Goal: Task Accomplishment & Management: Manage account settings

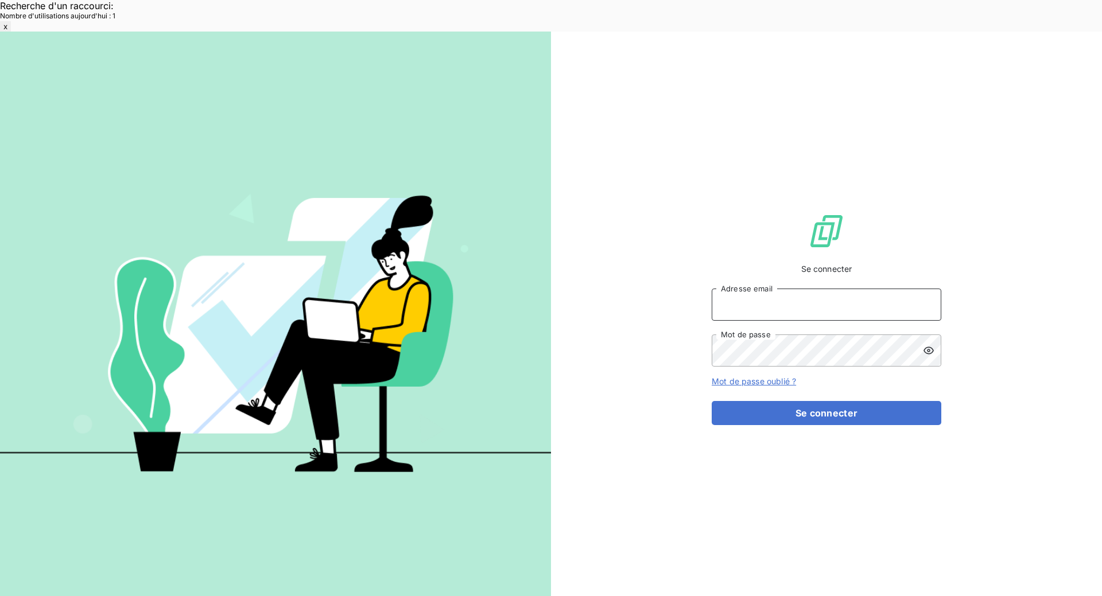
type input "met-france@recouvrement.met.com"
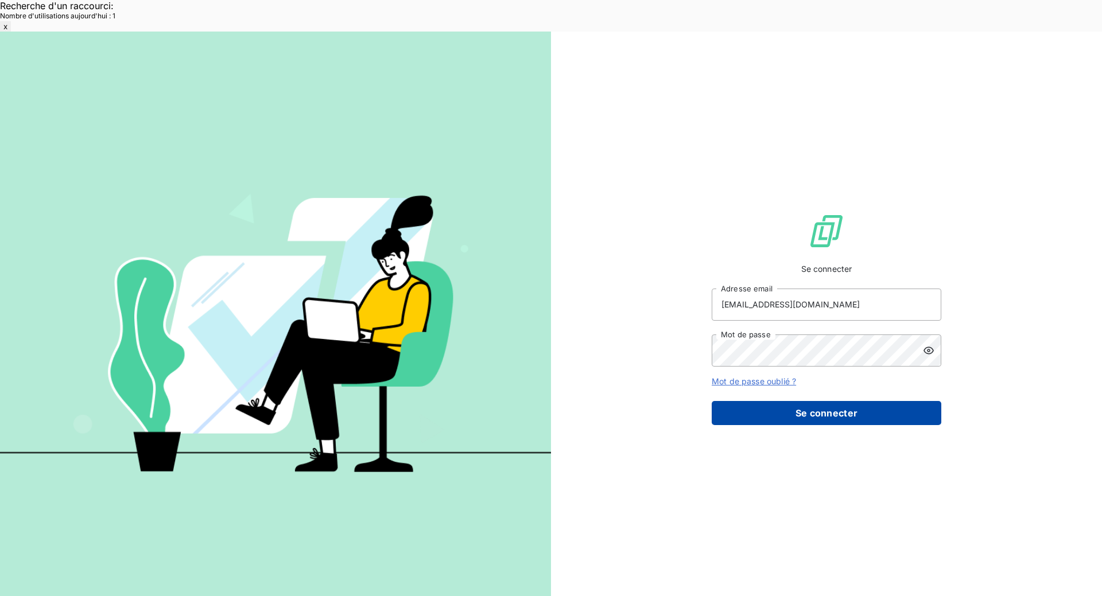
click at [792, 401] on button "Se connecter" at bounding box center [827, 413] width 230 height 24
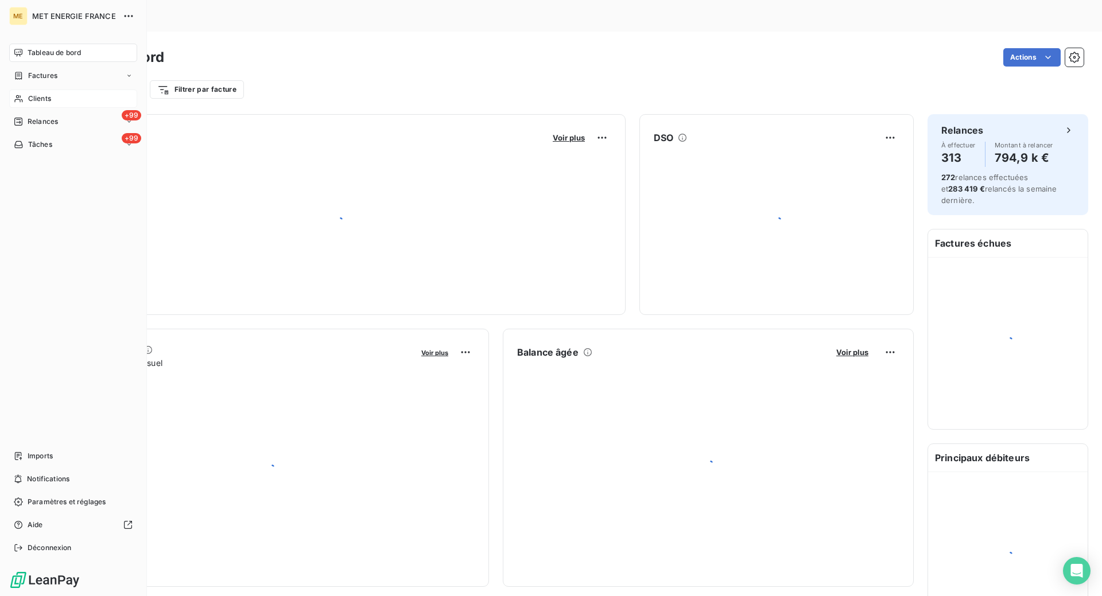
click at [15, 94] on icon at bounding box center [19, 98] width 10 height 9
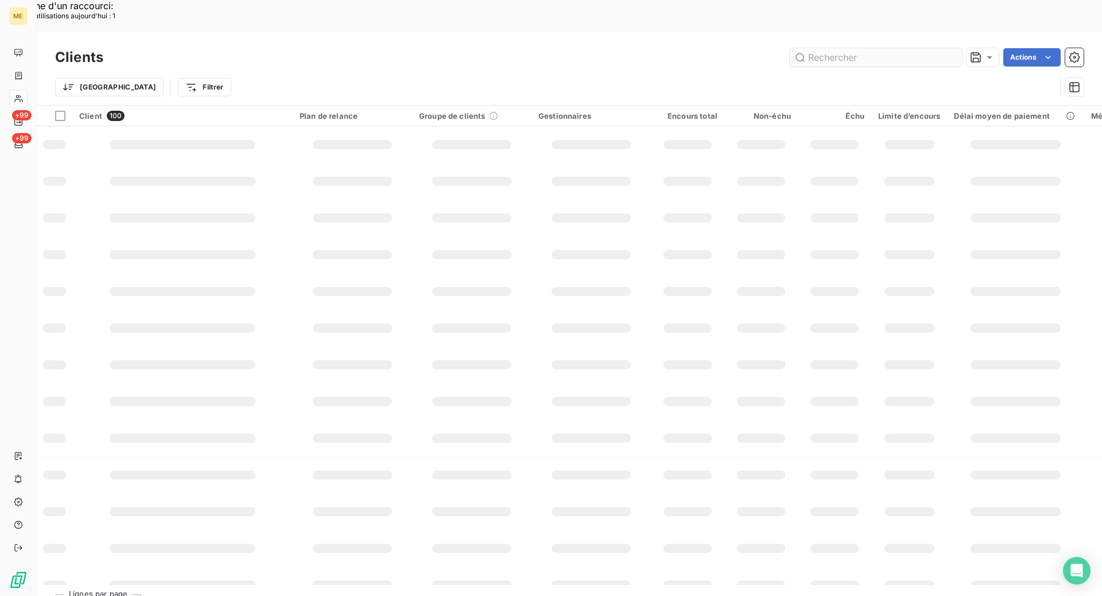
click at [845, 48] on input "text" at bounding box center [876, 57] width 172 height 18
click at [847, 48] on input "text" at bounding box center [876, 57] width 172 height 18
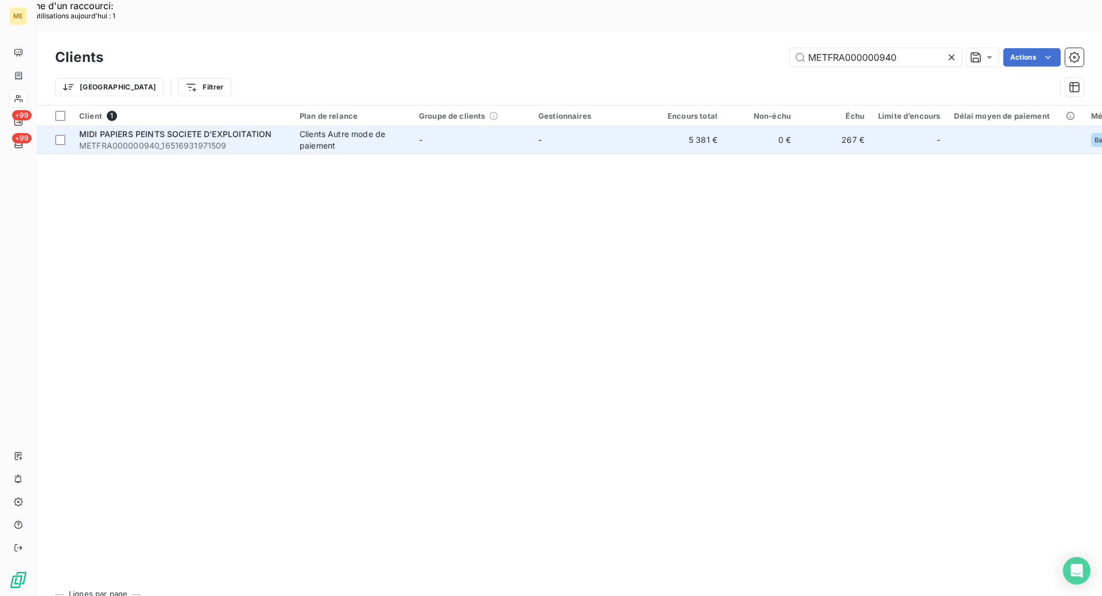
type input "METFRA000000940"
click at [185, 129] on div "MIDI PAPIERS PEINTS SOCIETE D'EXPLOITATION" at bounding box center [182, 134] width 207 height 11
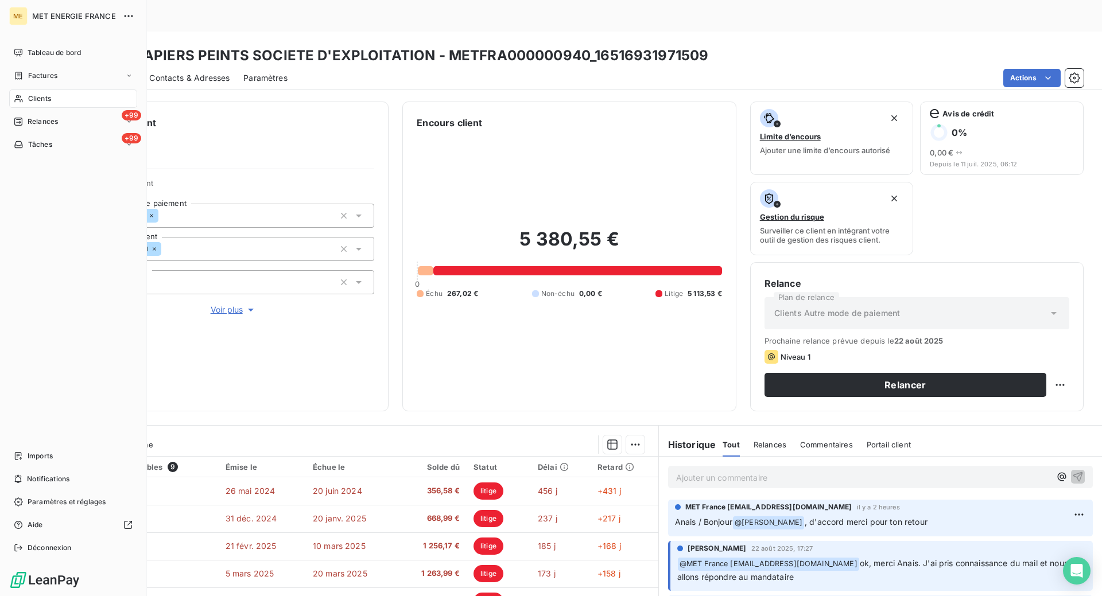
click at [36, 98] on span "Clients" at bounding box center [39, 99] width 23 height 10
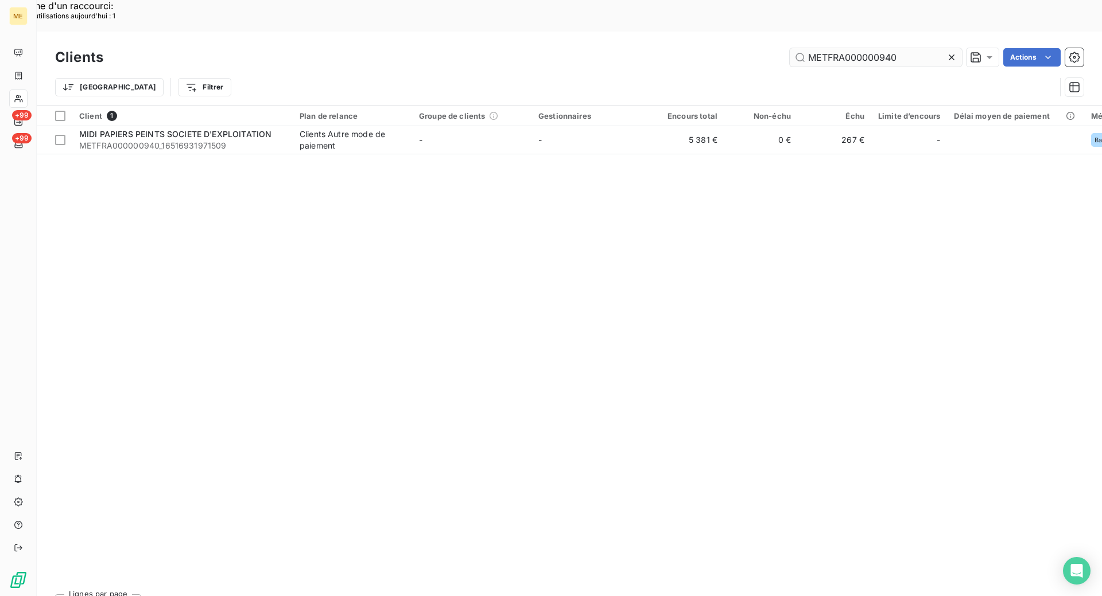
click at [835, 48] on input "METFRA000000940" at bounding box center [876, 57] width 172 height 18
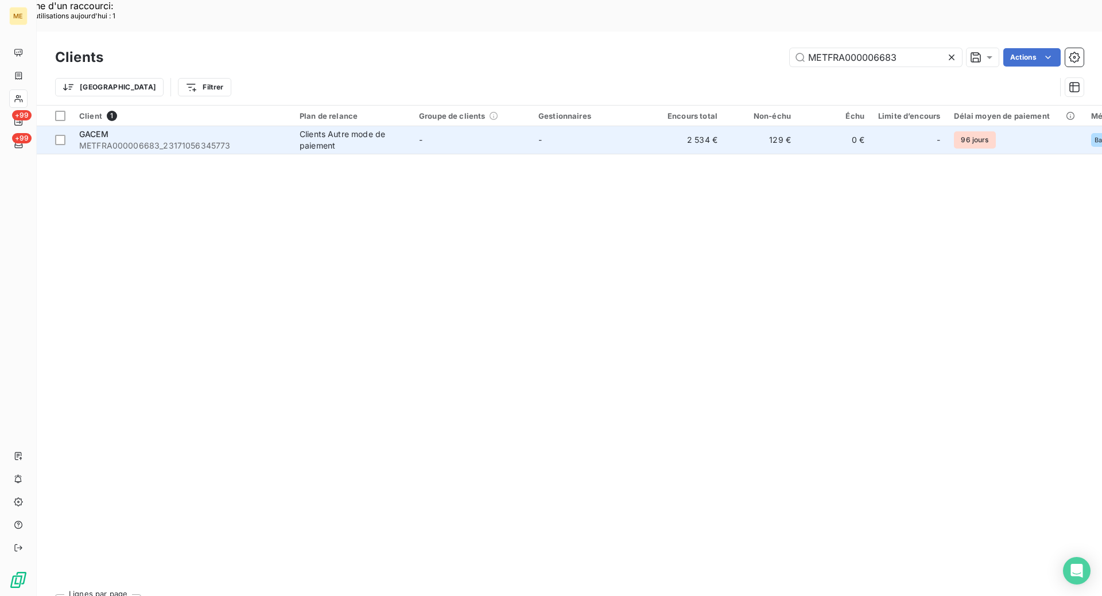
type input "METFRA000006683"
click at [329, 129] on div "Clients Autre mode de paiement" at bounding box center [353, 140] width 106 height 23
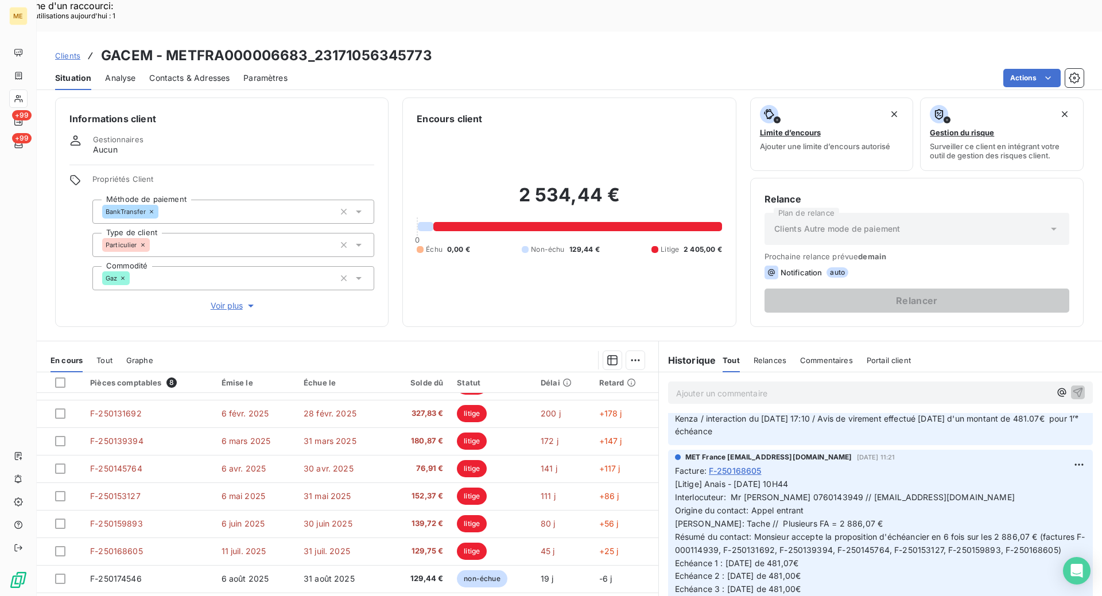
scroll to position [57, 0]
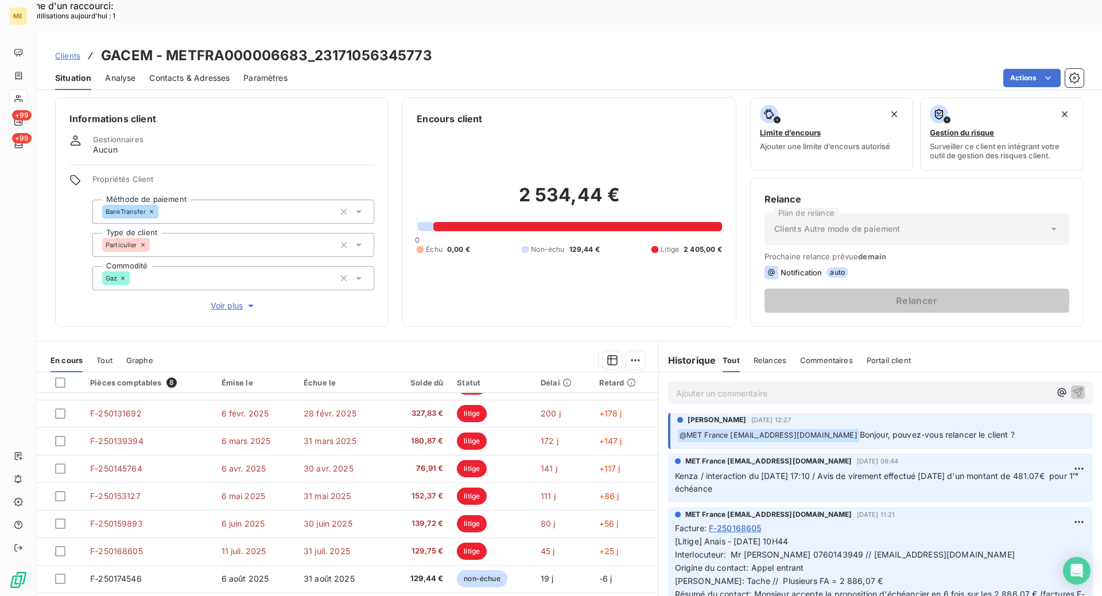
click at [690, 386] on p "Ajouter un commentaire ﻿" at bounding box center [863, 393] width 374 height 14
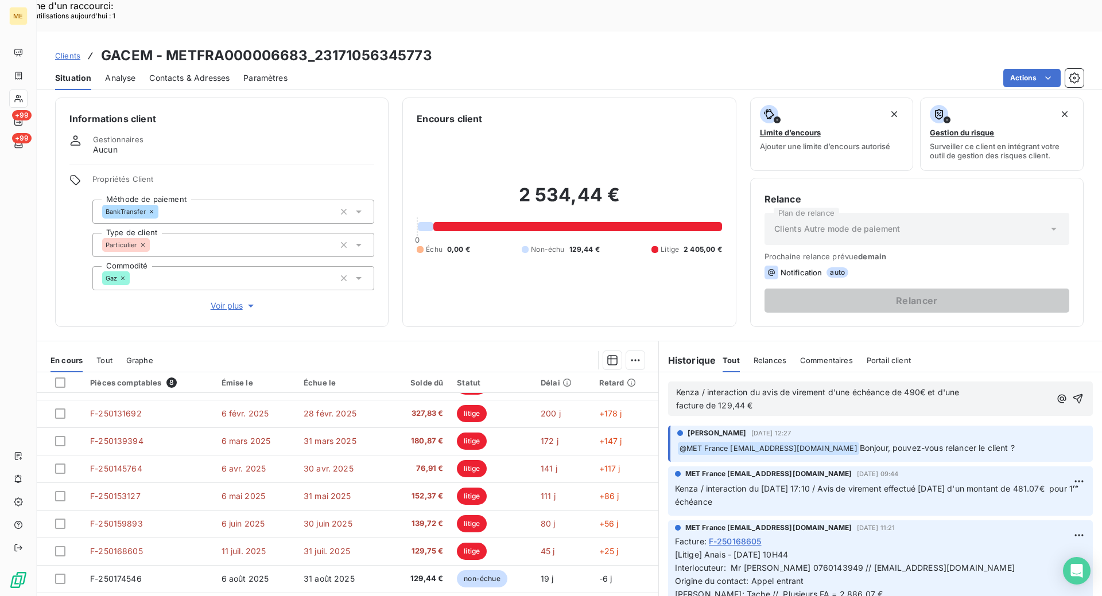
scroll to position [69, 0]
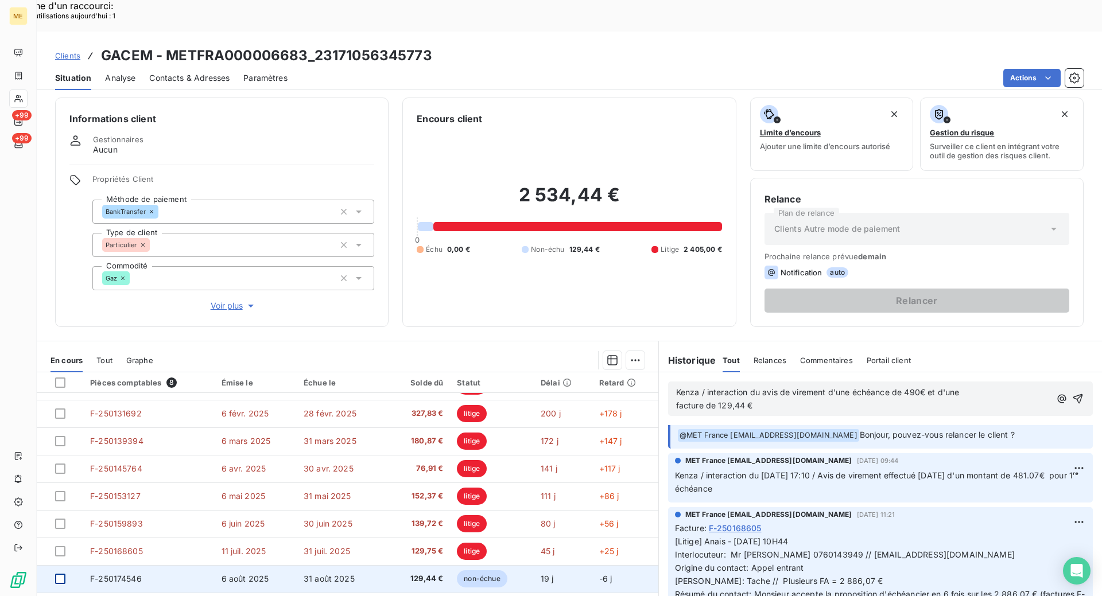
click at [62, 574] on div at bounding box center [60, 579] width 10 height 10
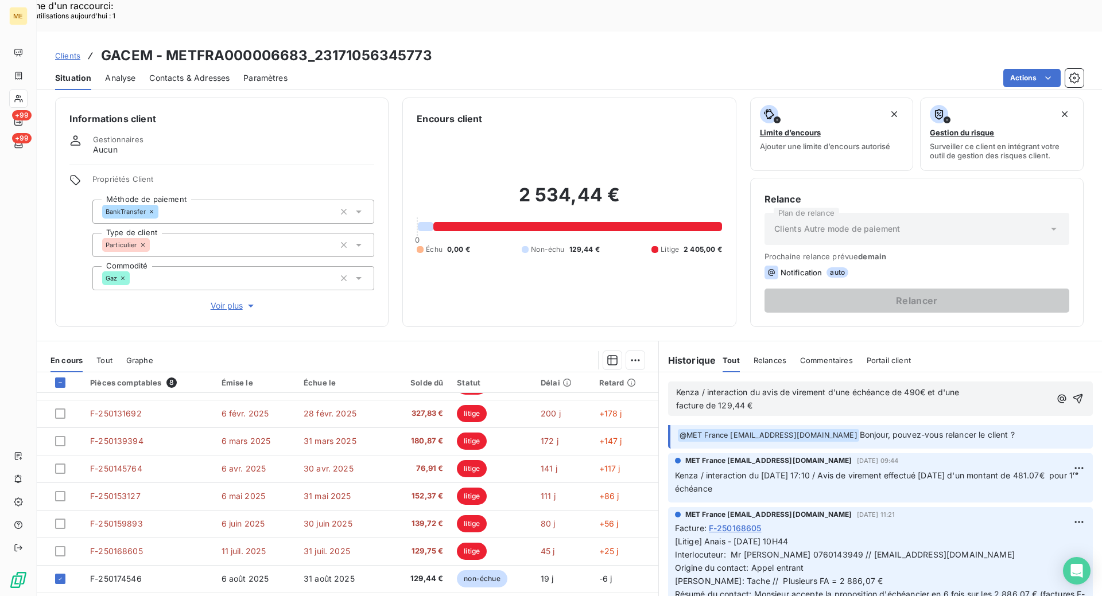
click at [757, 387] on span "Kenza / interaction du avis de virement d'une échéance de 490€ et d'une" at bounding box center [818, 392] width 284 height 10
click at [763, 387] on span "Kenza / interaction du avis de virement d'une échéance de 490€ et d'une" at bounding box center [818, 392] width 284 height 10
click at [759, 387] on span "Kenza / interaction du avis de virement d'une échéance de 490€ et d'une" at bounding box center [818, 392] width 284 height 10
click at [753, 400] on p "facture de 129,44 €" at bounding box center [863, 406] width 374 height 13
drag, startPoint x: 753, startPoint y: 373, endPoint x: 759, endPoint y: 377, distance: 6.7
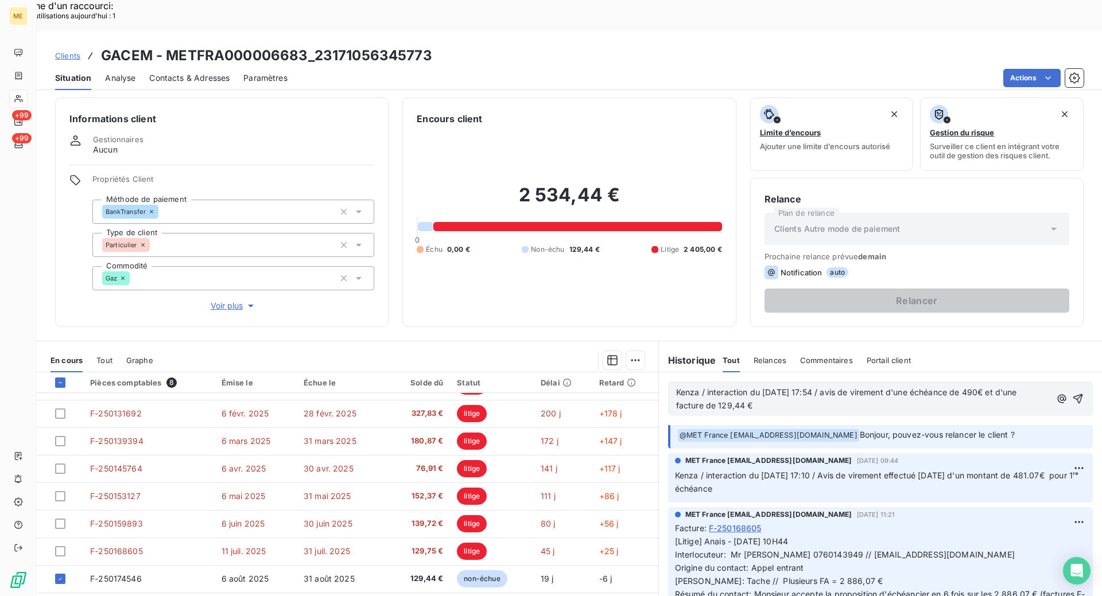
click at [759, 400] on p "facture de 129,44 €" at bounding box center [863, 406] width 374 height 13
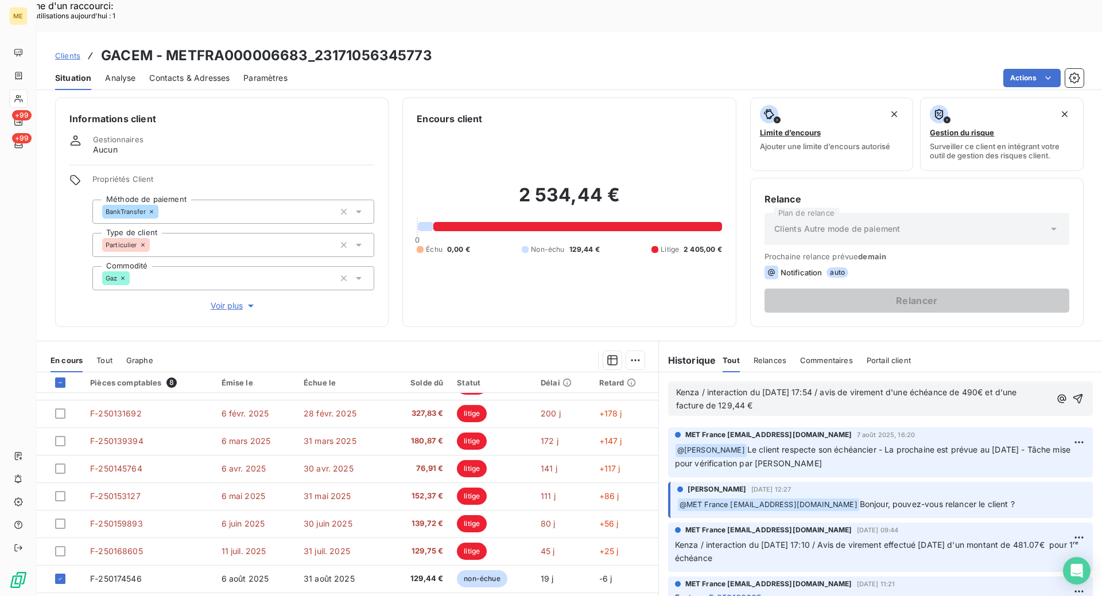
scroll to position [0, 0]
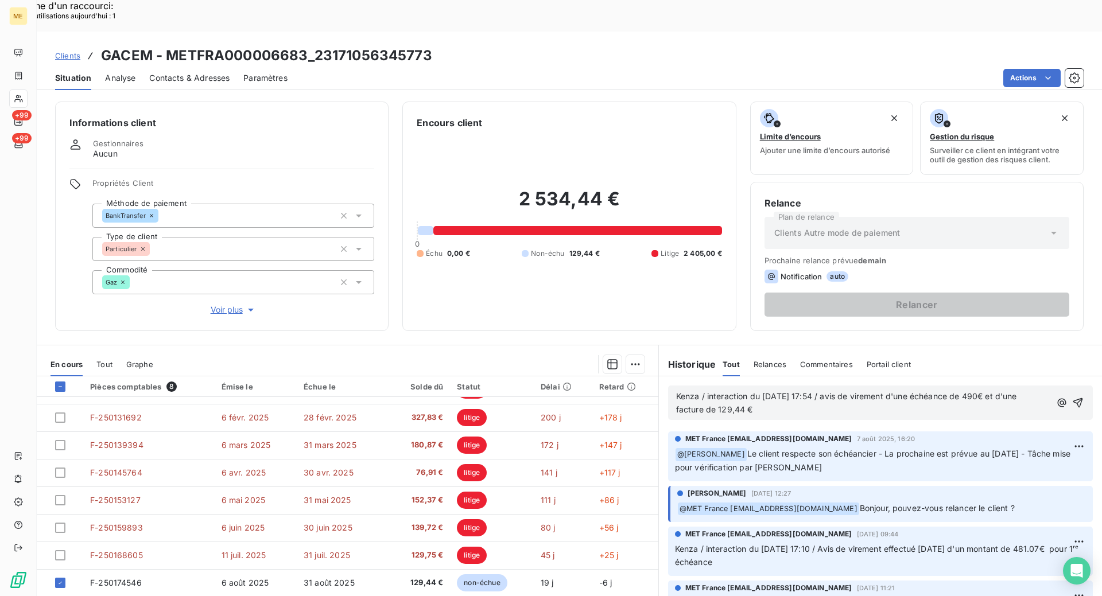
click at [829, 404] on p "facture de 129,44 €" at bounding box center [863, 410] width 374 height 13
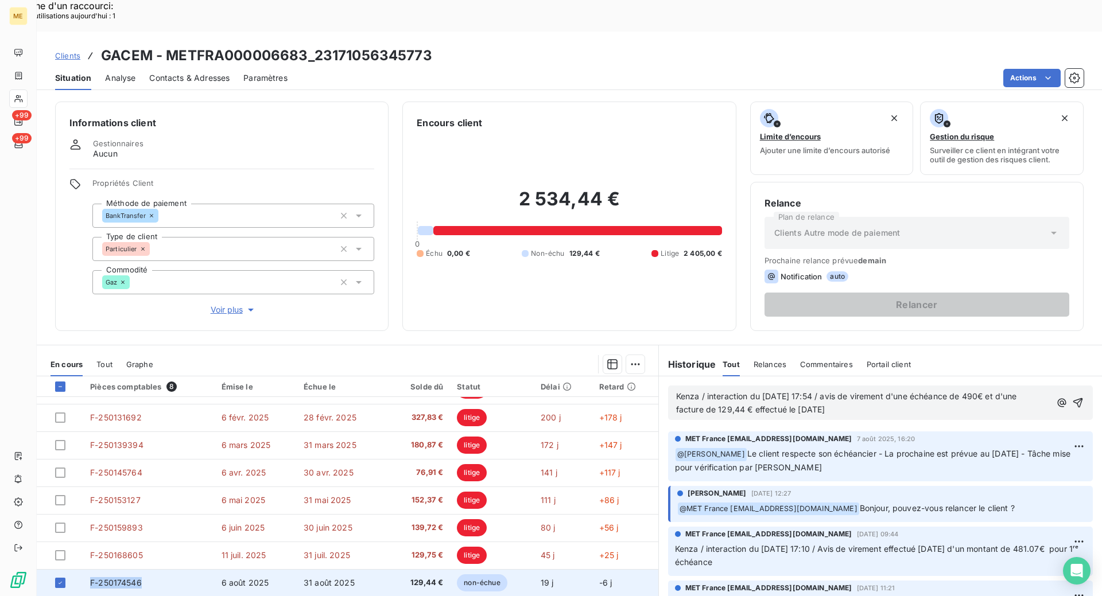
copy span "F-250174546"
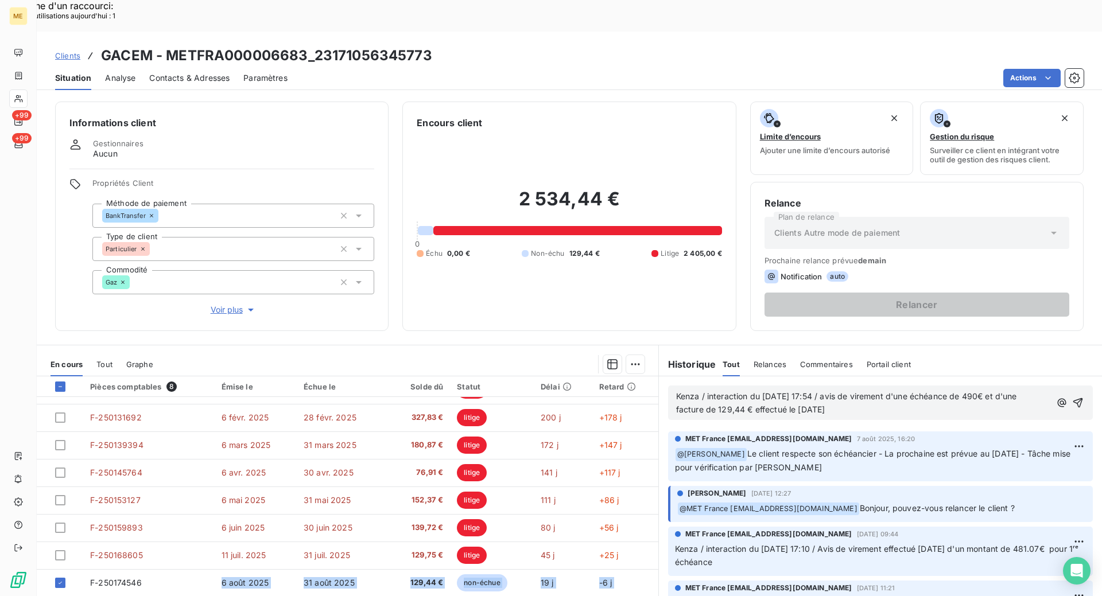
scroll to position [4, 0]
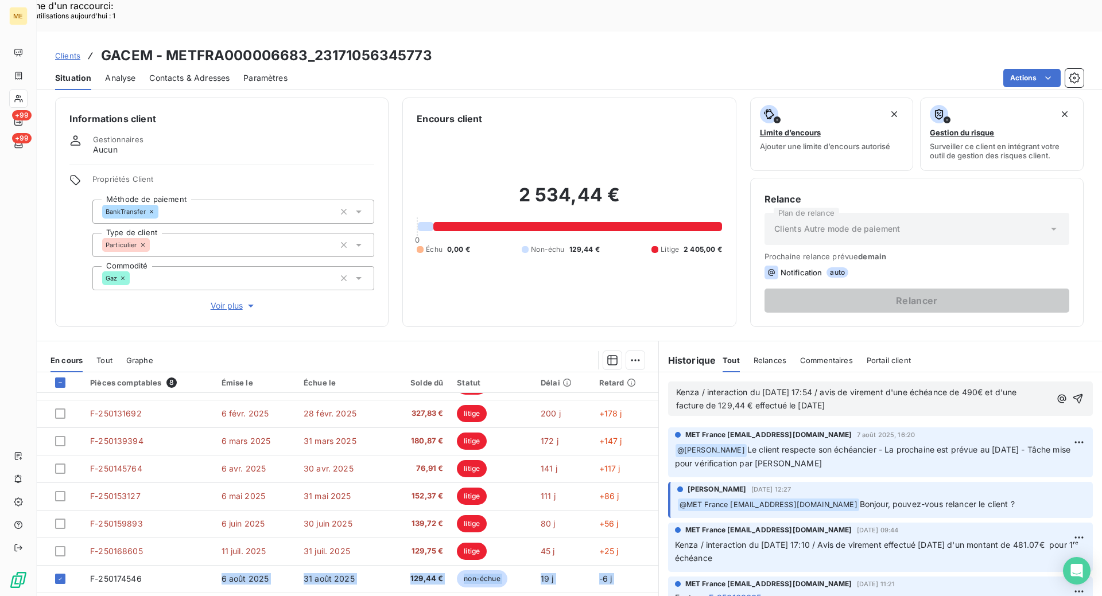
drag, startPoint x: 131, startPoint y: 549, endPoint x: 110, endPoint y: 588, distance: 44.2
click at [110, 588] on div "Pièces comptables 8 Émise le Échue le Solde dû Statut Délai Retard F-000114939 …" at bounding box center [348, 500] width 622 height 255
drag, startPoint x: 1015, startPoint y: 359, endPoint x: 1030, endPoint y: 359, distance: 15.5
click at [1017, 387] on span "Kenza / interaction du [DATE] 17:54 / avis de virement d'une échéance de 490€ e…" at bounding box center [846, 392] width 341 height 10
click at [703, 401] on span "facture de 129,44 € effectué le [DATE]" at bounding box center [750, 406] width 149 height 10
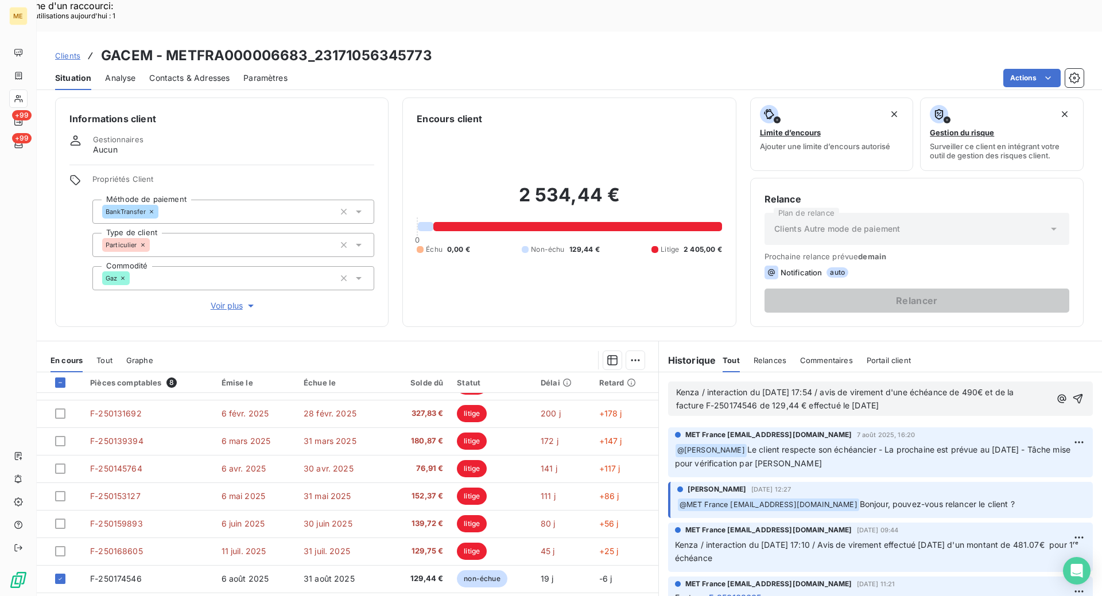
click at [1011, 387] on span "Kenza / interaction du [DATE] 17:54 / avis de virement d'une échéance de 490€ e…" at bounding box center [845, 392] width 338 height 10
click at [953, 387] on span "Kenza / interaction du [DATE] 17:54 / avis de virement d'une échéance de 490€ e…" at bounding box center [862, 398] width 373 height 23
click at [1020, 386] on p "Kenza / interaction du [DATE] 17:54 / avis de virement d'une échéance de 490€ e…" at bounding box center [865, 399] width 379 height 26
copy span "Kenza / interaction du [DATE] 17:54 / avis de virement d'une échéance de 490€ e…"
drag, startPoint x: 1021, startPoint y: 373, endPoint x: 670, endPoint y: 363, distance: 350.3
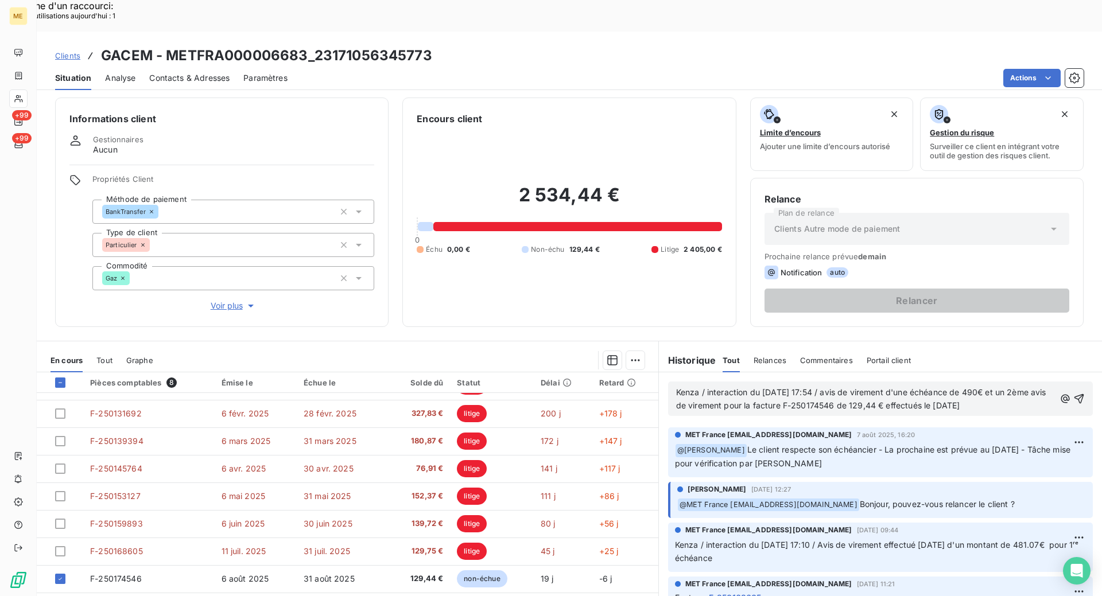
click at [676, 386] on p "Kenza / interaction du [DATE] 17:54 / avis de virement d'une échéance de 490€ e…" at bounding box center [865, 399] width 379 height 26
click at [1000, 386] on p "Kenza / interaction du [DATE] 17:54 / avis de virement d'une échéance de 490€ e…" at bounding box center [865, 399] width 379 height 26
drag, startPoint x: 999, startPoint y: 358, endPoint x: 922, endPoint y: 375, distance: 78.8
click at [922, 387] on span "Kenza / interaction du [DATE] 17:54 / avis de virement d'une échéance de 490€ e…" at bounding box center [862, 398] width 373 height 23
click at [708, 387] on span "Kenza / interaction du [DATE] 17:54 / avis de virement d'une échéance de 490€ e…" at bounding box center [854, 398] width 356 height 23
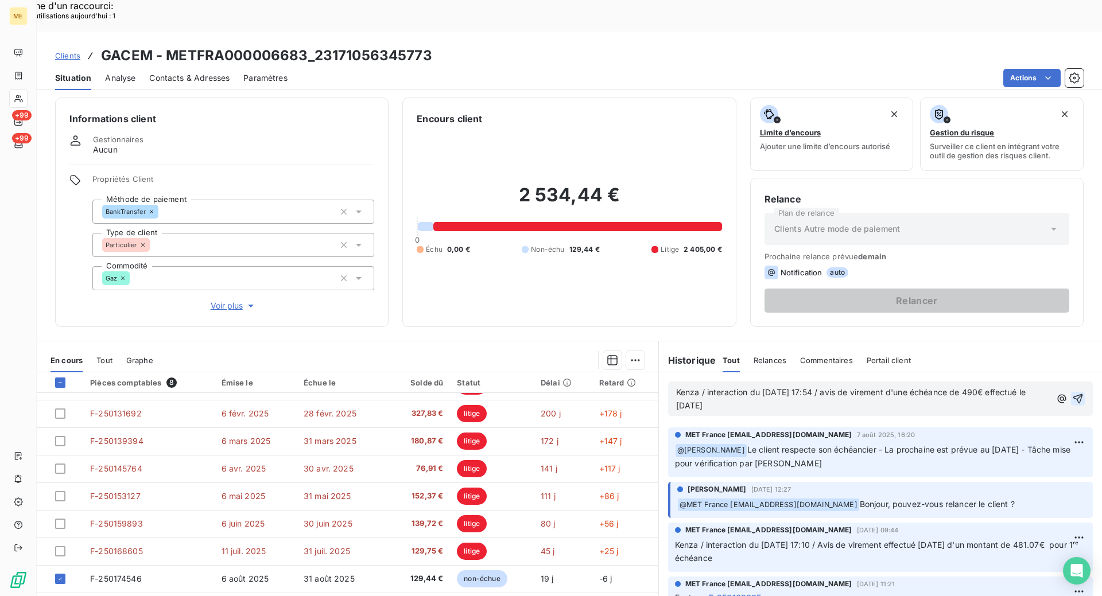
click at [1072, 393] on icon "button" at bounding box center [1077, 398] width 11 height 11
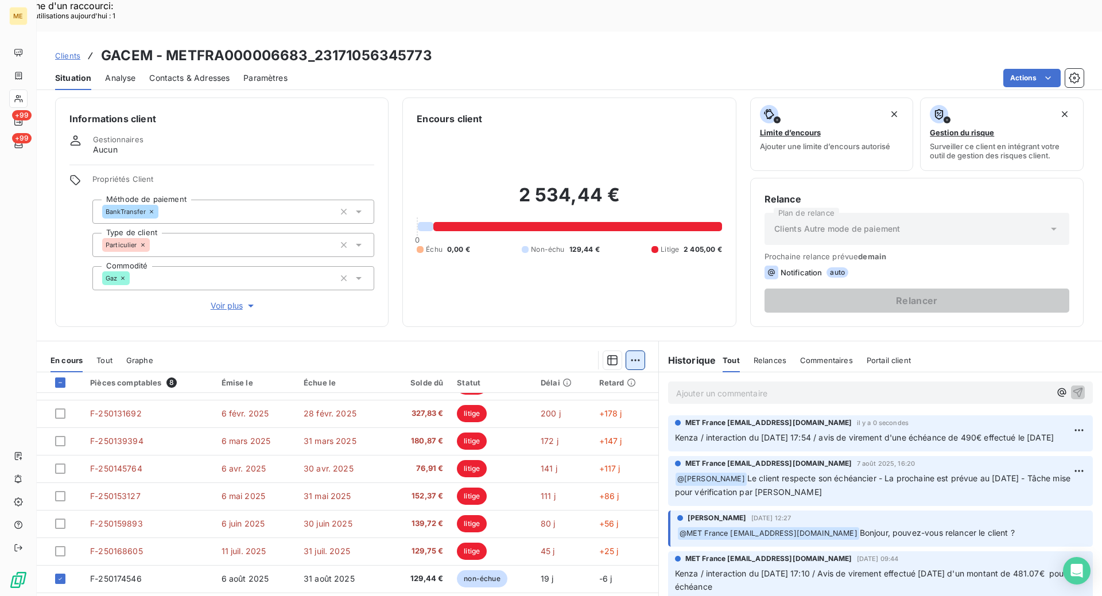
click at [530, 377] on div "Ajouter une promesse de paiement (1 facture)" at bounding box center [532, 375] width 203 height 18
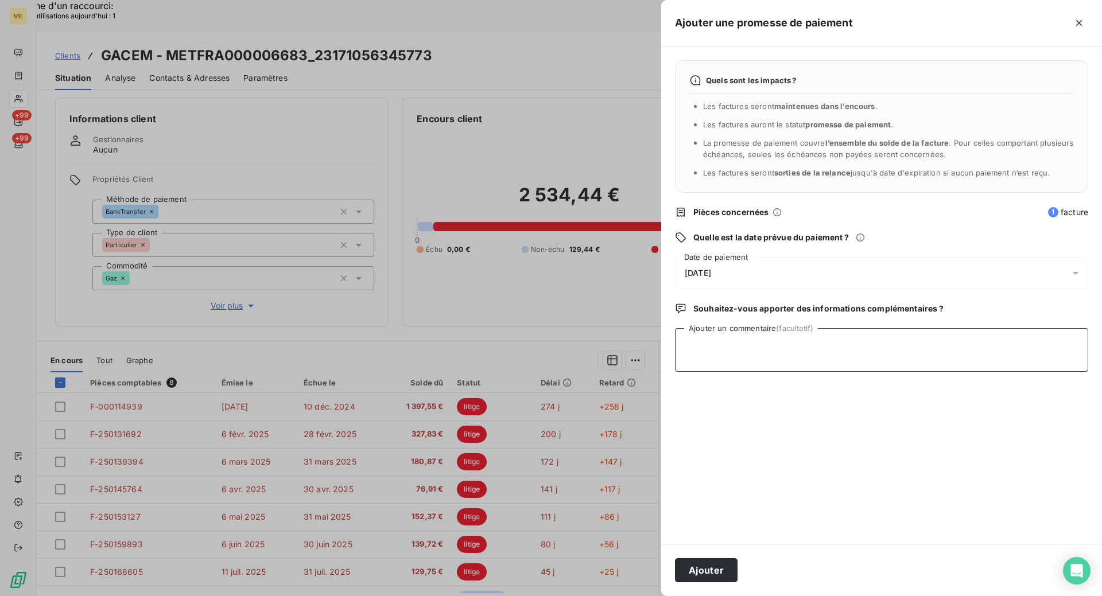
click at [742, 350] on textarea "Ajouter un commentaire (facultatif)" at bounding box center [881, 350] width 413 height 44
paste textarea "Kenza / interaction du [DATE] 17:54 / avis de virement d'une échéance de 490€ e…"
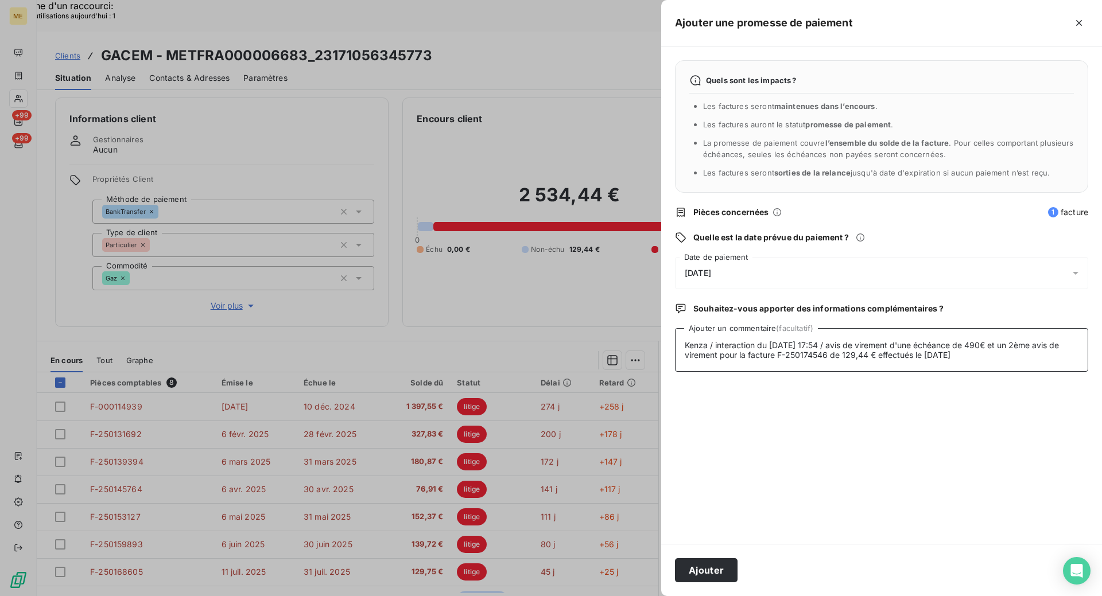
drag, startPoint x: 909, startPoint y: 342, endPoint x: 732, endPoint y: 362, distance: 177.9
click at [732, 362] on textarea "Kenza / interaction du [DATE] 17:54 / avis de virement d'une échéance de 490€ e…" at bounding box center [881, 350] width 413 height 44
type textarea "Kenza / interaction du [DATE] 17:54 / avis de virement pour la facture F-250174…"
click at [780, 278] on div "[DATE]" at bounding box center [881, 273] width 413 height 32
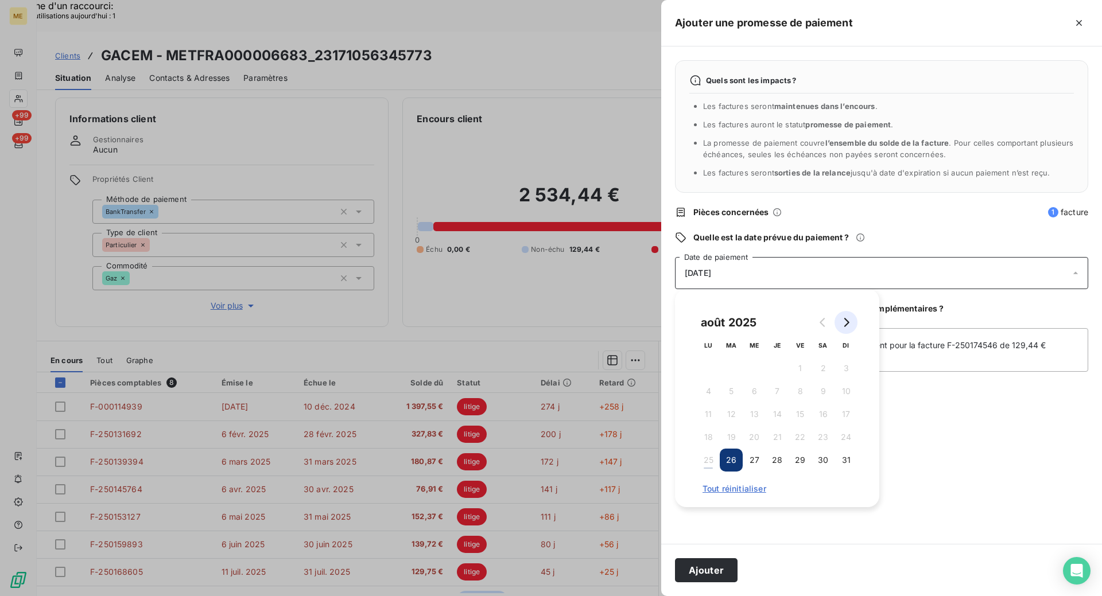
click at [841, 324] on button "Go to next month" at bounding box center [846, 322] width 23 height 23
click at [735, 364] on button "2" at bounding box center [731, 368] width 23 height 23
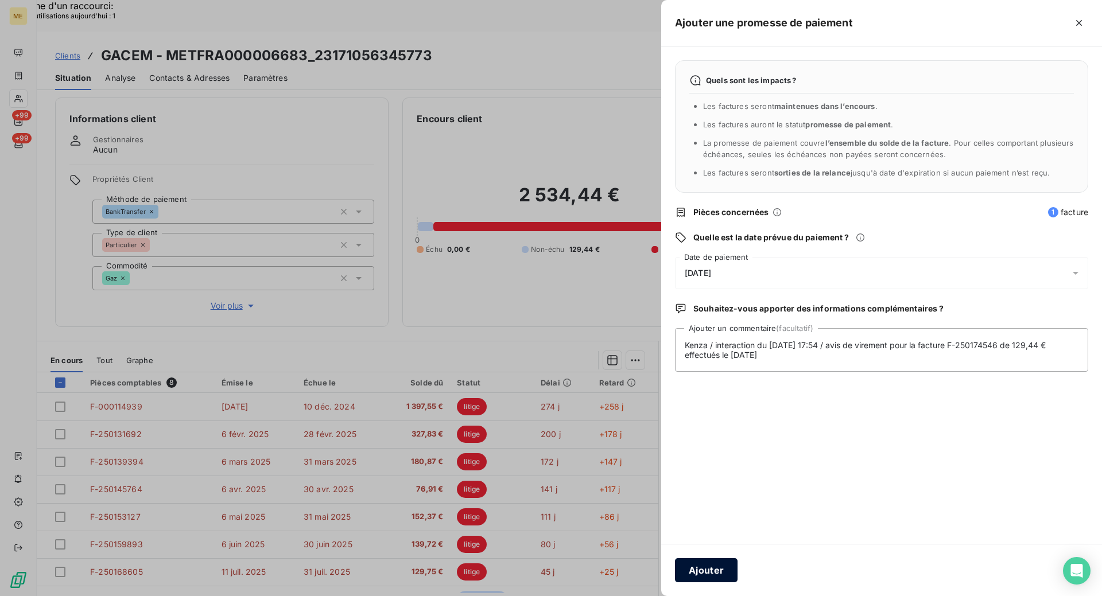
click at [721, 568] on button "Ajouter" at bounding box center [706, 571] width 63 height 24
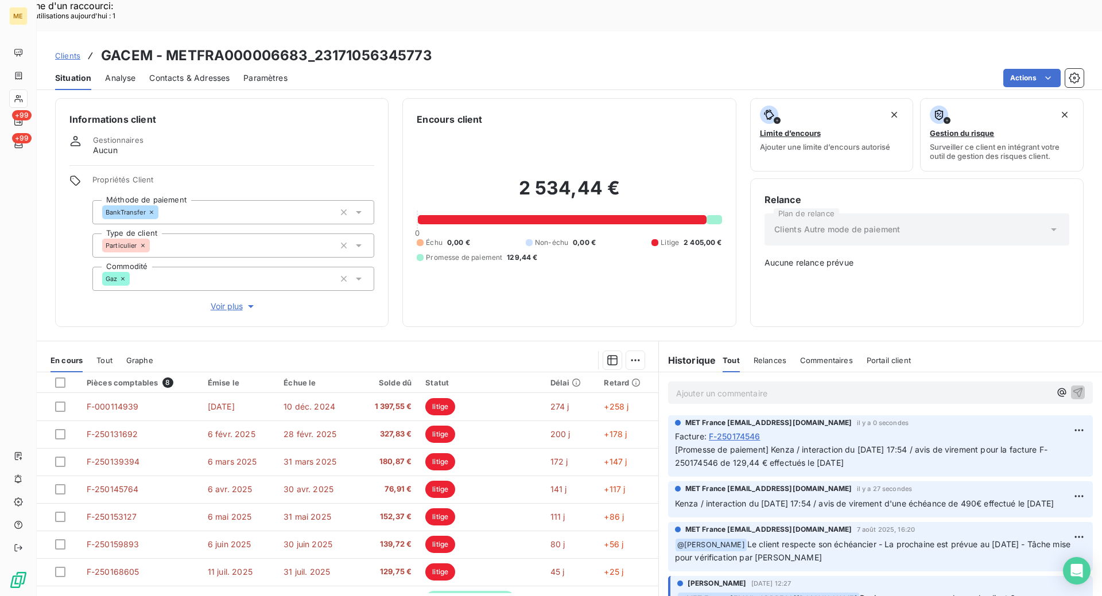
scroll to position [2, 0]
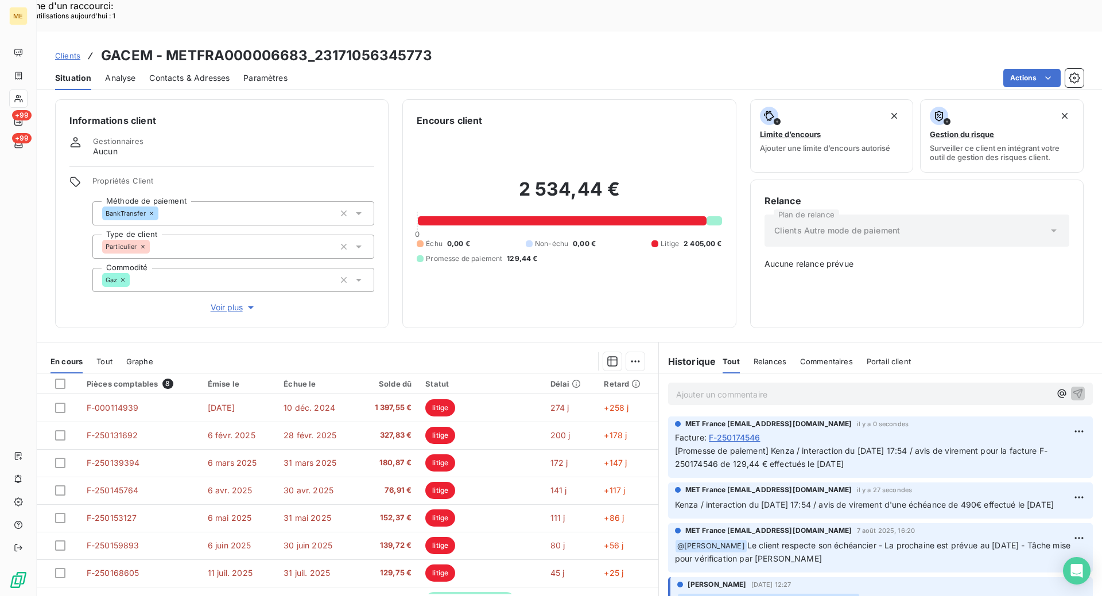
click at [24, 100] on div at bounding box center [18, 99] width 18 height 18
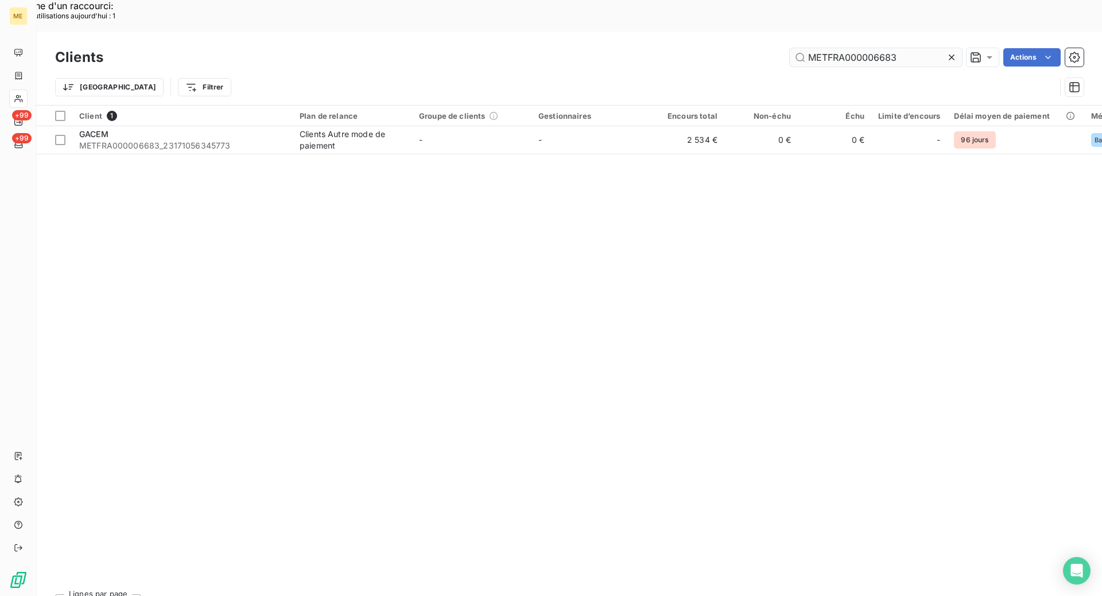
click at [836, 48] on input "METFRA000006683" at bounding box center [876, 57] width 172 height 18
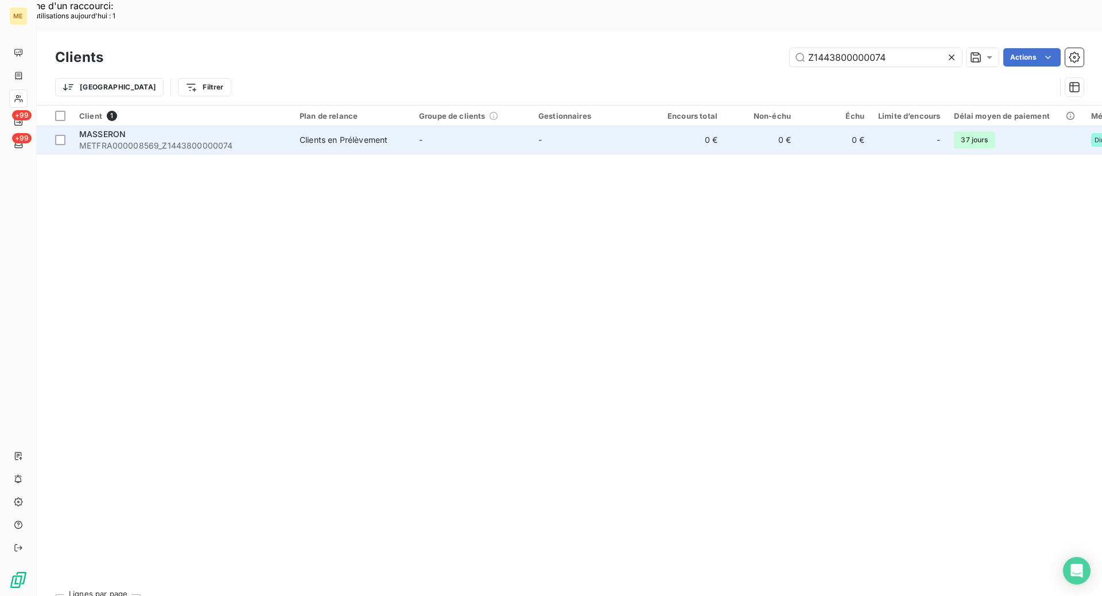
type input "Z1443800000074"
click at [105, 140] on span "METFRA000008569_Z1443800000074" at bounding box center [182, 145] width 207 height 11
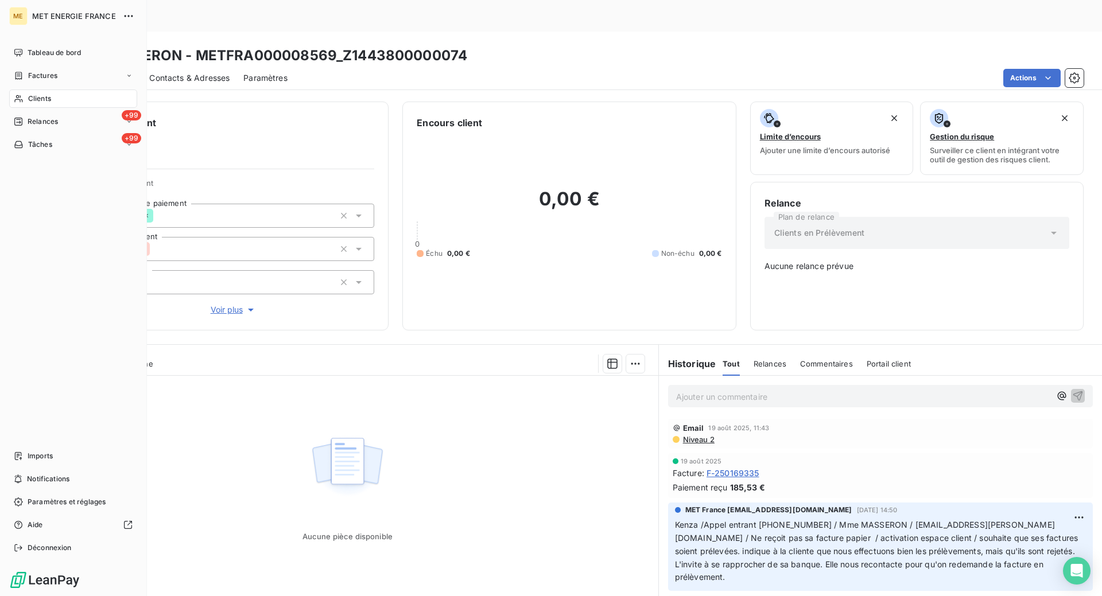
click at [18, 100] on icon at bounding box center [19, 98] width 10 height 9
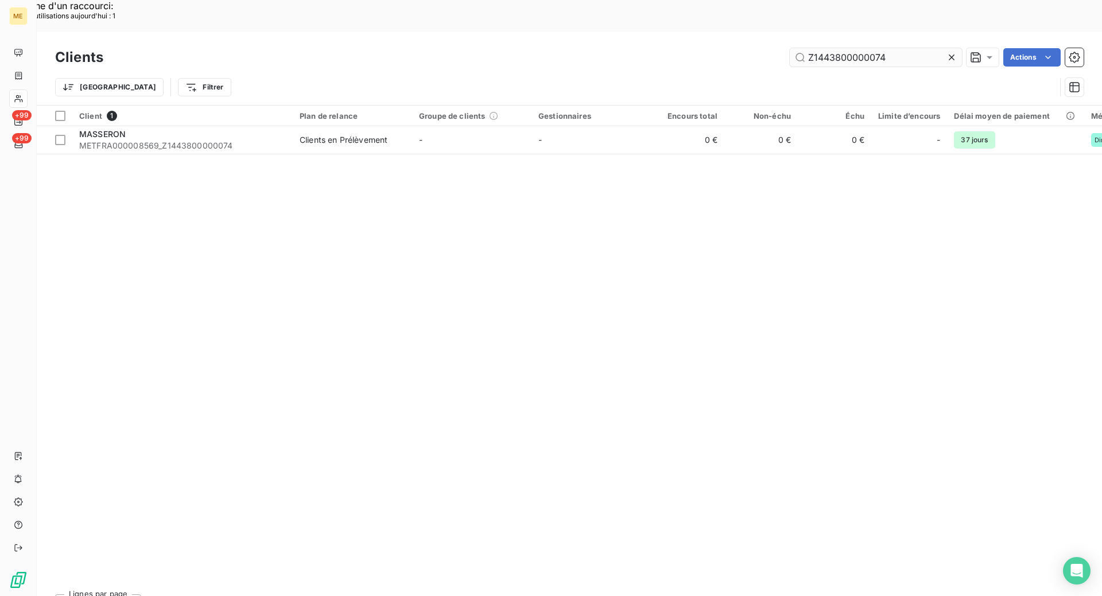
click at [846, 48] on input "Z1443800000074" at bounding box center [876, 57] width 172 height 18
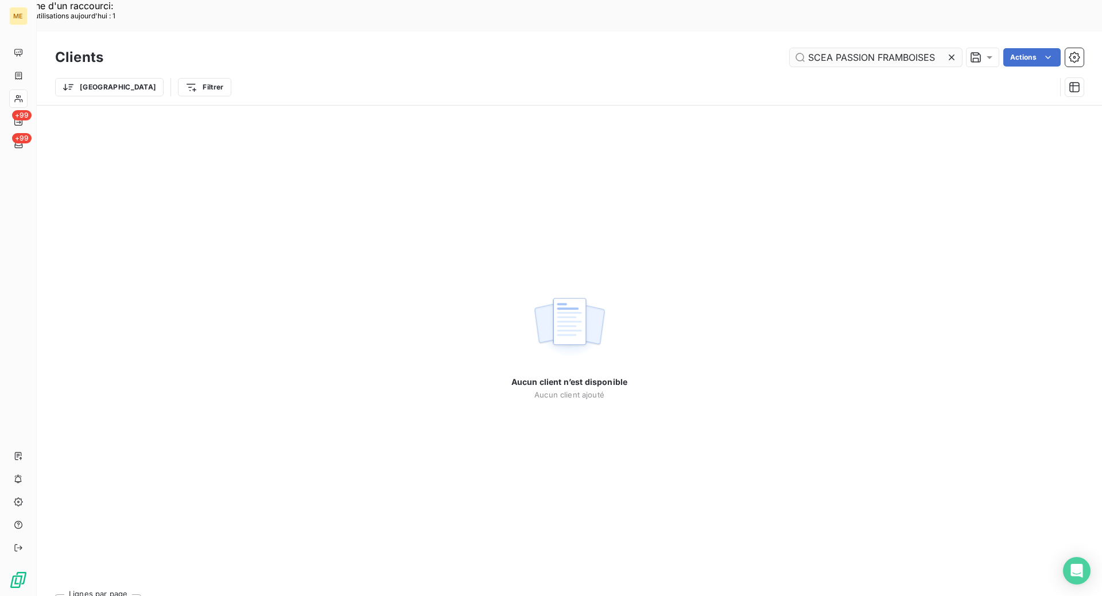
click at [810, 48] on input "SCEA PASSION FRAMBOISES" at bounding box center [876, 57] width 172 height 18
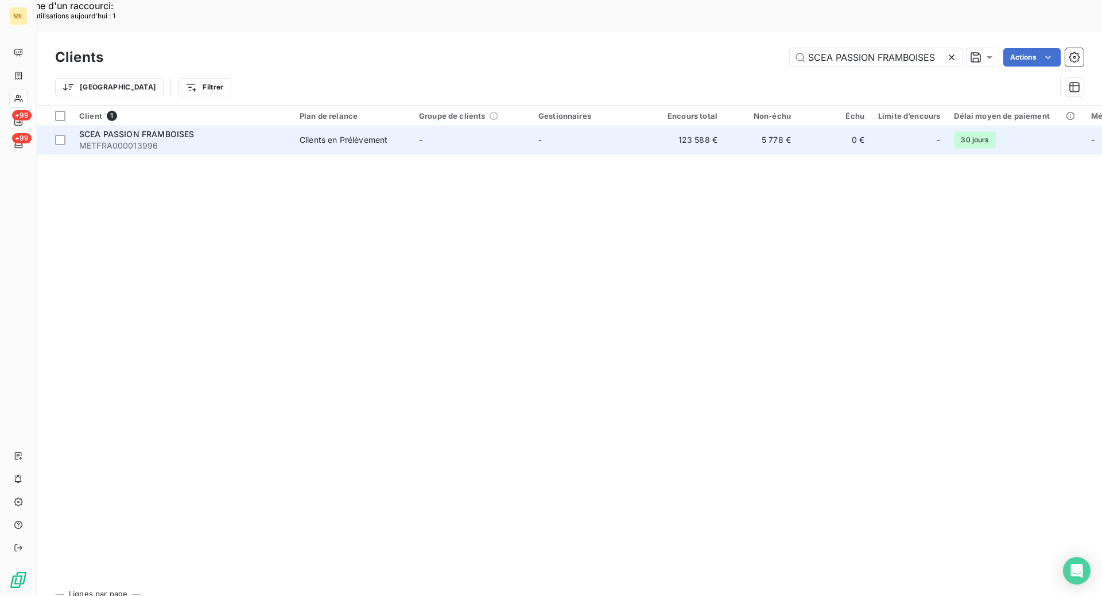
type input "SCEA PASSION FRAMBOISES"
click at [259, 140] on span "METFRA000013996" at bounding box center [182, 145] width 207 height 11
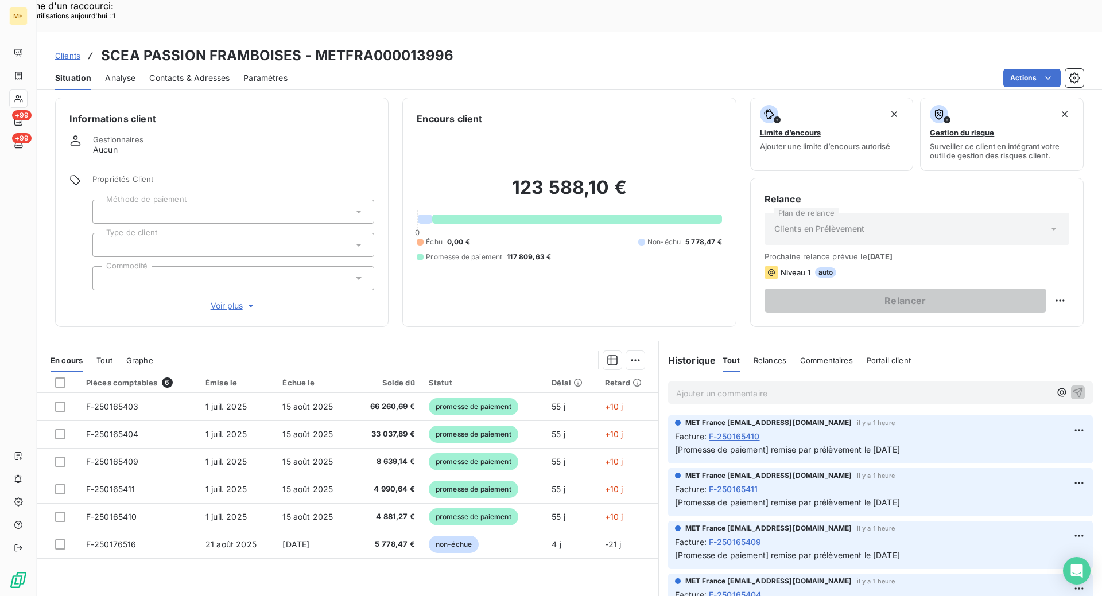
click at [11, 97] on div at bounding box center [18, 99] width 18 height 18
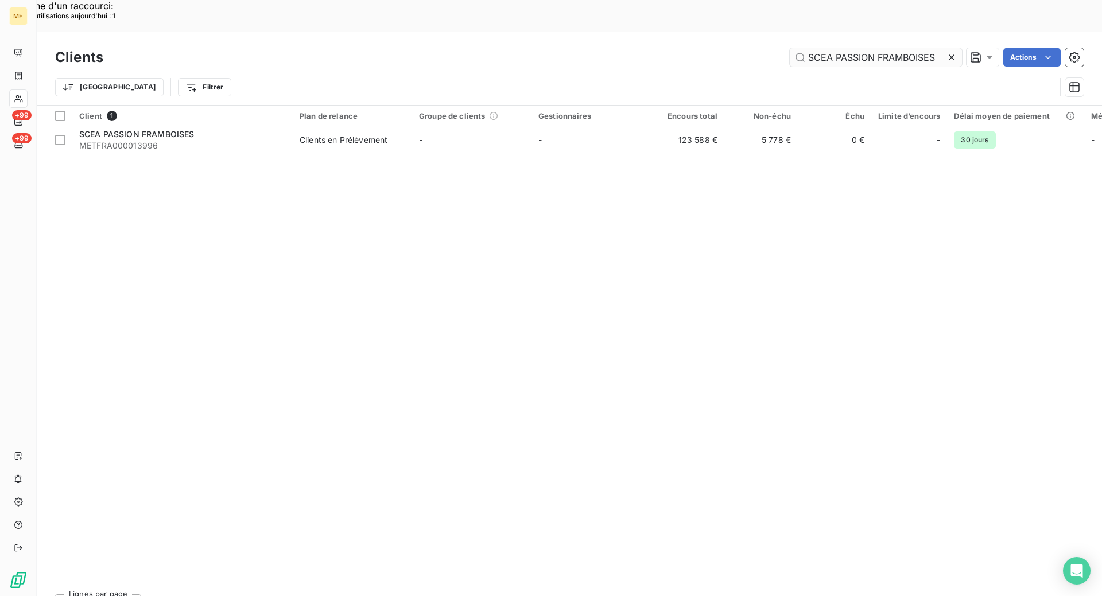
click at [826, 48] on input "SCEA PASSION FRAMBOISES" at bounding box center [876, 57] width 172 height 18
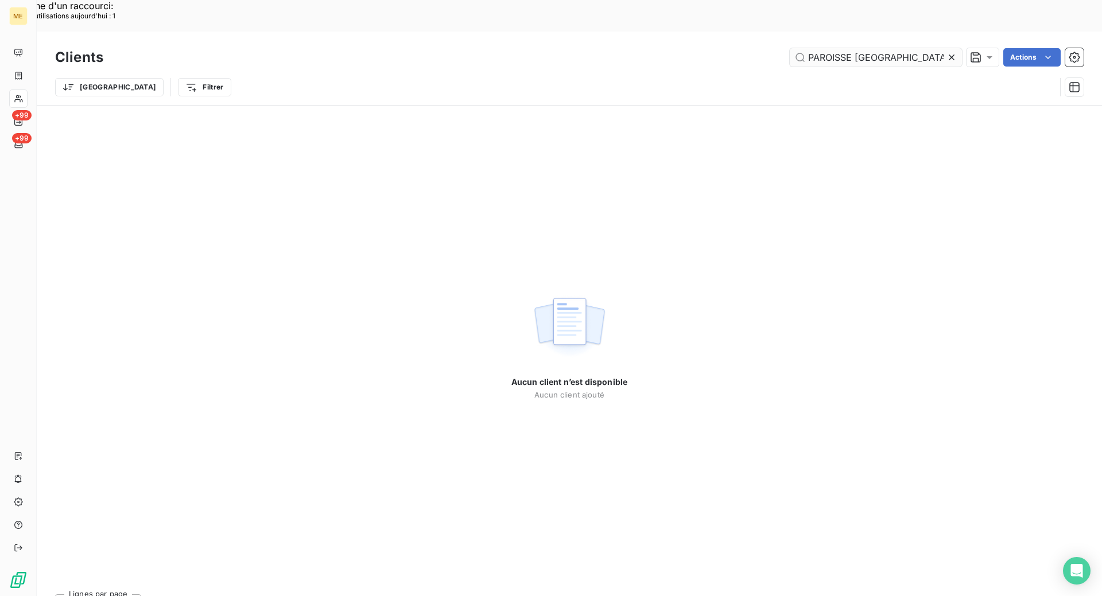
click at [928, 48] on input "PAROISSE [GEOGRAPHIC_DATA]" at bounding box center [876, 57] width 172 height 18
click at [806, 48] on input "PAROISSE [GEOGRAPHIC_DATA]" at bounding box center [876, 57] width 172 height 18
click at [840, 48] on input "PAROISSE [GEOGRAPHIC_DATA]" at bounding box center [876, 57] width 172 height 18
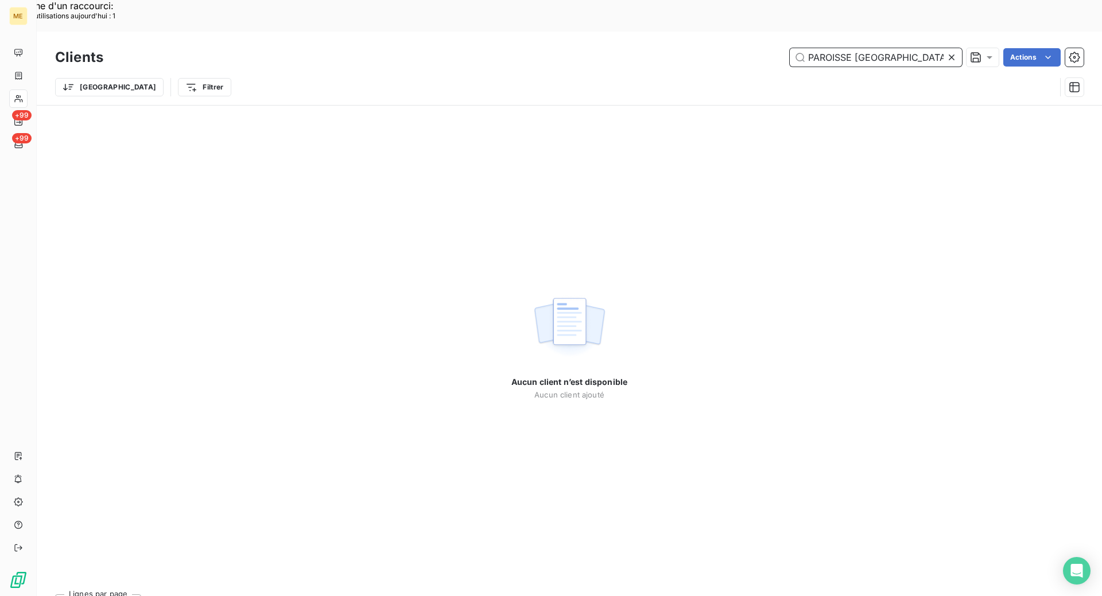
paste input "METFRA000000212"
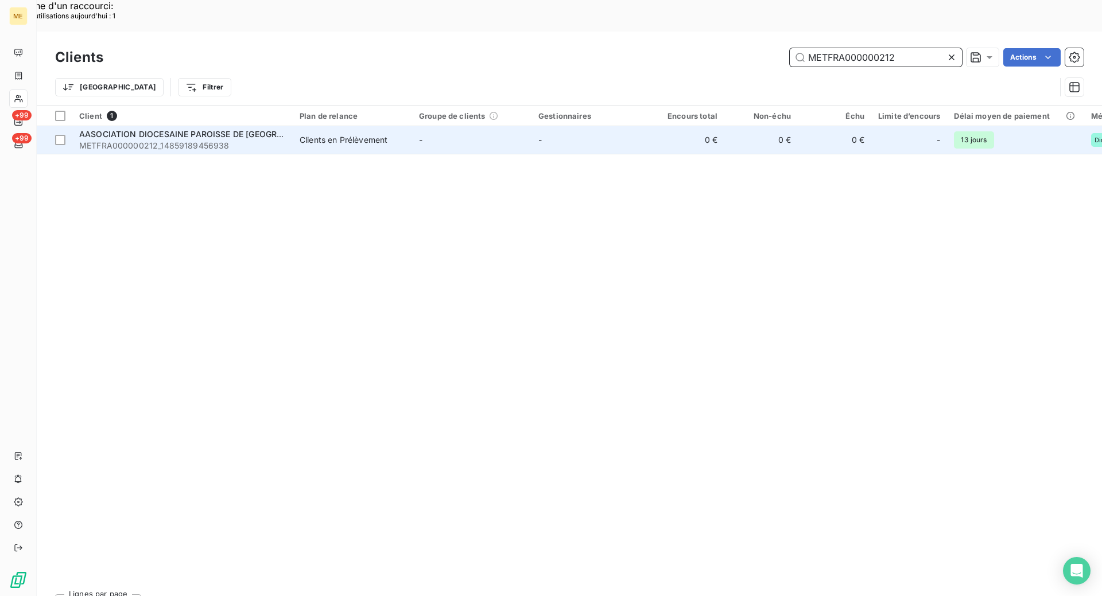
type input "METFRA000000212"
click at [212, 129] on span "AASOCIATION DIOCESAINE PAROISSE DE [GEOGRAPHIC_DATA]" at bounding box center [204, 134] width 250 height 10
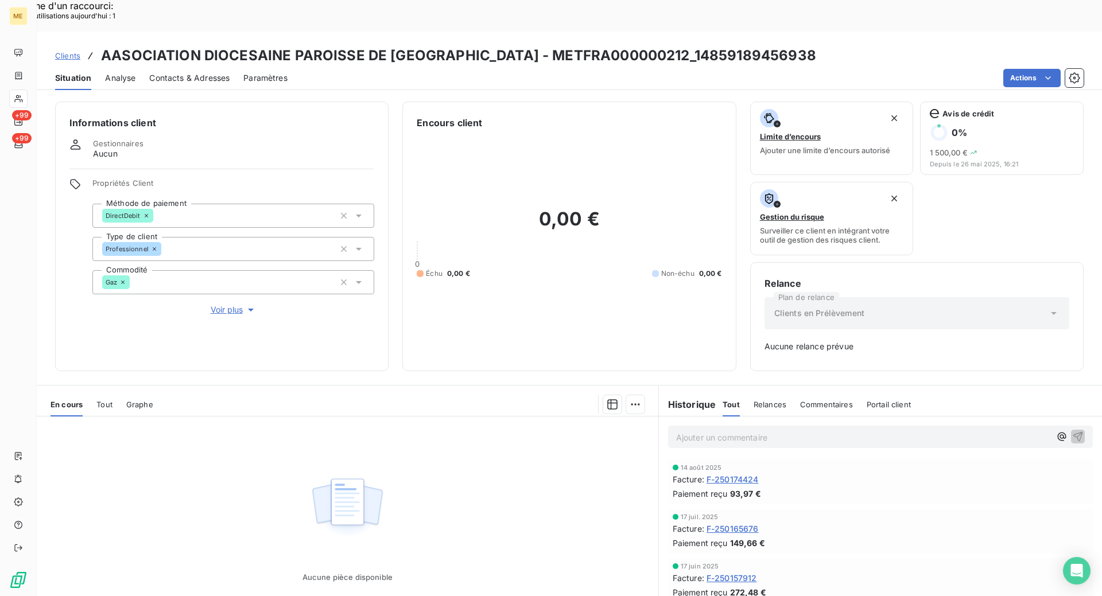
click at [722, 523] on span "F-250165676" at bounding box center [733, 529] width 52 height 12
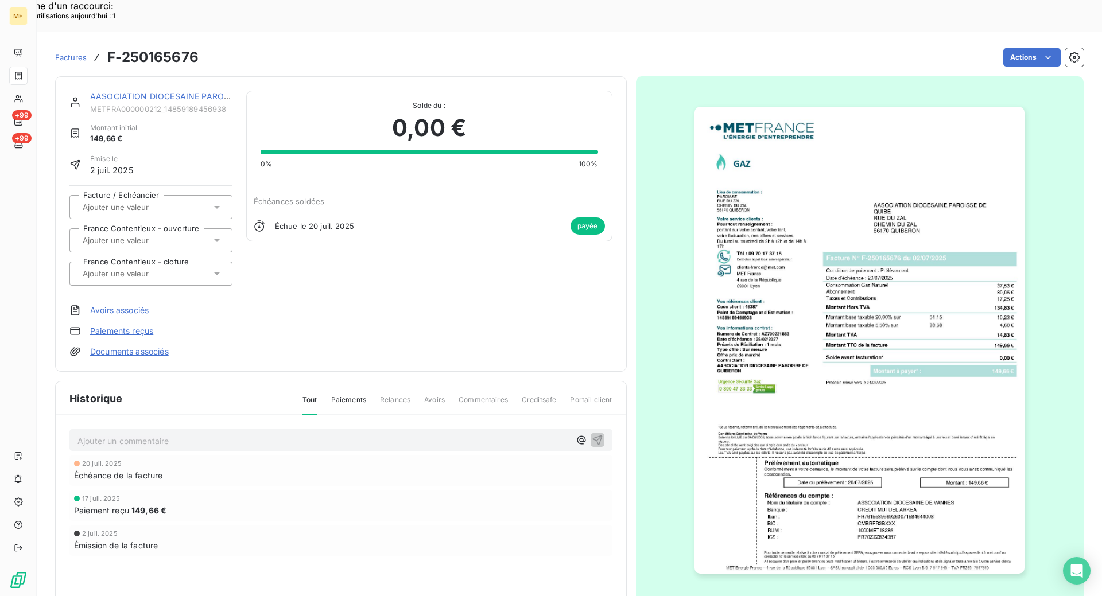
click at [823, 367] on img "button" at bounding box center [860, 340] width 330 height 467
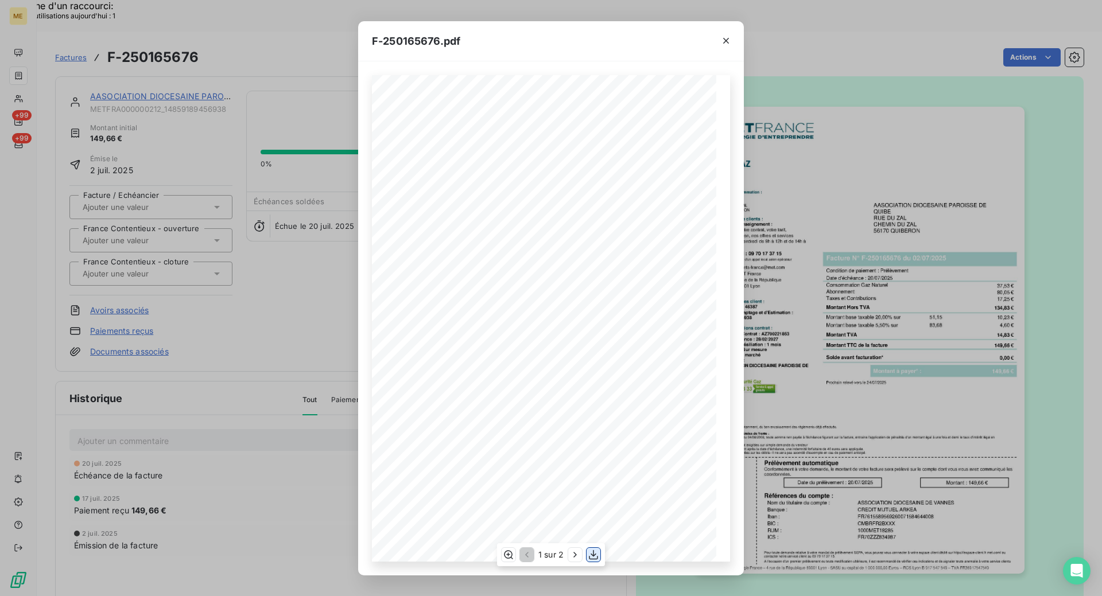
click at [594, 556] on icon "button" at bounding box center [593, 555] width 9 height 10
click at [226, 93] on div "F-250165676.pdf *Sous réserve, notamment, du bon encaissement des règlements dé…" at bounding box center [551, 298] width 1102 height 596
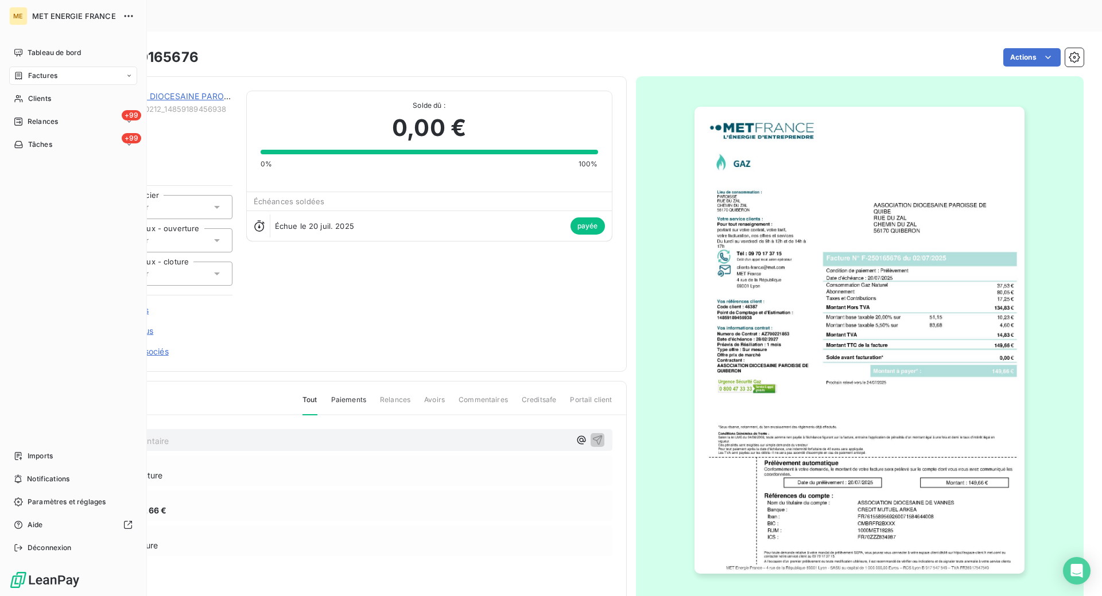
click at [33, 97] on span "Clients" at bounding box center [39, 99] width 23 height 10
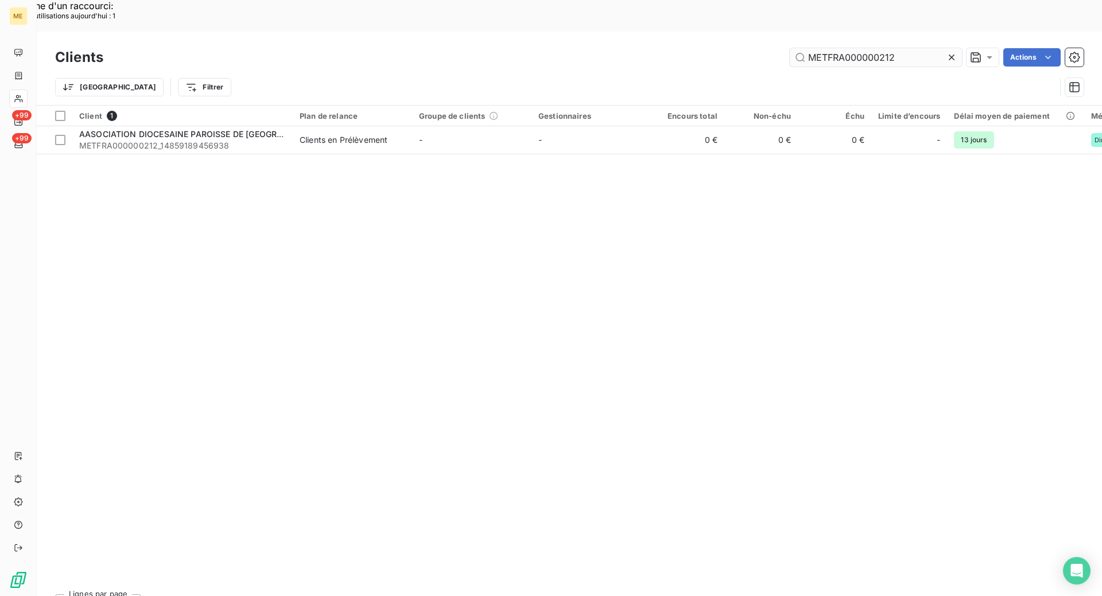
click at [864, 48] on input "METFRA000000212" at bounding box center [876, 57] width 172 height 18
type input "Z1443800000162"
click at [210, 106] on th "Client 1" at bounding box center [182, 116] width 220 height 21
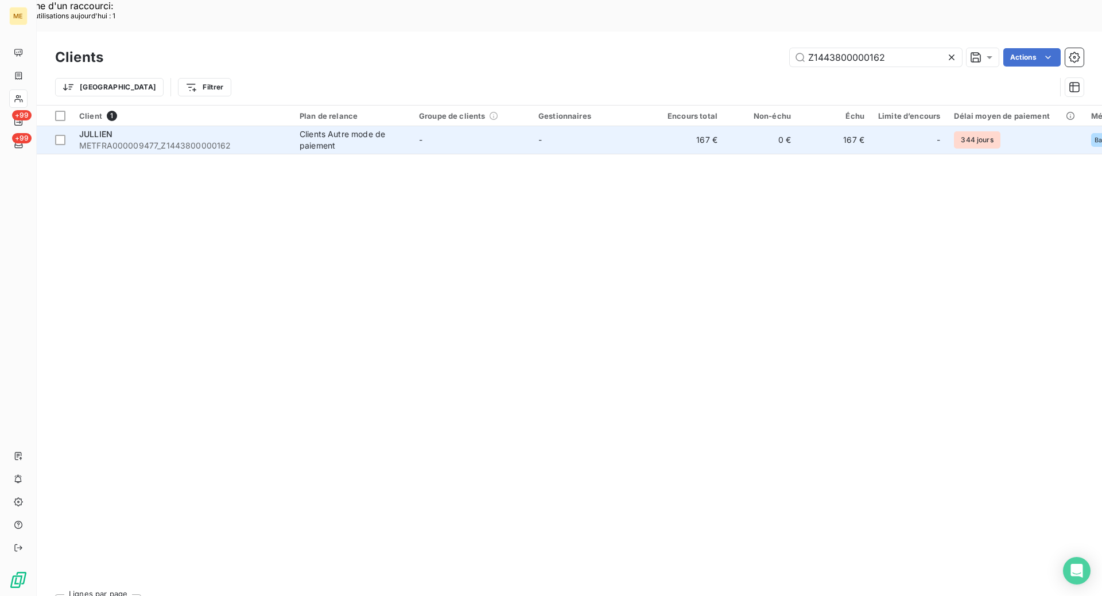
click at [196, 140] on span "METFRA000009477_Z1443800000162" at bounding box center [182, 145] width 207 height 11
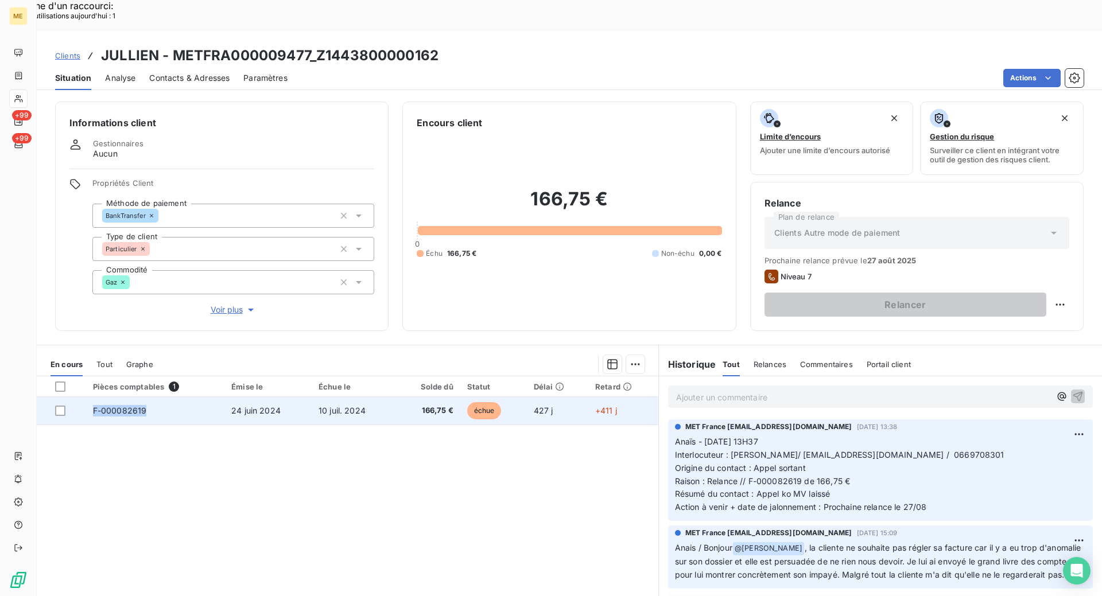
copy tr "F-000082619"
drag, startPoint x: 146, startPoint y: 379, endPoint x: 76, endPoint y: 381, distance: 69.5
click at [76, 397] on tr "F-000082619 [DATE] [DATE] 166,75 € échue 427 j +411 j" at bounding box center [348, 411] width 622 height 28
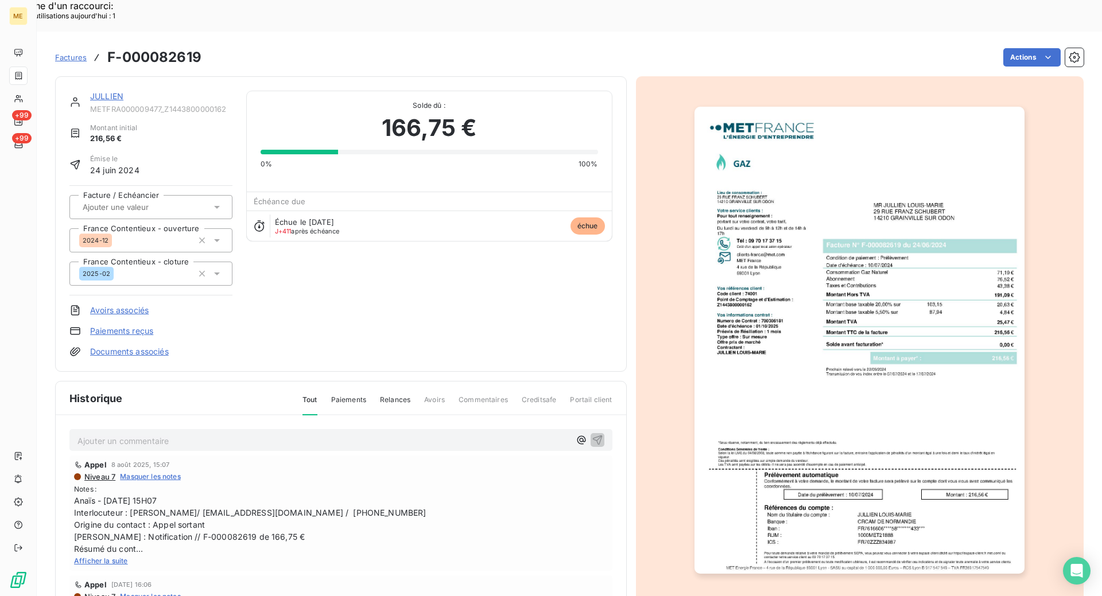
click at [112, 91] on link "JULLIEN" at bounding box center [106, 96] width 33 height 10
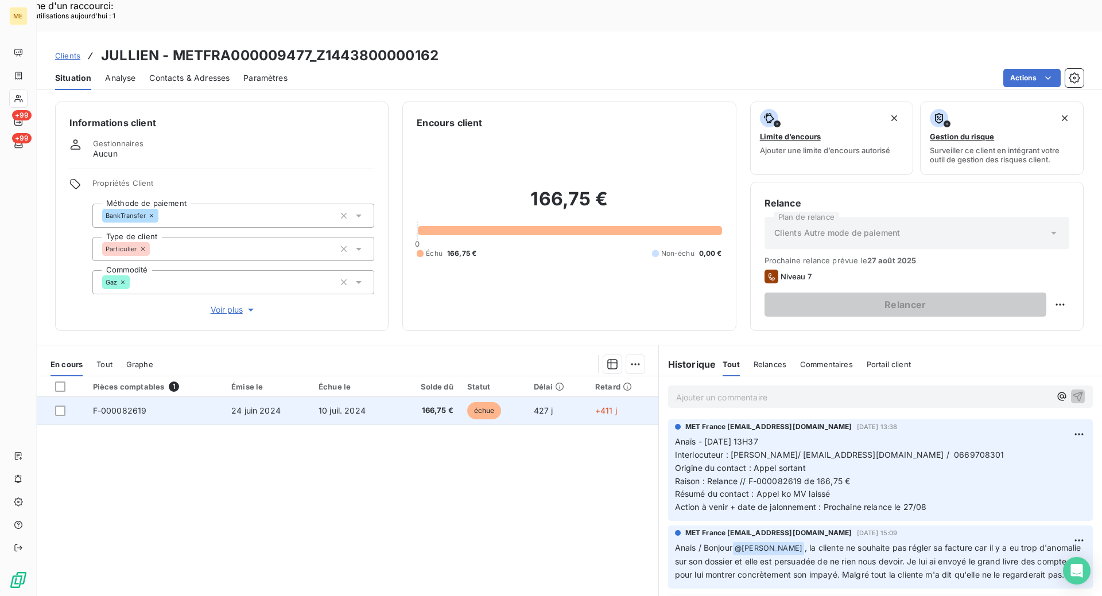
click at [168, 397] on td "F-000082619" at bounding box center [155, 411] width 138 height 28
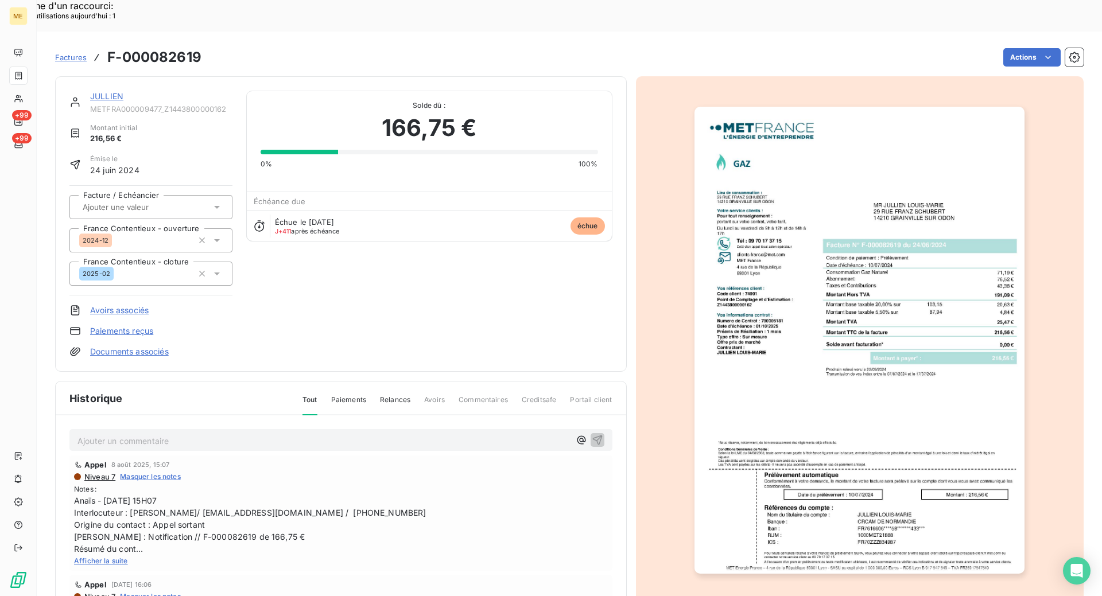
click at [874, 265] on img "button" at bounding box center [860, 340] width 330 height 467
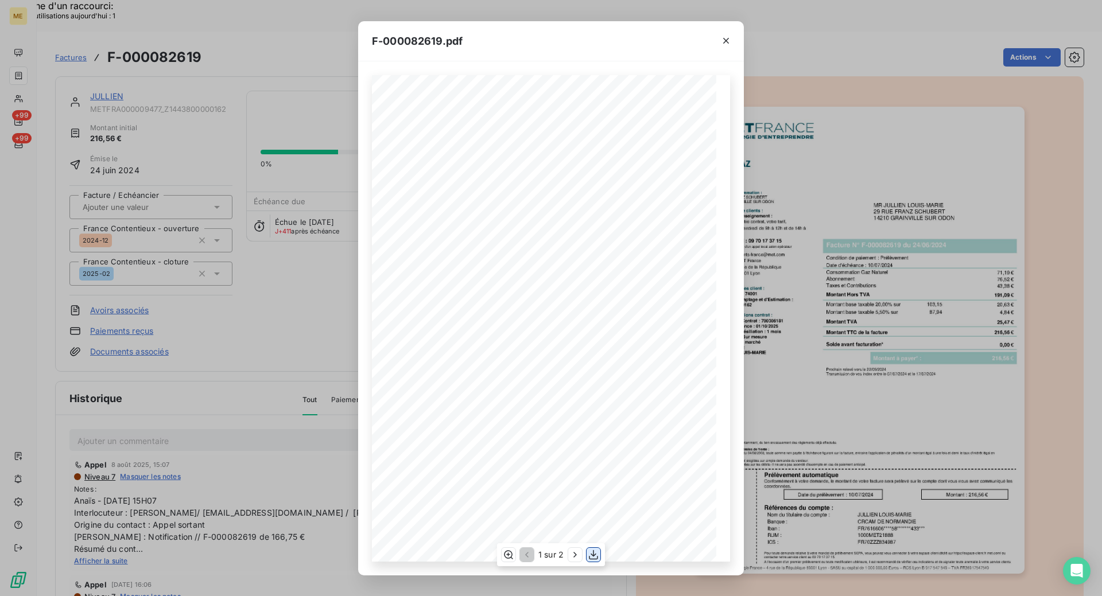
click at [598, 559] on icon "button" at bounding box center [593, 554] width 11 height 11
click at [730, 38] on icon "button" at bounding box center [725, 40] width 11 height 11
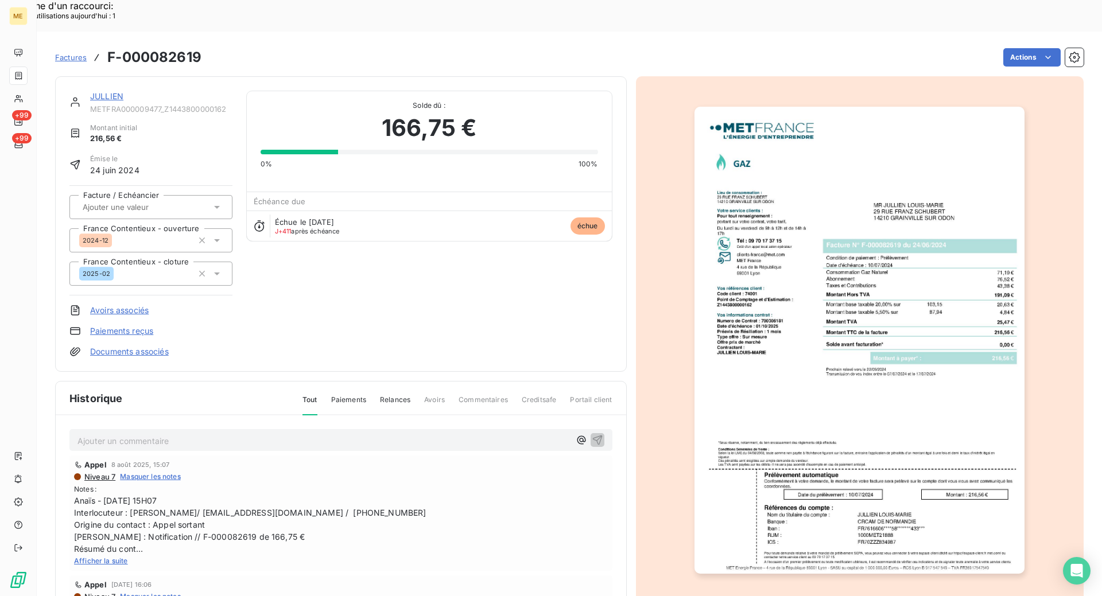
click at [102, 91] on link "JULLIEN" at bounding box center [106, 96] width 33 height 10
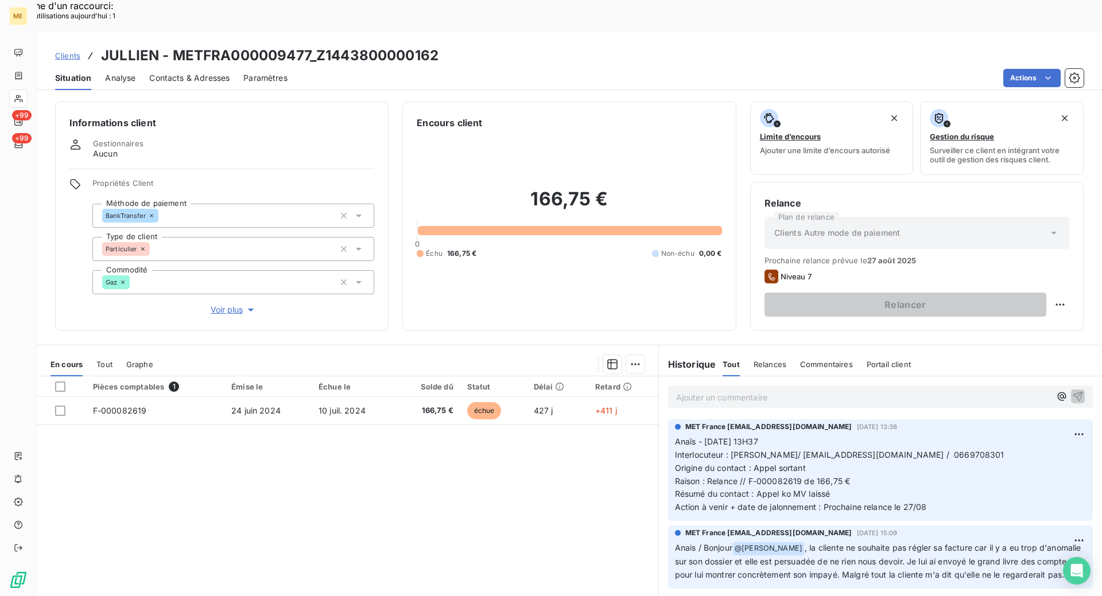
click at [742, 390] on p "Ajouter un commentaire ﻿" at bounding box center [863, 397] width 374 height 14
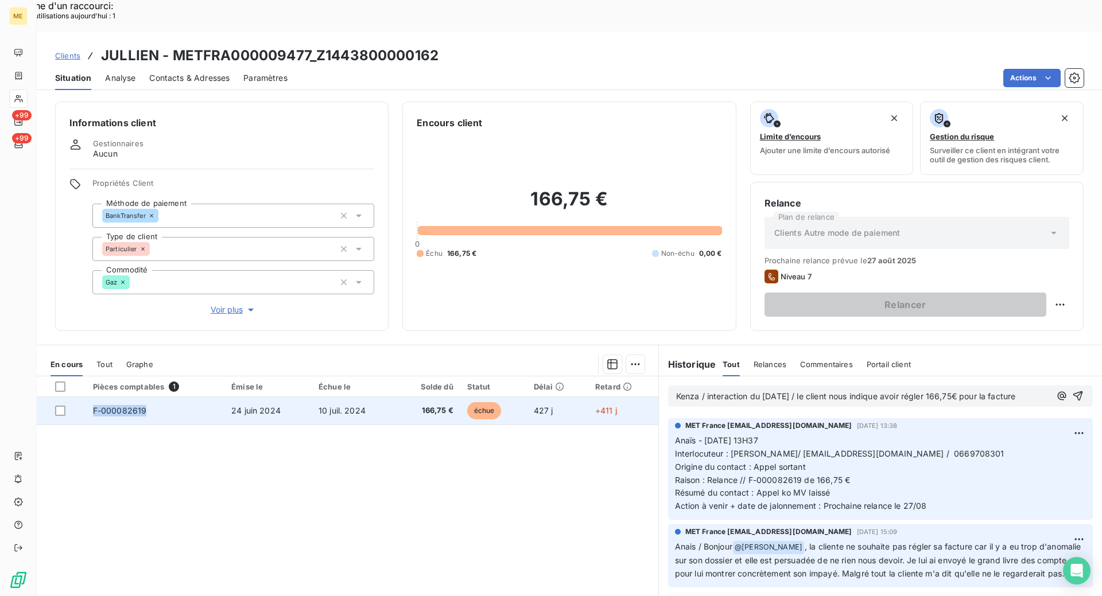
copy span "F-000082619"
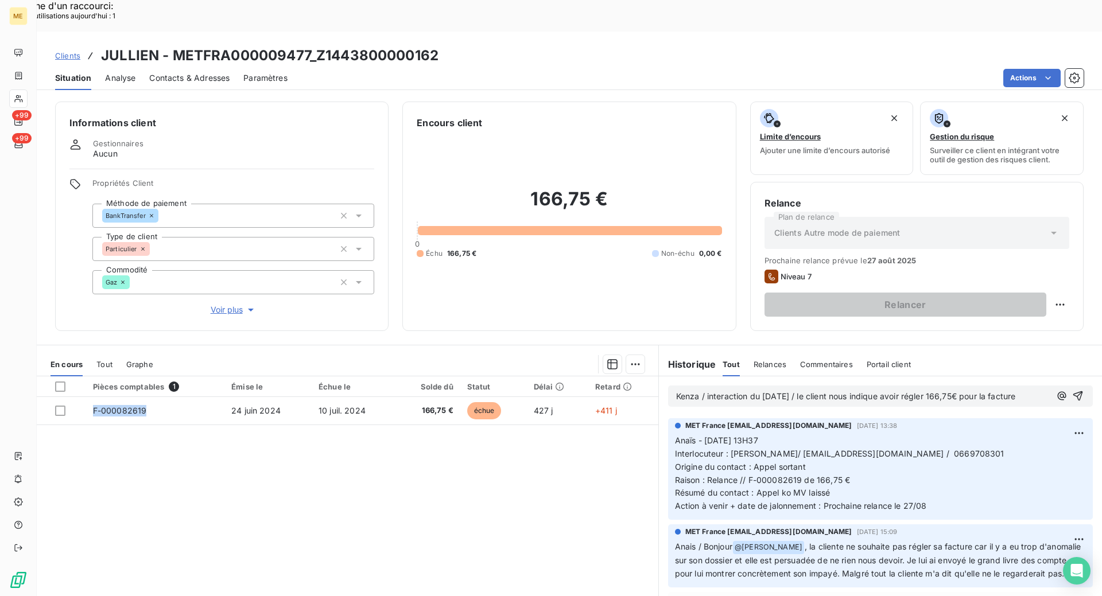
drag, startPoint x: 160, startPoint y: 376, endPoint x: 371, endPoint y: 420, distance: 215.2
click at [126, 433] on div "Pièces comptables 1 Émise le Échue le Solde dû Statut Délai Retard F-000082619 …" at bounding box center [348, 487] width 622 height 221
click at [1034, 389] on div "Kenza / interaction du [DATE] / le client nous indique avoir régler 166,75€ pou…" at bounding box center [880, 396] width 409 height 14
click at [1016, 391] on span "Kenza / interaction du [DATE] / le client nous indique avoir régler 166,75€ pou…" at bounding box center [846, 396] width 340 height 10
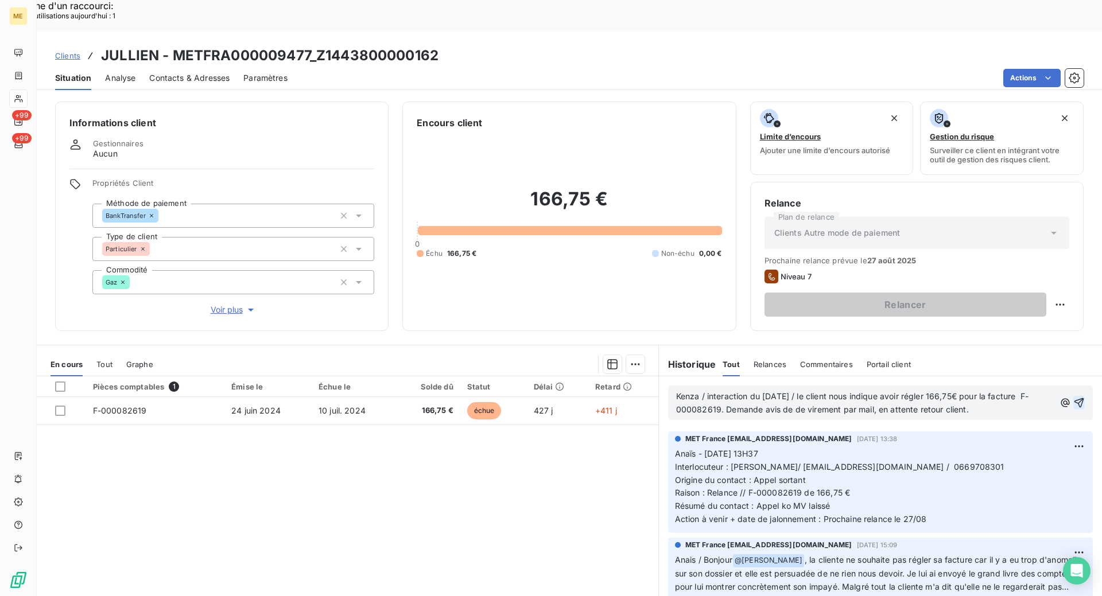
click at [1073, 397] on icon "button" at bounding box center [1078, 402] width 11 height 11
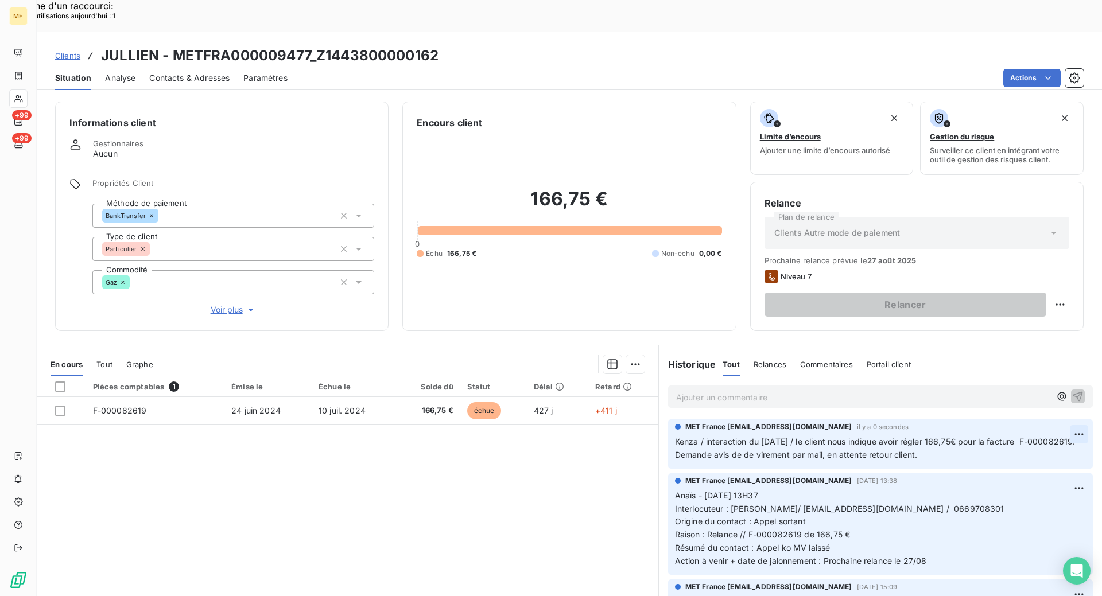
click at [1014, 430] on div "Editer" at bounding box center [1034, 428] width 64 height 18
click at [713, 437] on span "Kenza / interaction du [DATE] / le client nous indique avoir régler 166,75€ pou…" at bounding box center [851, 448] width 352 height 23
copy span "[DATE]"
drag, startPoint x: 802, startPoint y: 408, endPoint x: 759, endPoint y: 412, distance: 42.7
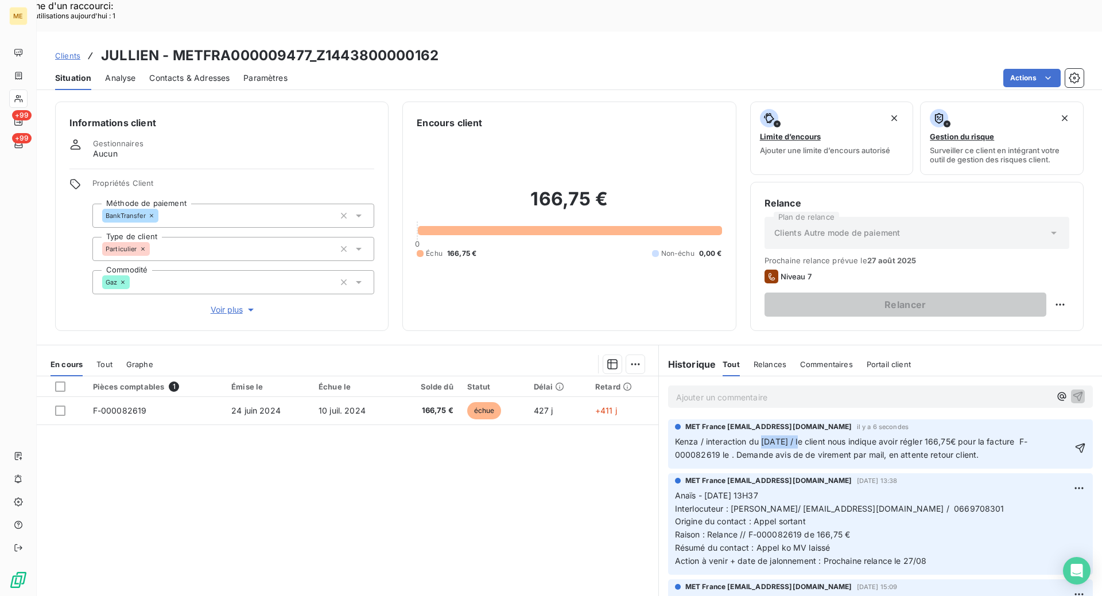
click at [759, 437] on span "Kenza / interaction du [DATE] / le client nous indique avoir régler 166,75€ pou…" at bounding box center [851, 448] width 352 height 23
click at [727, 437] on span "Kenza / interaction du [DATE] / le client nous indique avoir régler 166,75€ pou…" at bounding box center [851, 448] width 352 height 23
click at [845, 437] on span "Kenza / interaction du [DATE] / le client nous indique avoir régler 166,75€ pou…" at bounding box center [851, 448] width 352 height 23
click at [0, 0] on lt-span "de" at bounding box center [0, 0] width 0 height 0
click at [934, 437] on span "Kenza / interaction du [DATE] / le client nous indique avoir régler 166,75€ pou…" at bounding box center [851, 448] width 352 height 23
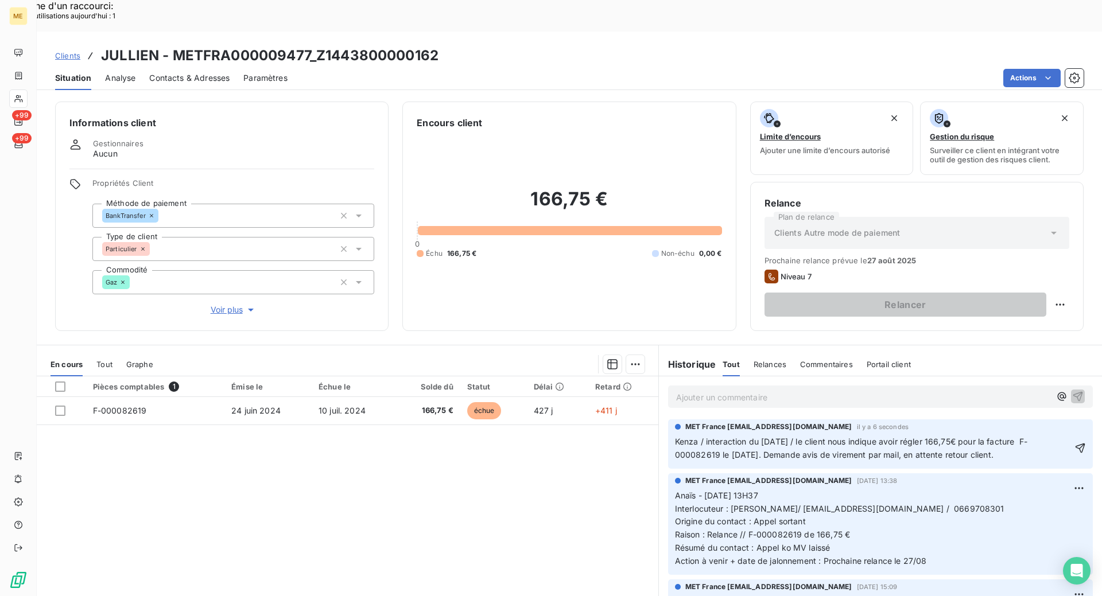
click at [0, 0] on lt-span "régl é" at bounding box center [0, 0] width 0 height 0
click at [1075, 443] on icon "button" at bounding box center [1080, 448] width 11 height 11
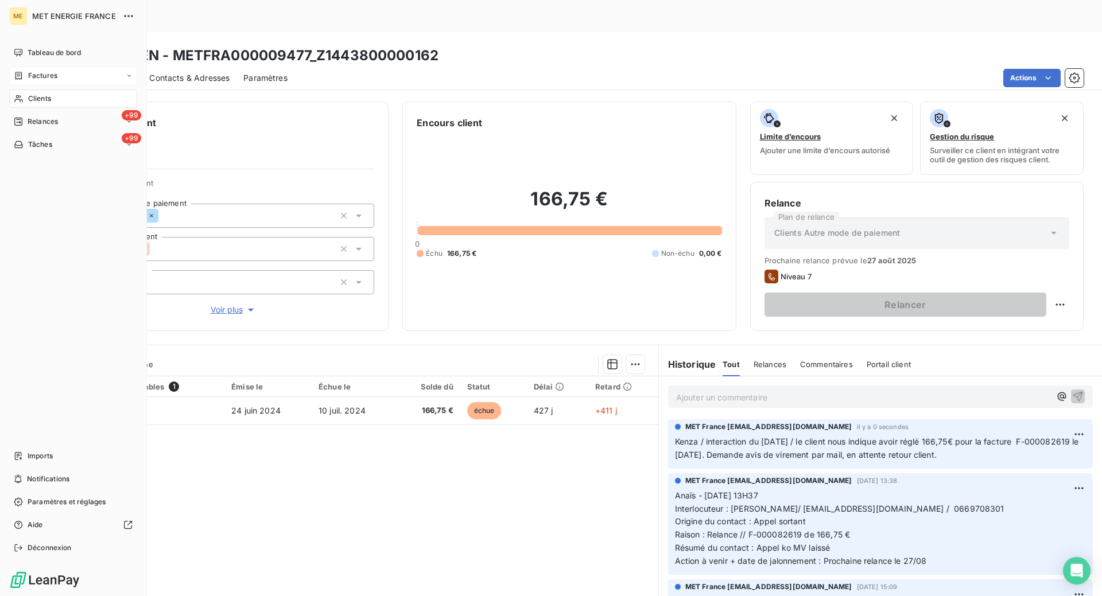
click at [35, 69] on div "Factures" at bounding box center [73, 76] width 128 height 18
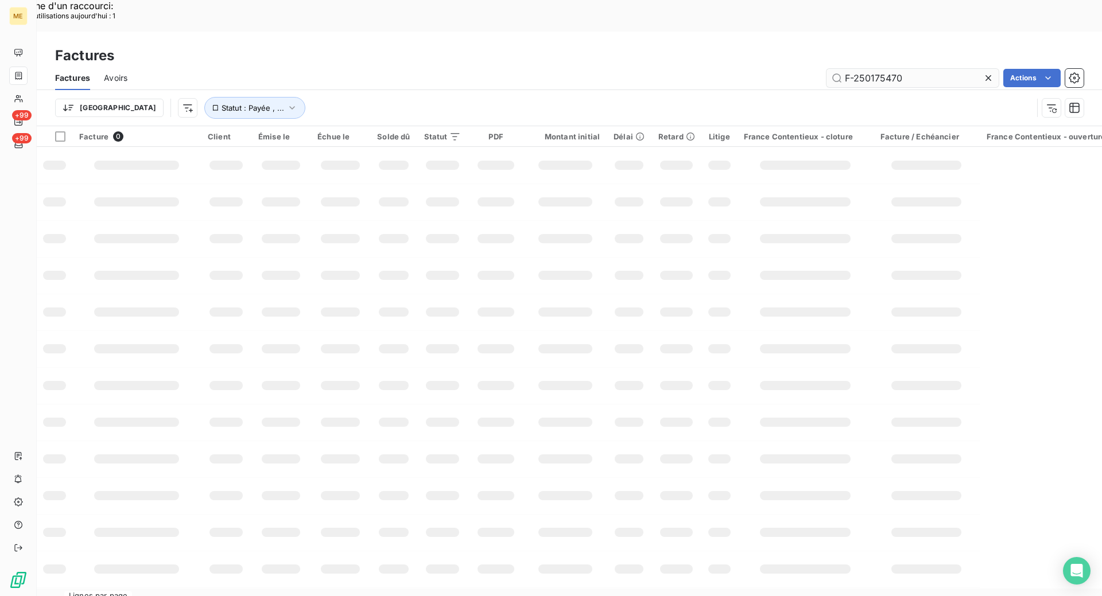
click at [880, 69] on input "F-250175470" at bounding box center [913, 78] width 172 height 18
click at [881, 69] on input "F-250175470" at bounding box center [913, 78] width 172 height 18
type input "F-250168850"
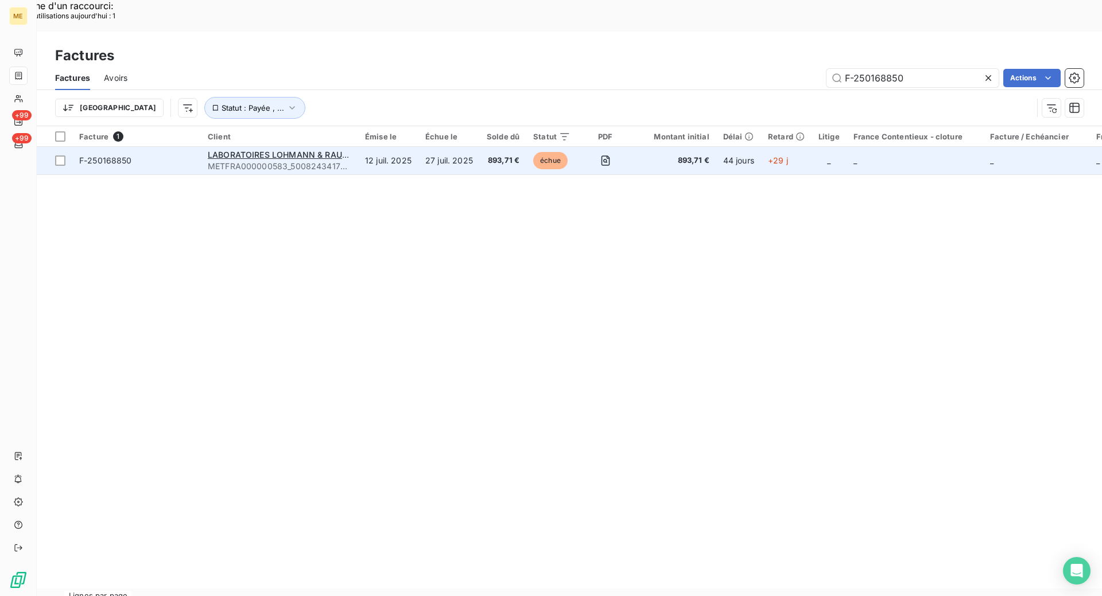
click at [181, 147] on td "F-250168850" at bounding box center [136, 161] width 129 height 28
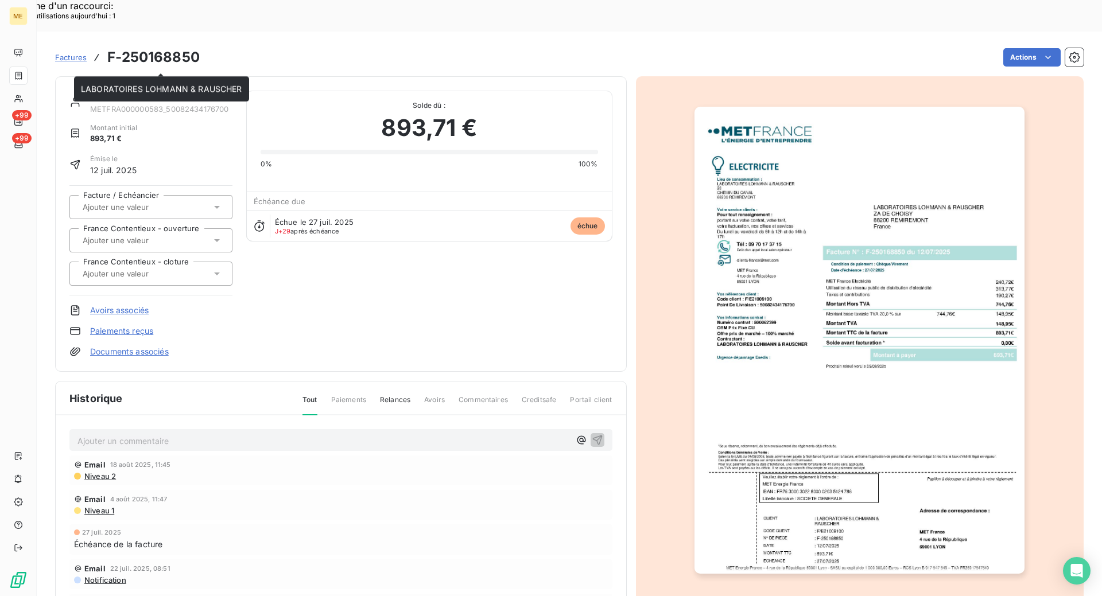
click at [168, 91] on link "LABORATOIRES LOHMANN & RAUSCHER" at bounding box center [170, 96] width 161 height 10
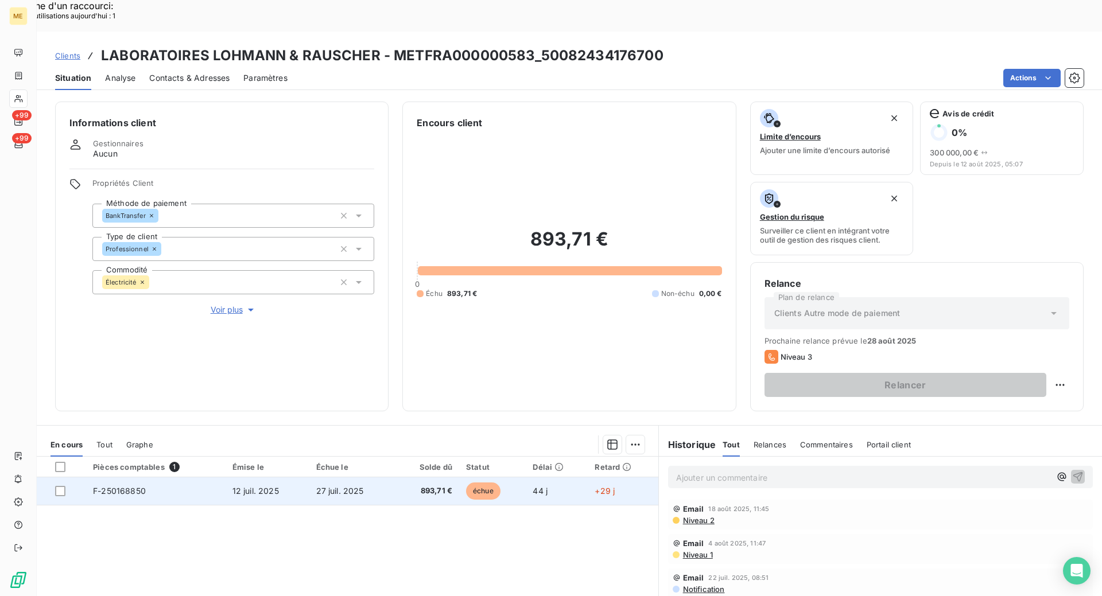
click at [66, 486] on div at bounding box center [67, 491] width 24 height 10
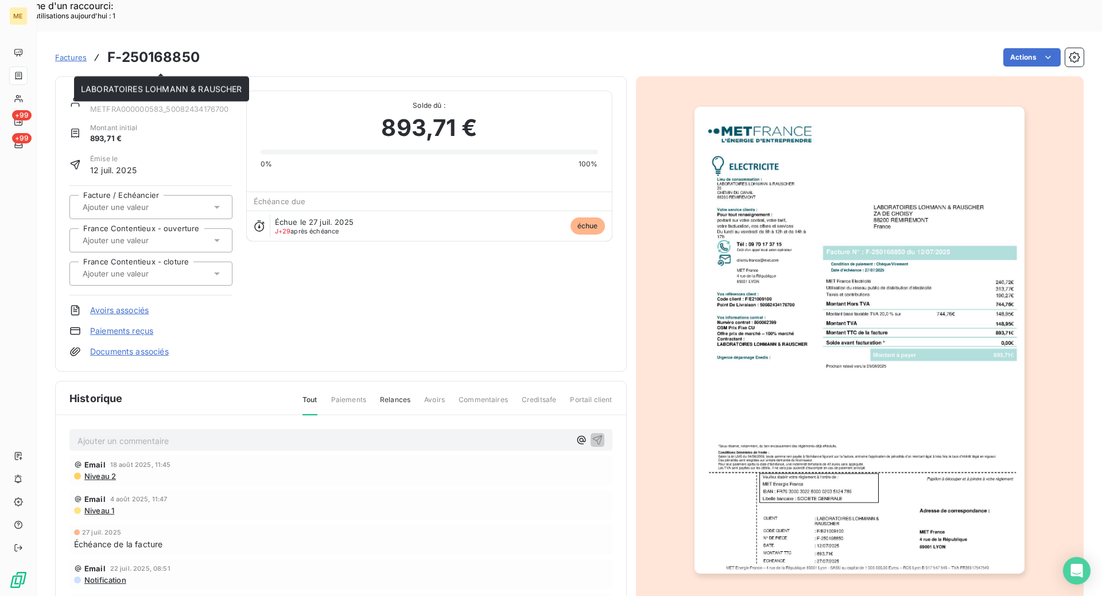
click at [172, 91] on link "LABORATOIRES LOHMANN & RAUSCHER" at bounding box center [170, 96] width 161 height 10
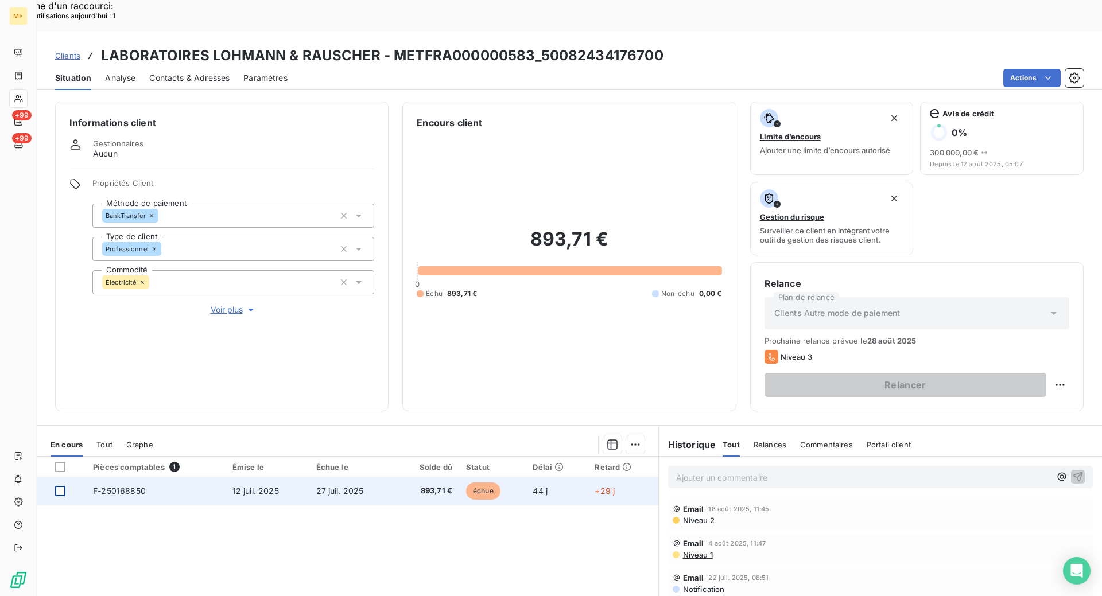
click at [61, 486] on div at bounding box center [60, 491] width 10 height 10
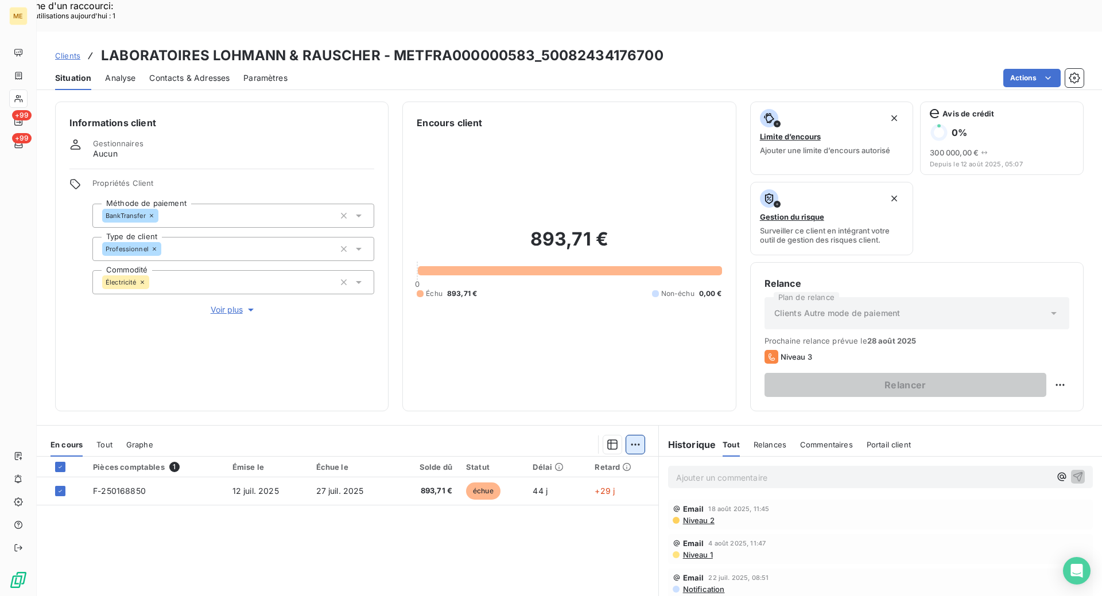
click at [569, 457] on div "Ajouter une promesse de paiement (1 facture)" at bounding box center [532, 459] width 203 height 18
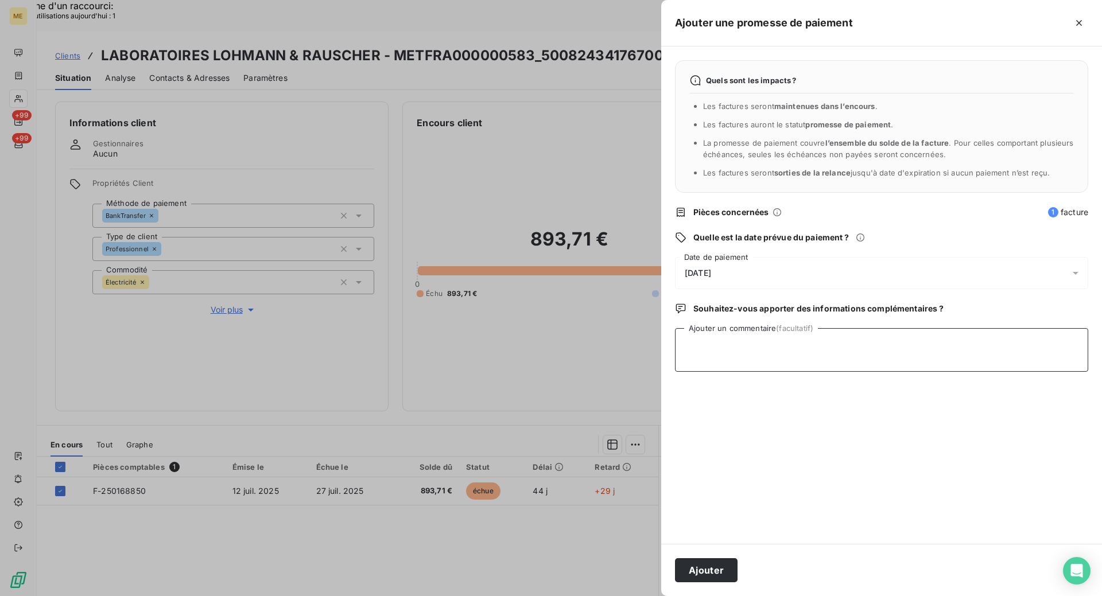
click at [716, 347] on textarea "Ajouter un commentaire (facultatif)" at bounding box center [881, 350] width 413 height 44
click at [732, 280] on div "[DATE]" at bounding box center [881, 273] width 413 height 32
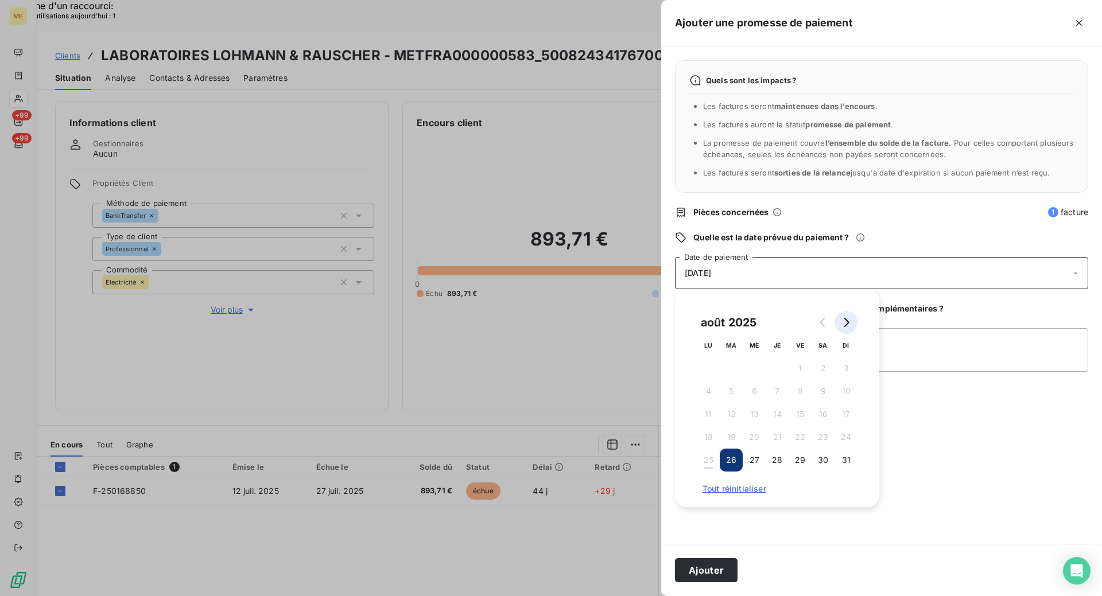
click at [848, 320] on icon "Go to next month" at bounding box center [845, 322] width 9 height 9
click at [733, 371] on button "2" at bounding box center [731, 368] width 23 height 23
click at [967, 435] on div "Quels sont les impacts ? Les factures seront maintenues dans l’encours . Les fa…" at bounding box center [881, 295] width 441 height 498
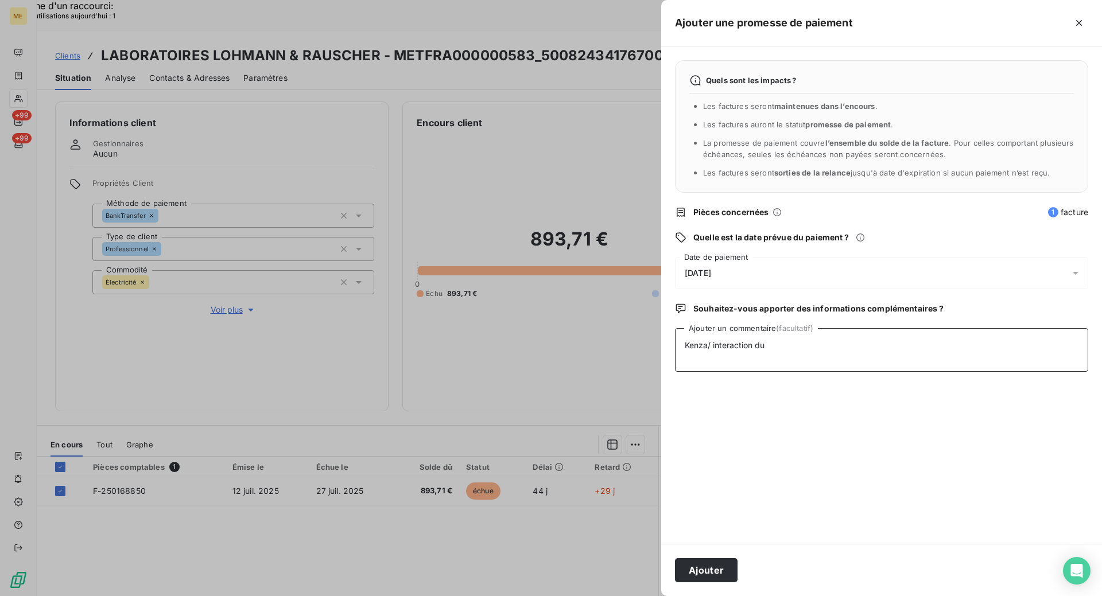
click at [822, 339] on textarea "Kenza/ interaction du" at bounding box center [881, 350] width 413 height 44
paste textarea "[DATE] 11:20"
type textarea "Kenza/ interaction du [DATE] 11:20 / Avis de virement d'un montant de 893.71€ e…"
click at [694, 572] on button "Ajouter" at bounding box center [706, 571] width 63 height 24
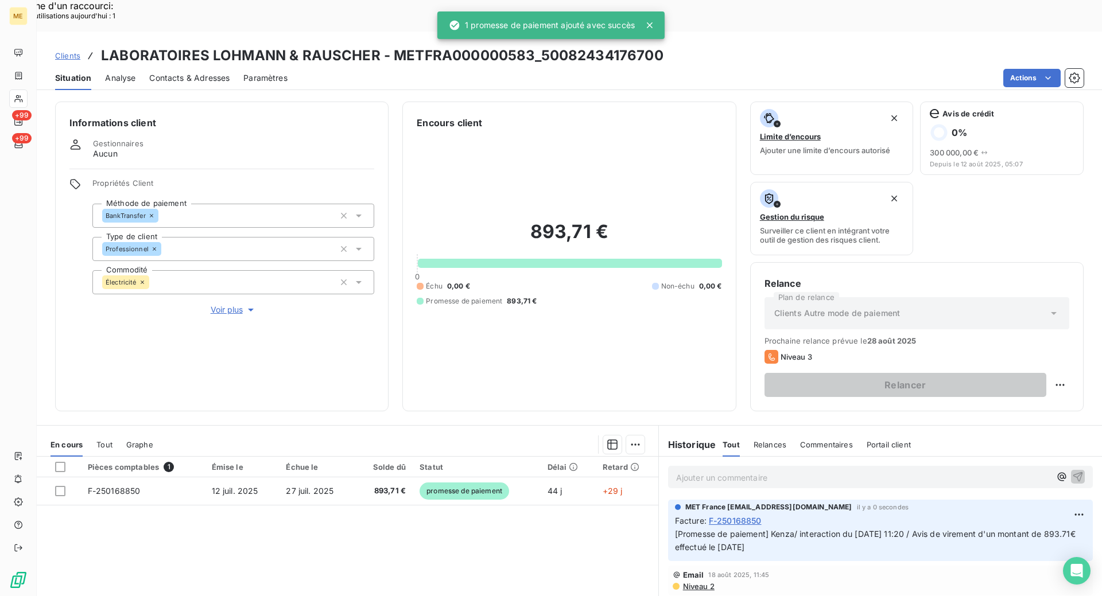
click at [649, 23] on icon at bounding box center [650, 25] width 6 height 6
click at [753, 45] on div "Clients LABORATOIRES LOHMANN & RAUSCHER - METFRA000000583_50082434176700" at bounding box center [569, 55] width 1065 height 21
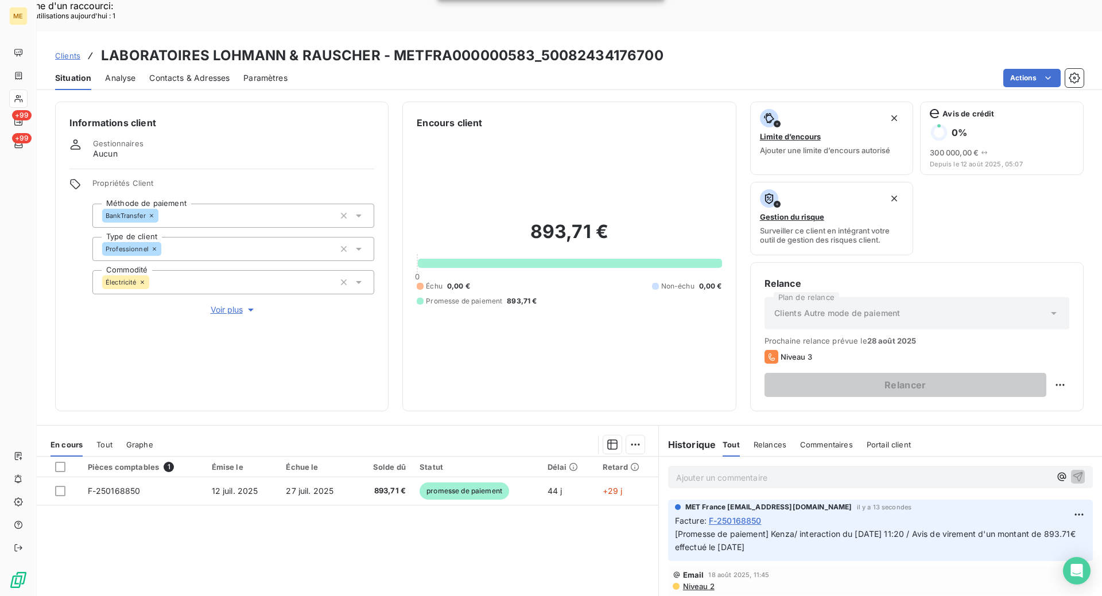
click at [466, 23] on div "1 promesse de paiement ajouté avec succès" at bounding box center [550, 25] width 227 height 28
click at [501, 32] on div "ME +99 +99 Clients LABORATOIRES LOHMANN & RAUSCHER - METFRA000000583_5008243417…" at bounding box center [551, 330] width 1102 height 596
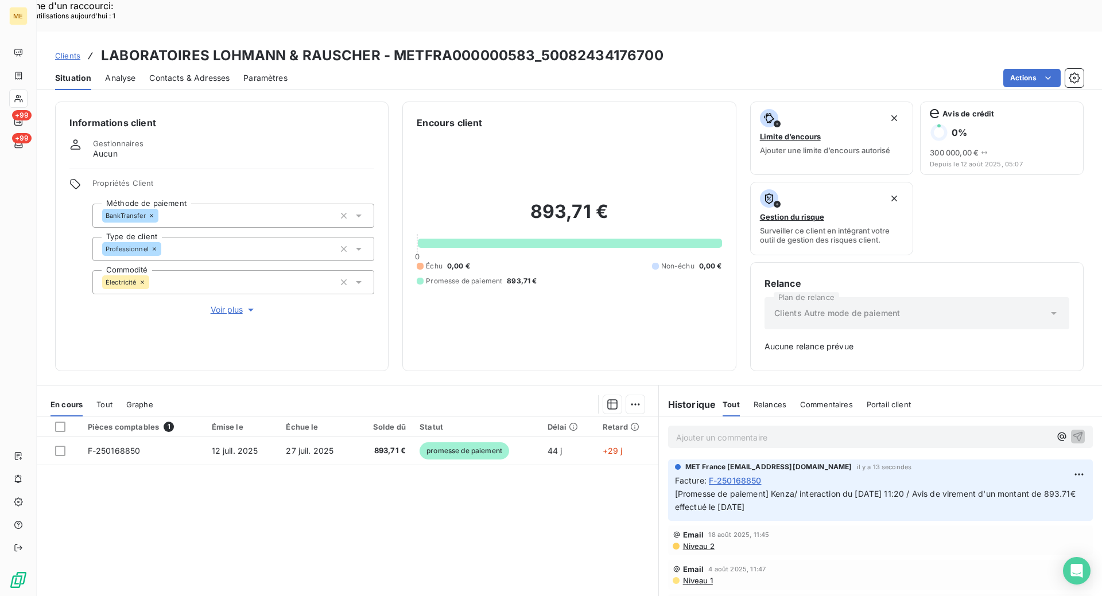
click at [461, 69] on div "Actions" at bounding box center [692, 78] width 782 height 18
click at [394, 45] on h3 "LABORATOIRES LOHMANN & RAUSCHER - METFRA000000583_50082434176700" at bounding box center [382, 55] width 563 height 21
copy h3 "METFRA000000583"
drag, startPoint x: 391, startPoint y: 24, endPoint x: 527, endPoint y: 14, distance: 135.8
click at [527, 45] on h3 "LABORATOIRES LOHMANN & RAUSCHER - METFRA000000583_50082434176700" at bounding box center [382, 55] width 563 height 21
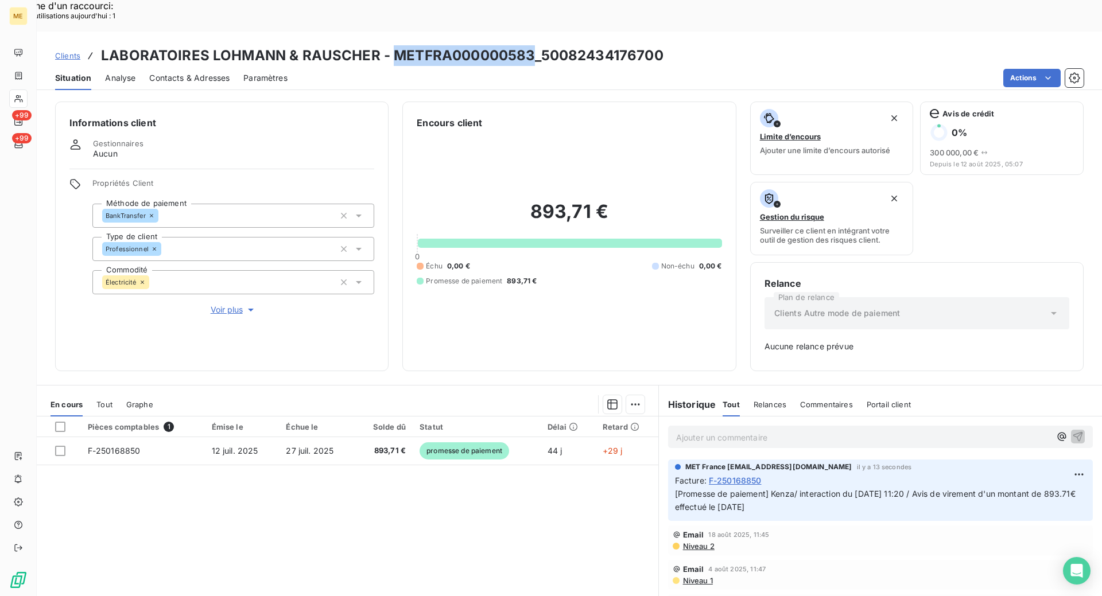
click at [500, 494] on div "Pièces comptables 1 Émise le Échue le Solde dû Statut Délai Retard F-250168850 …" at bounding box center [348, 527] width 622 height 221
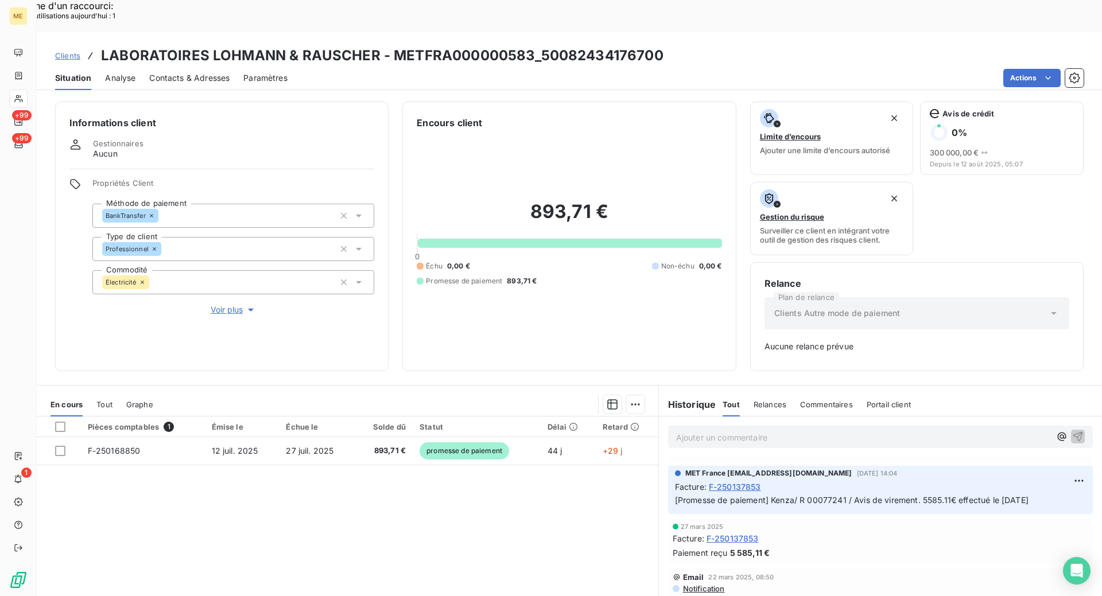
click at [753, 426] on div "Ajouter un commentaire ﻿" at bounding box center [880, 437] width 425 height 22
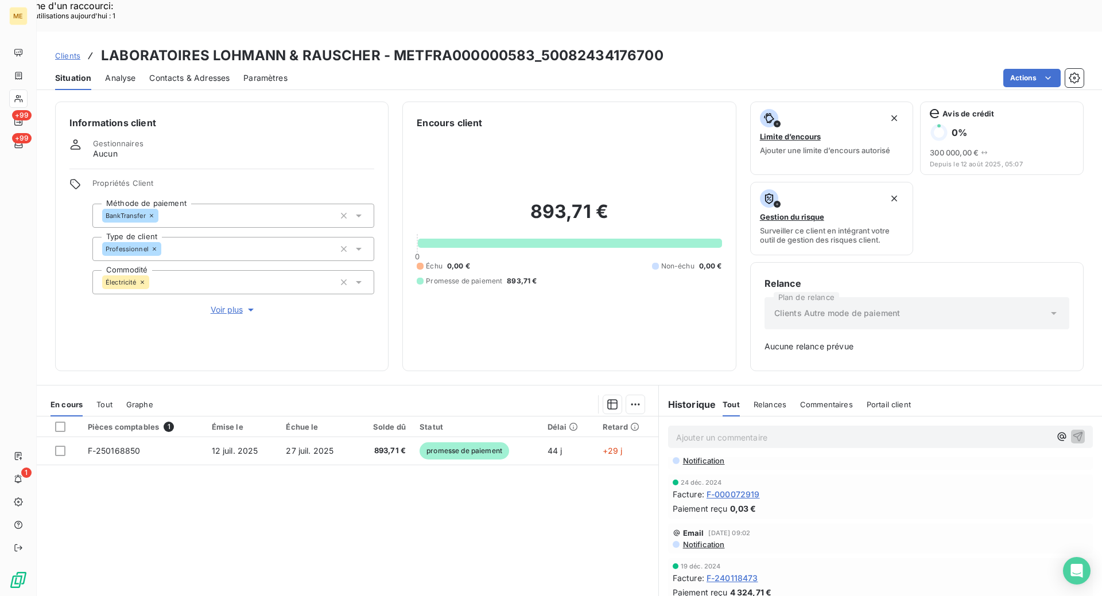
scroll to position [918, 0]
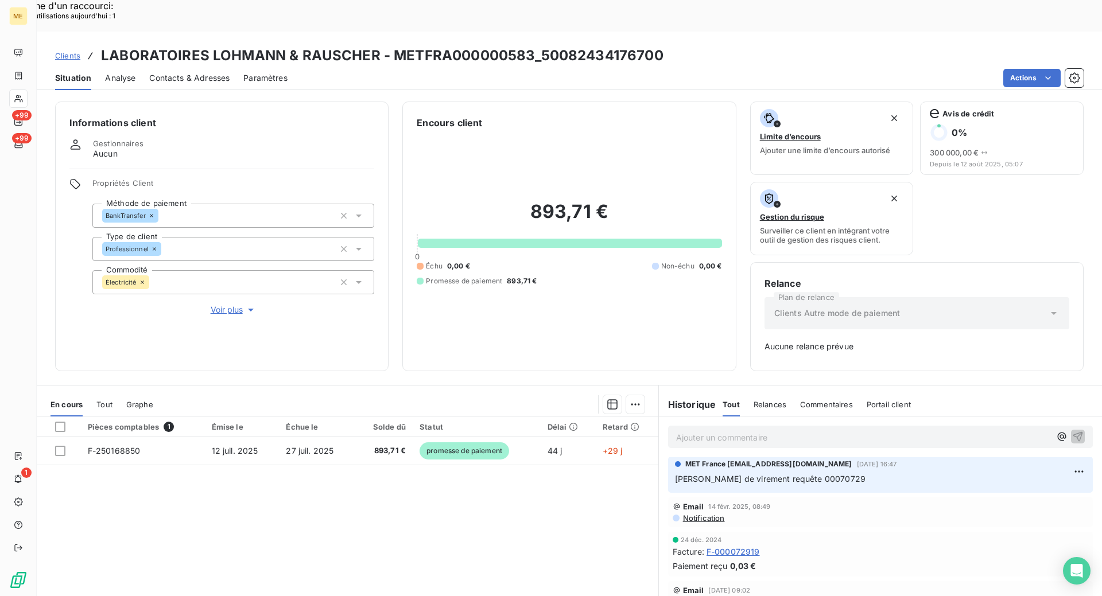
click at [736, 546] on span "F-000072919" at bounding box center [733, 552] width 53 height 12
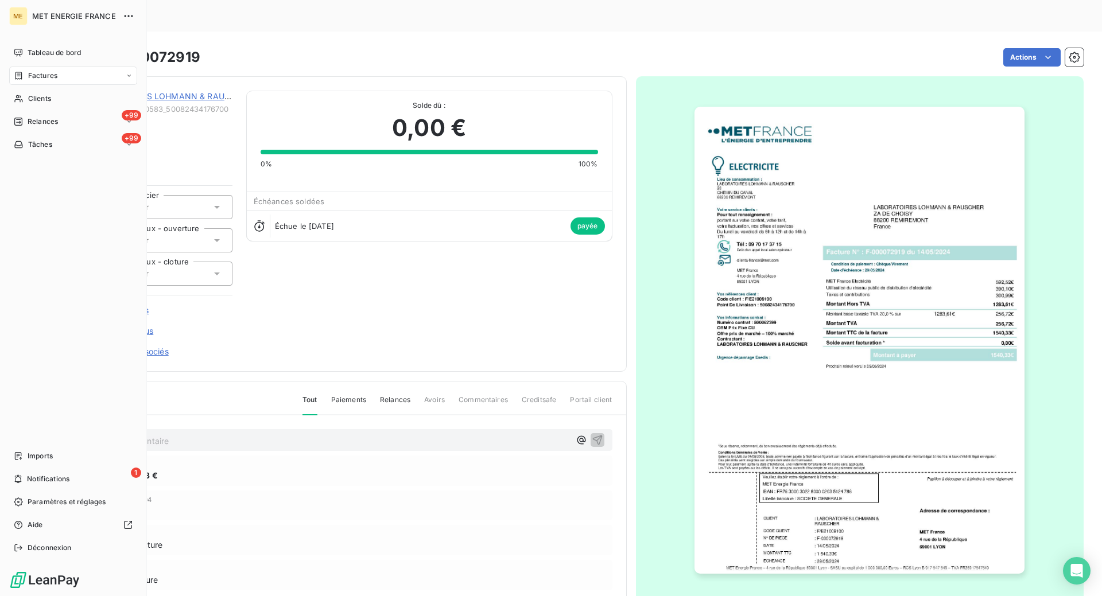
click at [24, 75] on div "Factures" at bounding box center [36, 76] width 44 height 10
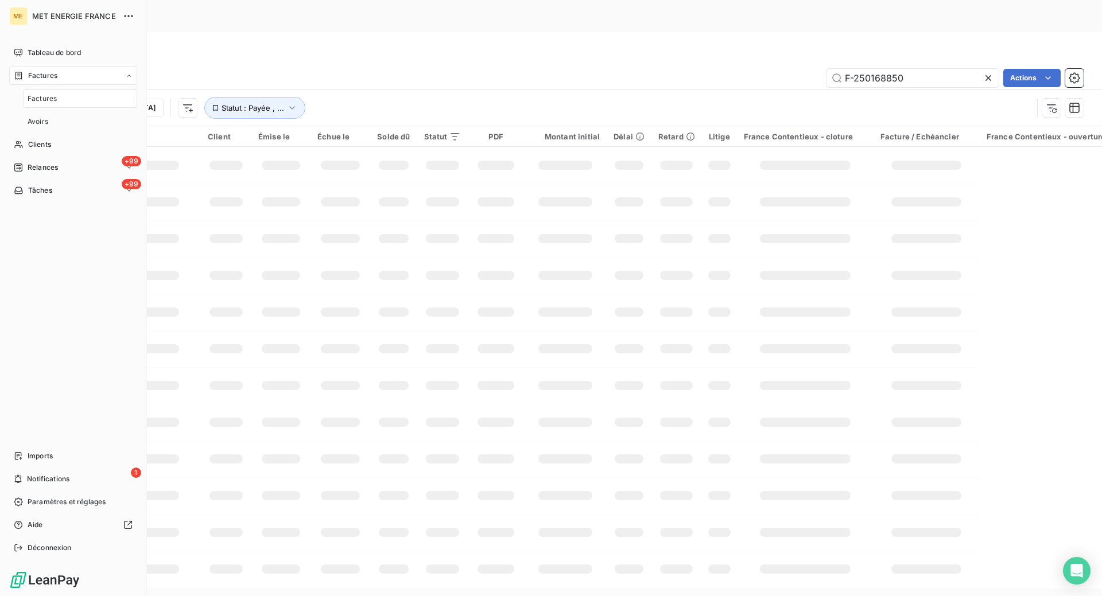
click at [52, 102] on span "Factures" at bounding box center [42, 99] width 29 height 10
click at [60, 149] on div "Clients" at bounding box center [73, 144] width 128 height 18
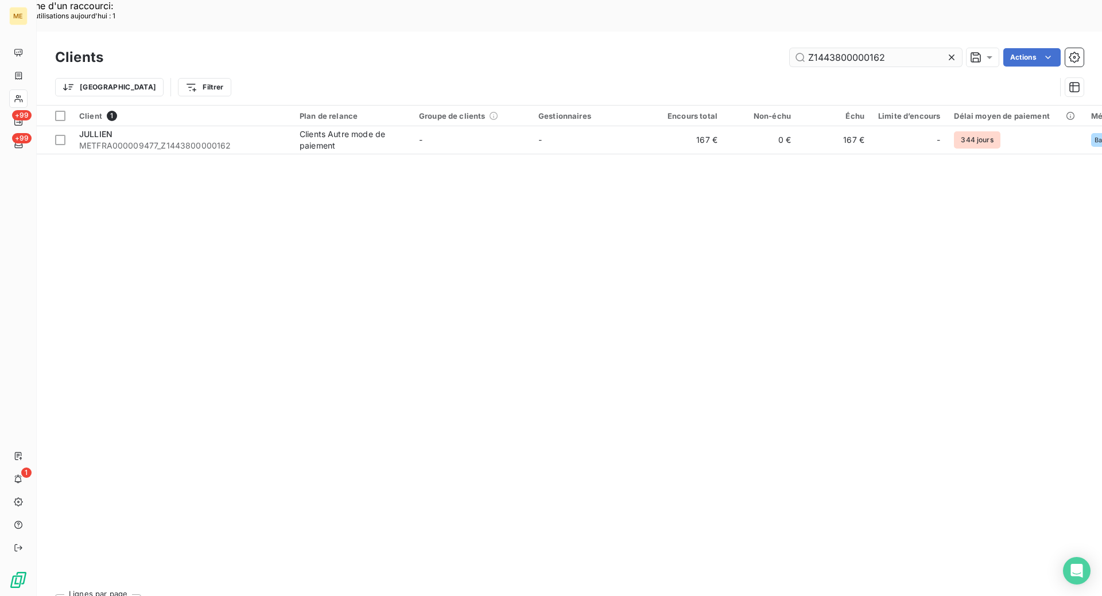
click at [884, 48] on input "Z1443800000162" at bounding box center [876, 57] width 172 height 18
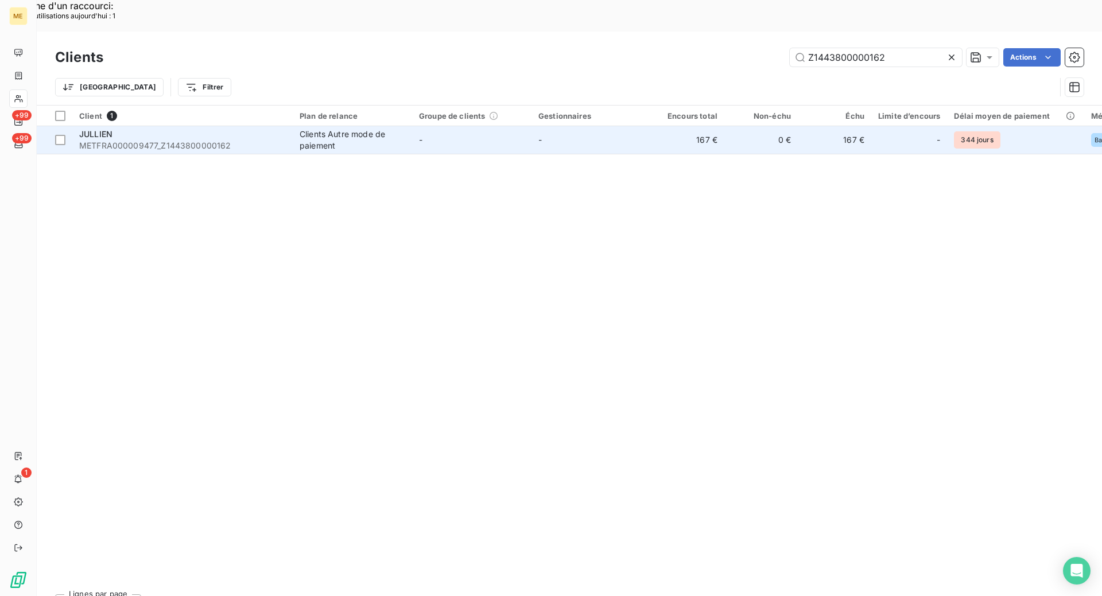
click at [203, 140] on span "METFRA000009477_Z1443800000162" at bounding box center [182, 145] width 207 height 11
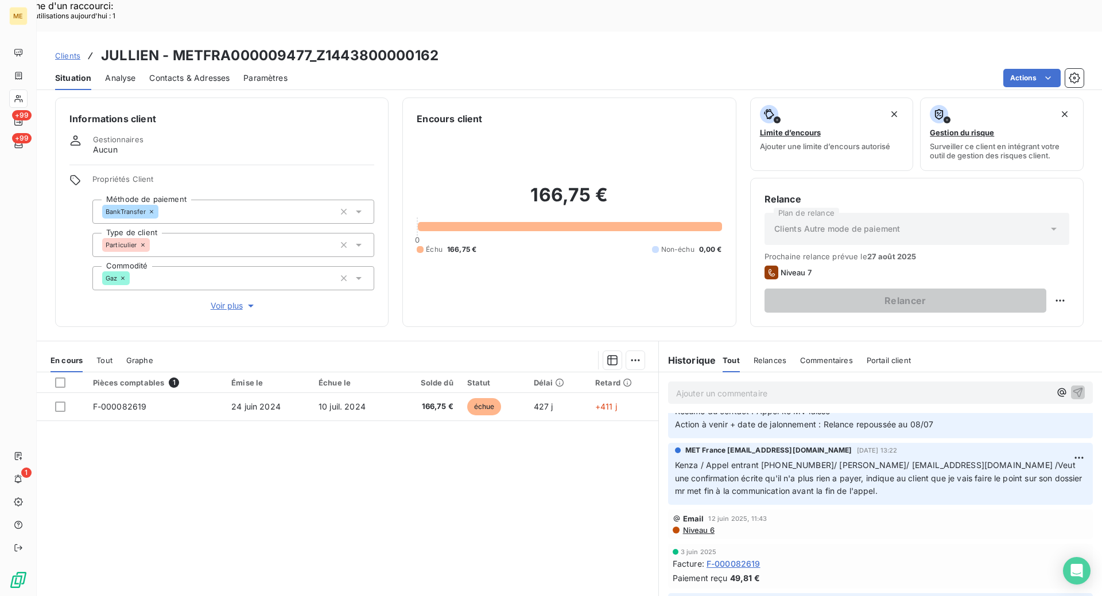
scroll to position [689, 0]
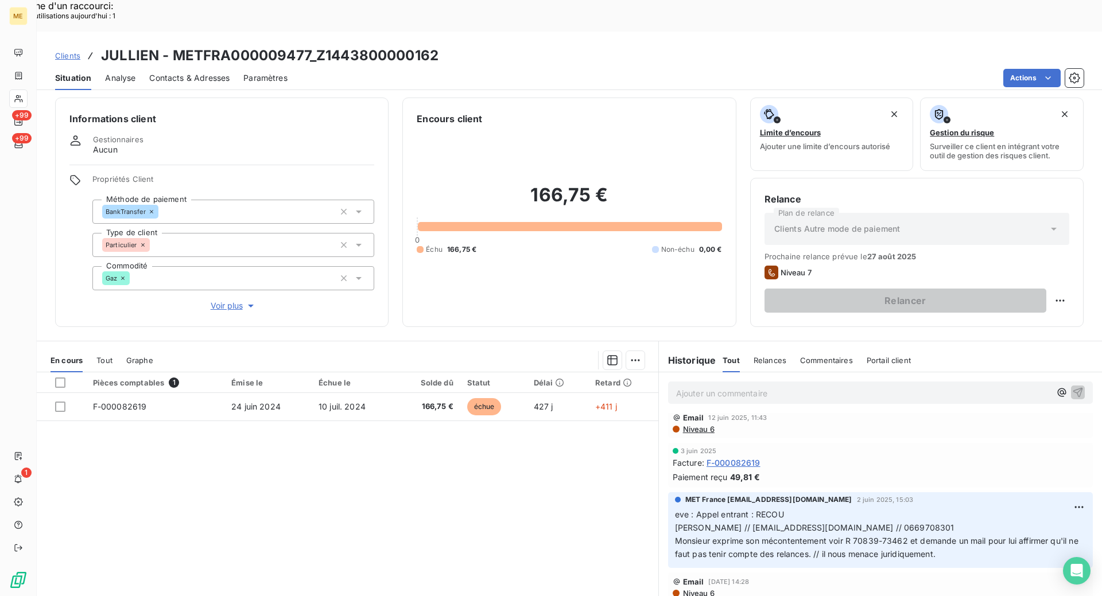
click at [737, 448] on div "[DATE] Facture : F-000082619 Paiement reçu 49,81 €" at bounding box center [881, 466] width 416 height 36
click at [740, 457] on span "F-000082619" at bounding box center [734, 463] width 54 height 12
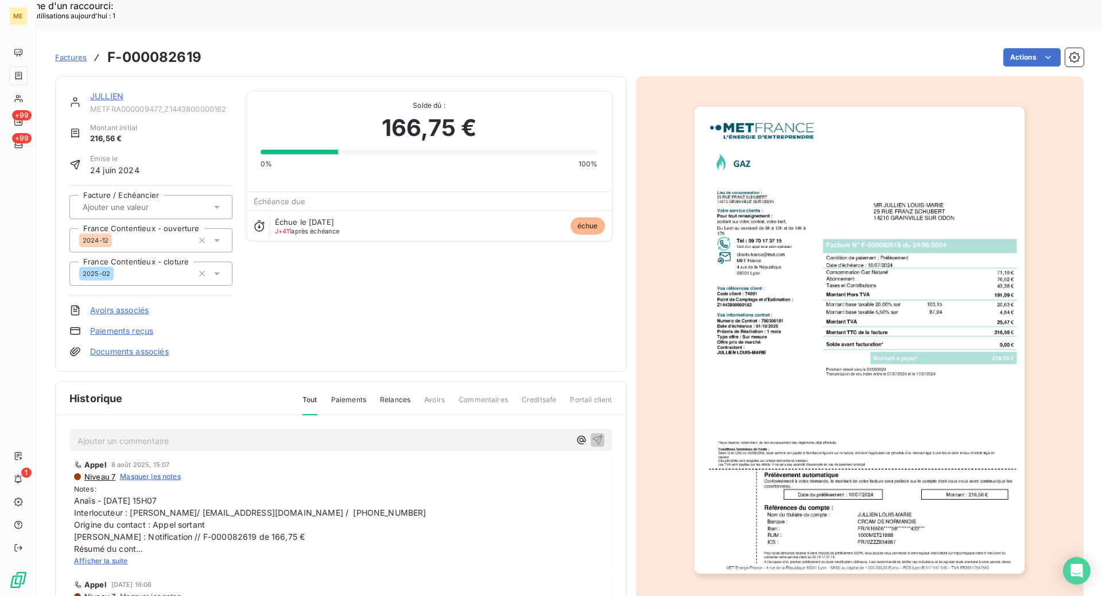
click at [107, 91] on link "JULLIEN" at bounding box center [106, 96] width 33 height 10
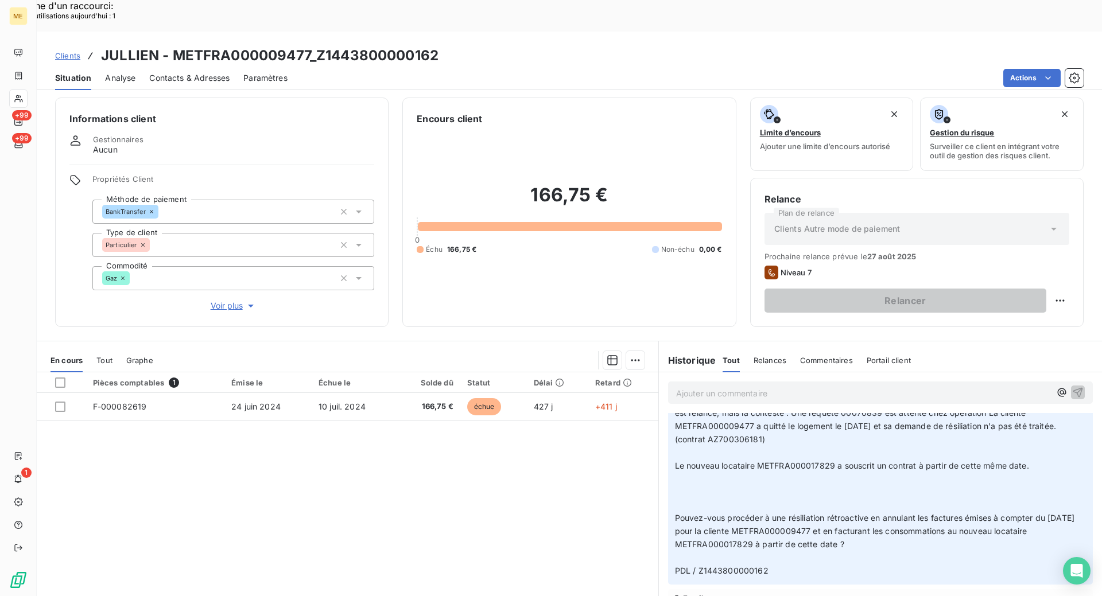
scroll to position [976, 0]
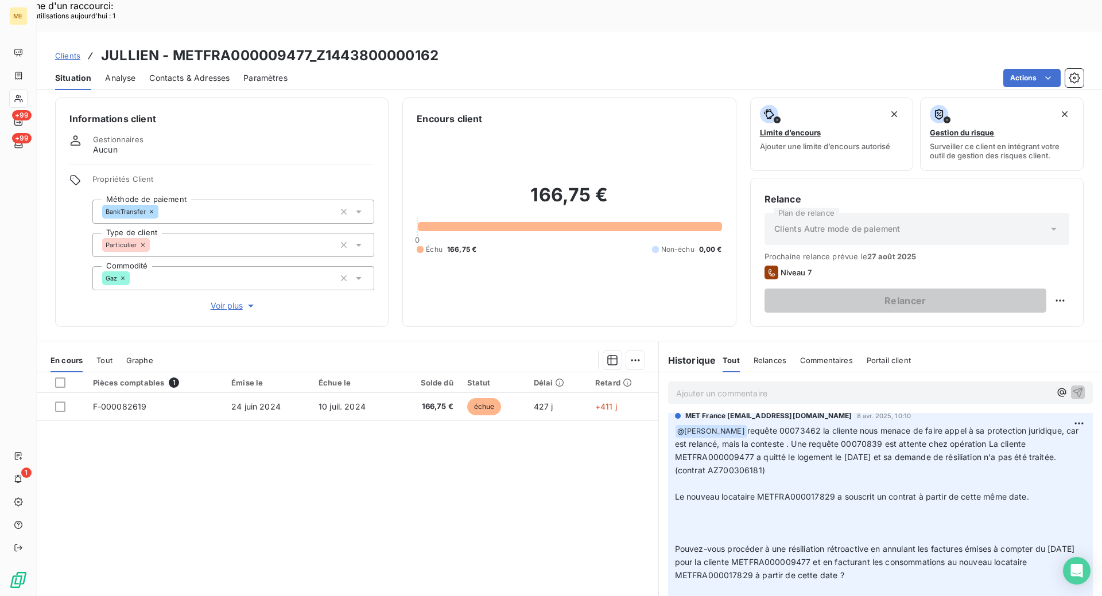
click at [27, 94] on div at bounding box center [18, 99] width 18 height 18
click at [26, 103] on div at bounding box center [18, 99] width 18 height 18
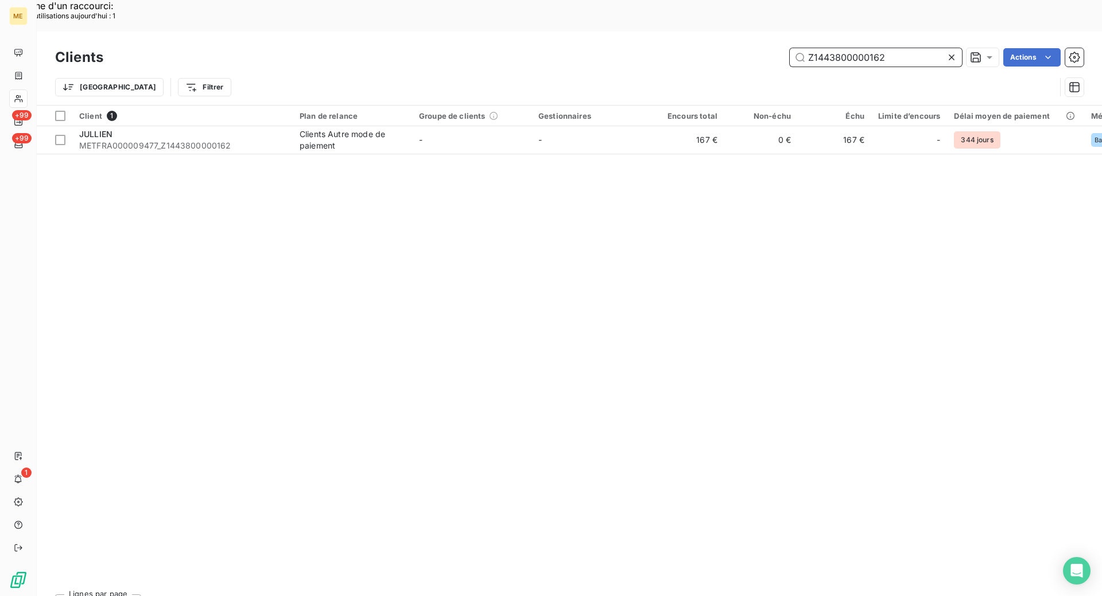
click at [892, 48] on input "Z1443800000162" at bounding box center [876, 57] width 172 height 18
paste input "METFRA000012891"
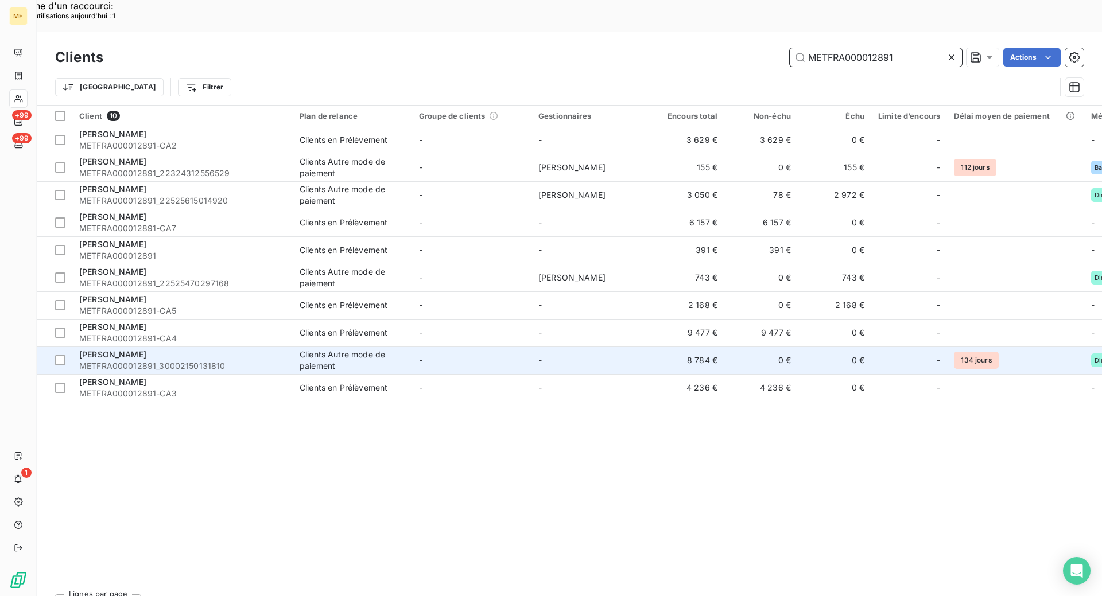
type input "METFRA000012891"
click at [172, 347] on td "[PERSON_NAME] METFRA000012891_30002150131810" at bounding box center [182, 361] width 220 height 28
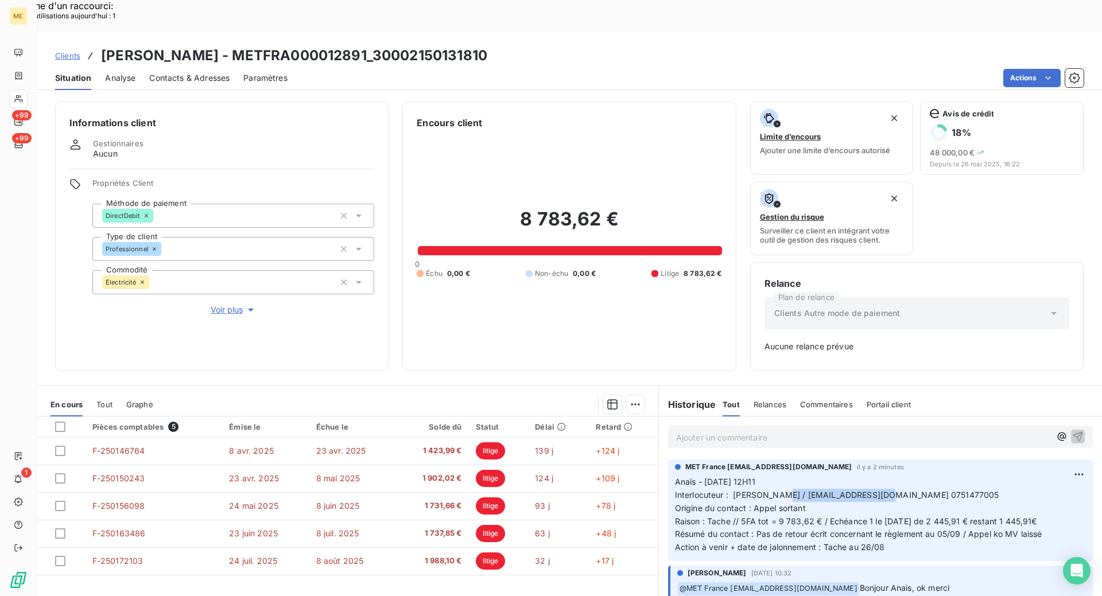
copy span "[EMAIL_ADDRESS][DOMAIN_NAME]"
drag, startPoint x: 870, startPoint y: 462, endPoint x: 770, endPoint y: 466, distance: 100.0
click at [770, 490] on span "Interlocuteur : [PERSON_NAME] / [EMAIL_ADDRESS][DOMAIN_NAME] 0751477005" at bounding box center [837, 495] width 324 height 10
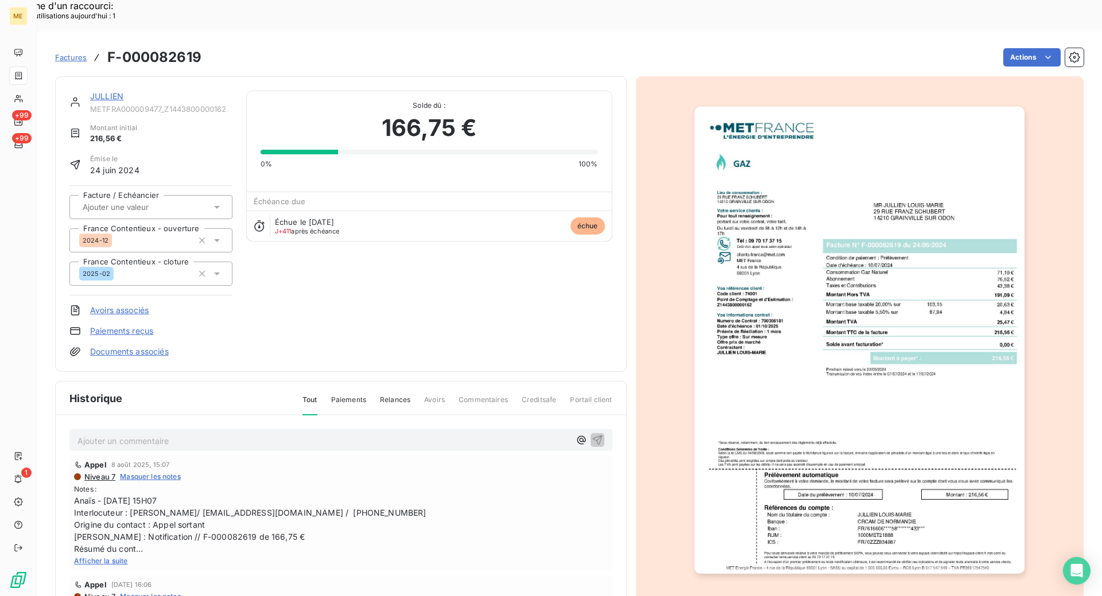
click at [100, 91] on link "JULLIEN" at bounding box center [106, 96] width 33 height 10
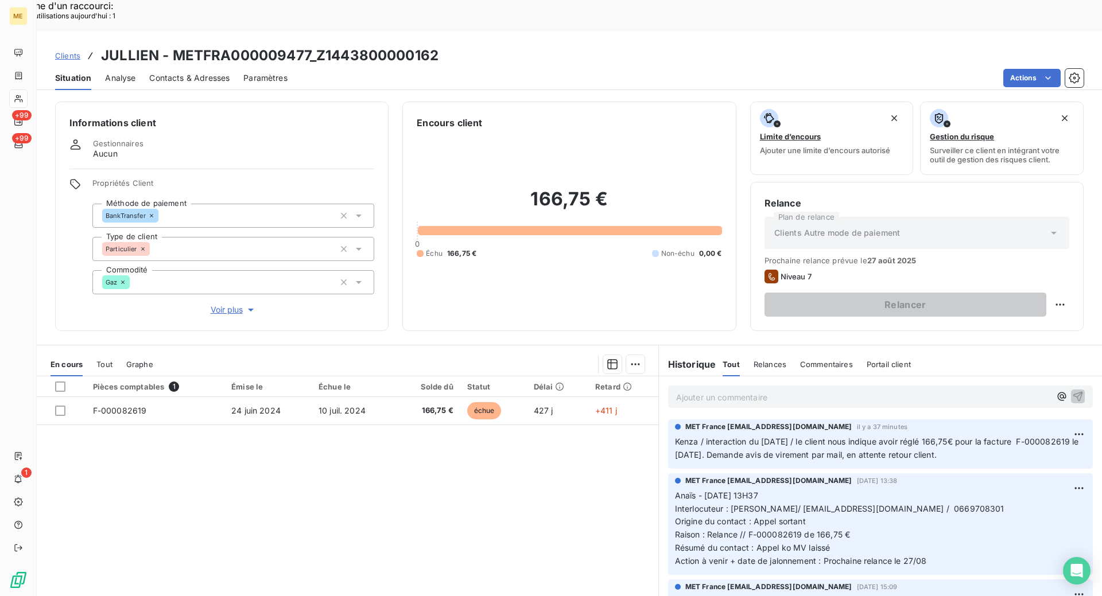
drag, startPoint x: 1027, startPoint y: 427, endPoint x: 668, endPoint y: 414, distance: 359.6
click at [668, 420] on div "MET France [EMAIL_ADDRESS][DOMAIN_NAME] il y a 37 minutes Kenza / interaction d…" at bounding box center [880, 444] width 425 height 49
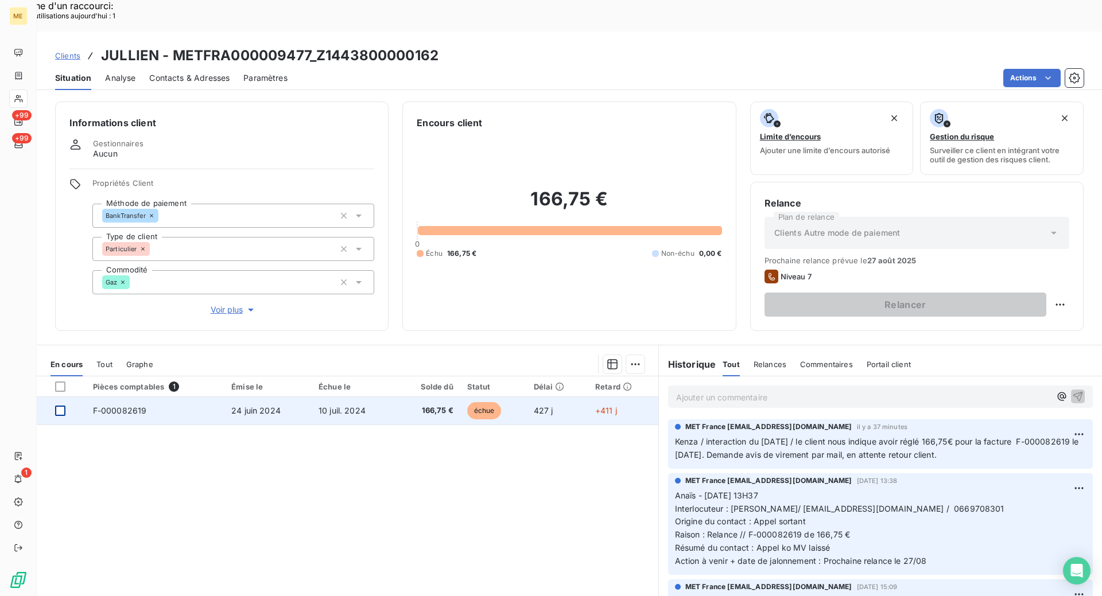
click at [59, 406] on div at bounding box center [60, 411] width 10 height 10
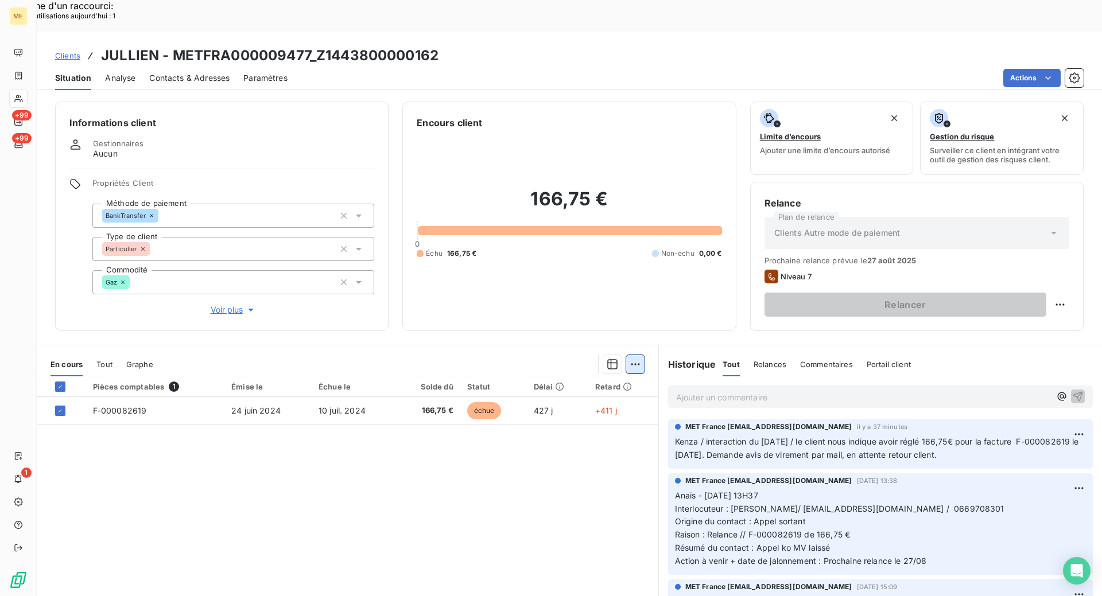
click at [557, 370] on div "Ajouter une promesse de paiement (1 facture)" at bounding box center [532, 379] width 203 height 18
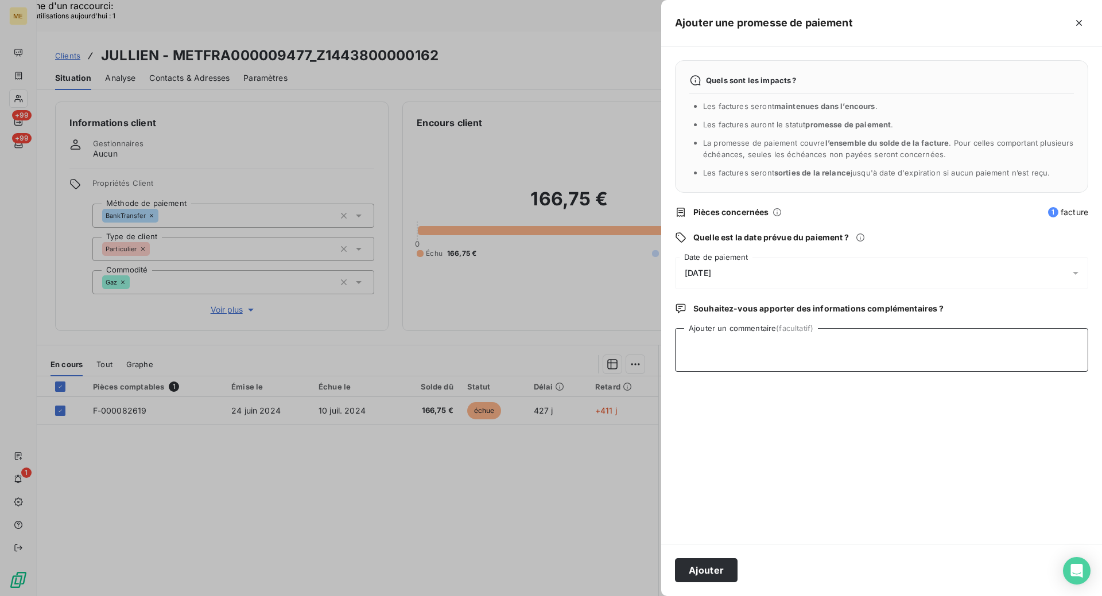
click at [757, 344] on textarea "Ajouter un commentaire (facultatif)" at bounding box center [881, 350] width 413 height 44
paste textarea "Kenza / interaction du [DATE] / le client nous indique avoir réglé 166,75€ pour…"
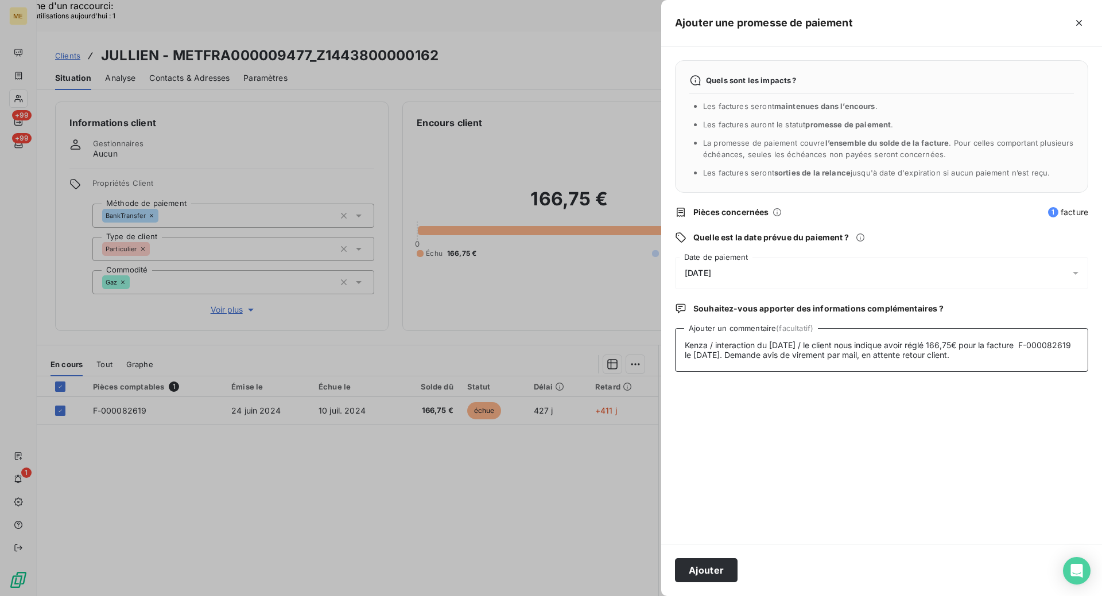
drag, startPoint x: 816, startPoint y: 343, endPoint x: 771, endPoint y: 344, distance: 45.4
click at [771, 344] on textarea "Kenza / interaction du [DATE] / le client nous indique avoir réglé 166,75€ pour…" at bounding box center [881, 350] width 413 height 44
paste textarea "[DATE] 11:49"
drag, startPoint x: 841, startPoint y: 344, endPoint x: 965, endPoint y: 346, distance: 124.0
click at [965, 346] on textarea "Kenza / interaction du [DATE] 11:49 / le client nous indique avoir réglé 166,75…" at bounding box center [881, 350] width 413 height 44
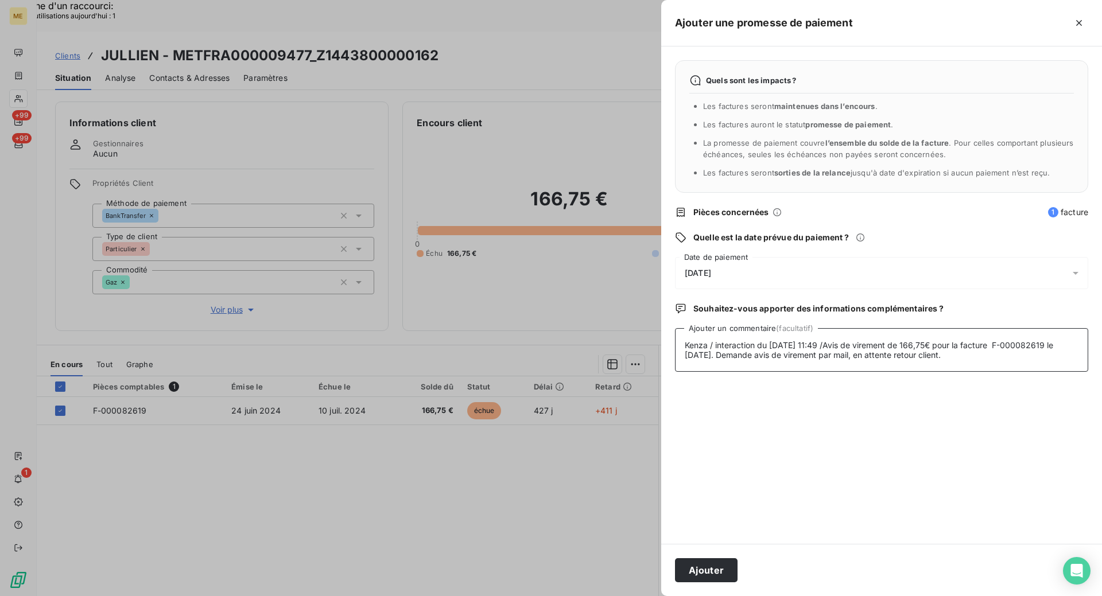
drag, startPoint x: 732, startPoint y: 359, endPoint x: 983, endPoint y: 358, distance: 250.8
click at [983, 358] on textarea "Kenza / interaction du [DATE] 11:49 /Avis de virement de 166,75€ pour la factur…" at bounding box center [881, 350] width 413 height 44
type textarea "Kenza / interaction du [DATE] 11:49 /Avis de virement de 166,75€ pour la factur…"
click at [722, 579] on button "Ajouter" at bounding box center [706, 571] width 63 height 24
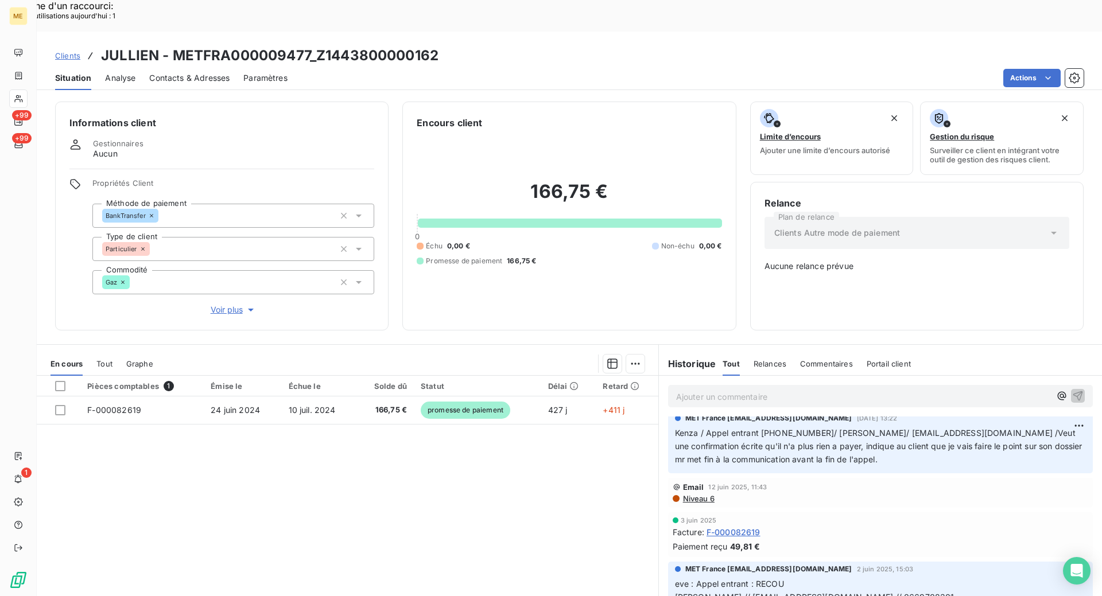
scroll to position [746, 0]
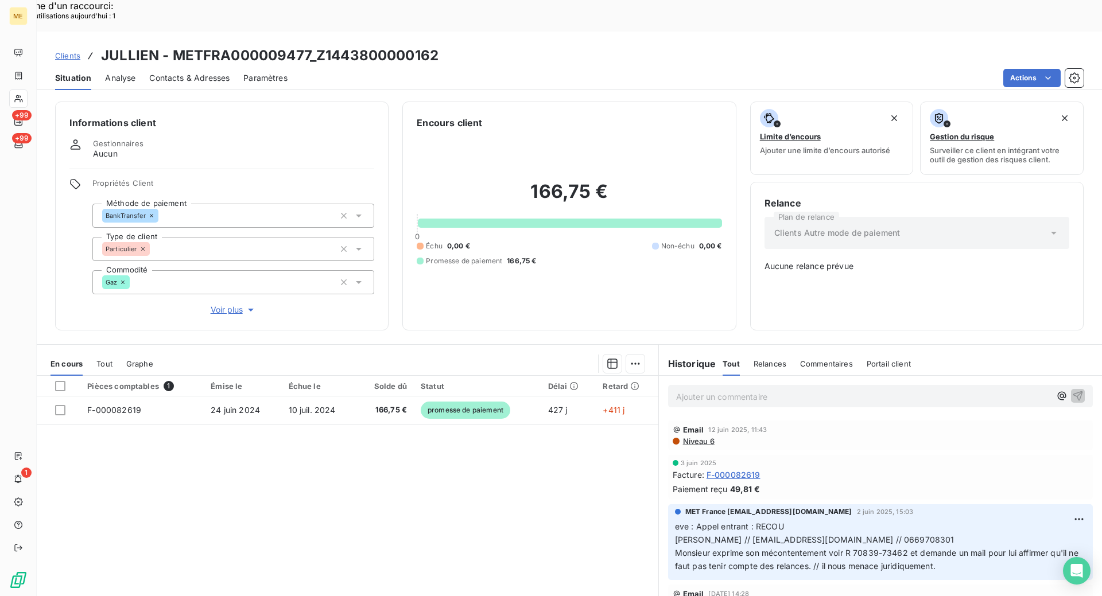
click at [751, 469] on span "F-000082619" at bounding box center [734, 475] width 54 height 12
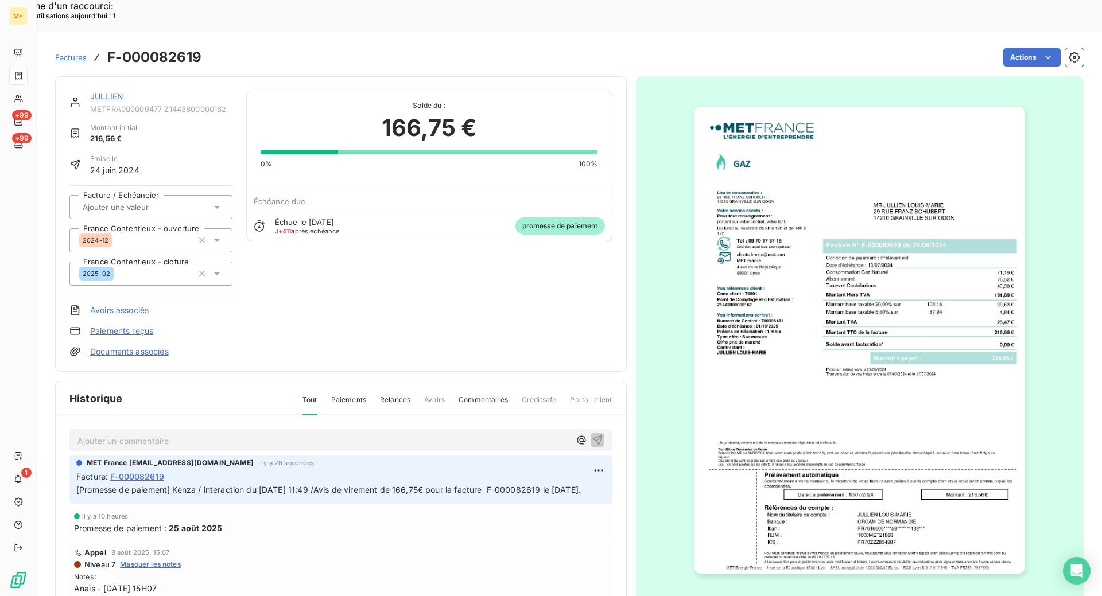
click at [118, 91] on div "JULLIEN" at bounding box center [161, 96] width 142 height 11
click at [118, 91] on link "JULLIEN" at bounding box center [106, 96] width 33 height 10
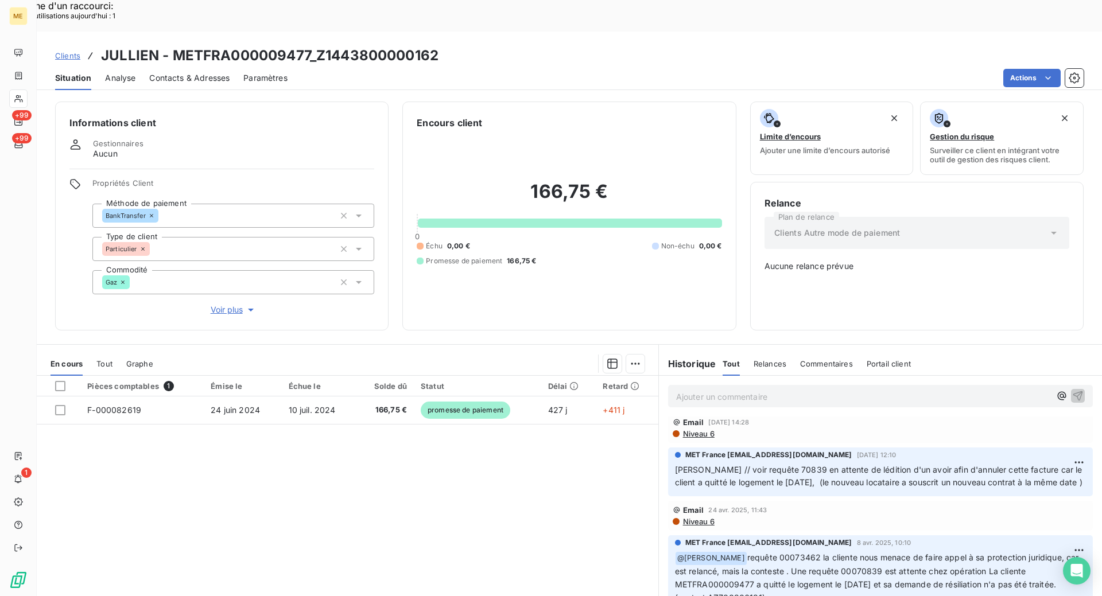
scroll to position [918, 0]
click at [775, 464] on span "[PERSON_NAME] // voir requête 70839 en attente de lédition d'un avoir afin d'an…" at bounding box center [880, 475] width 410 height 23
click at [780, 307] on div "Informations client Gestionnaires Aucun Propriétés Client Méthode de paiement B…" at bounding box center [569, 361] width 1065 height 533
click at [774, 464] on span "[PERSON_NAME] // voir requête 70839 en attente de lédition d'un avoir afin d'an…" at bounding box center [880, 475] width 410 height 23
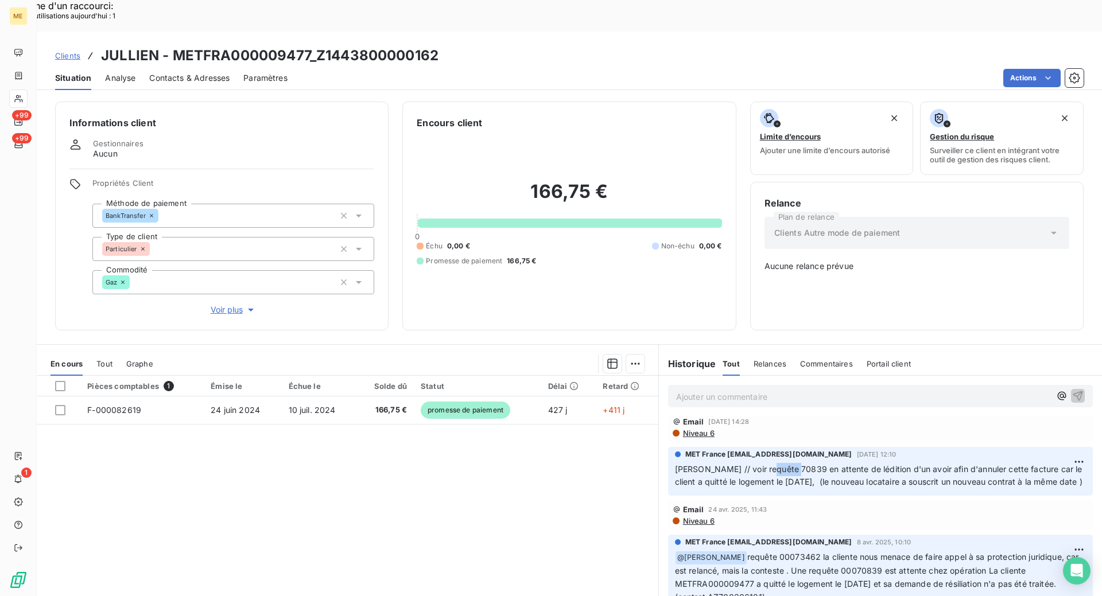
click at [774, 464] on span "[PERSON_NAME] // voir requête 70839 en attente de lédition d'un avoir afin d'an…" at bounding box center [880, 475] width 410 height 23
copy span "70839"
click at [19, 97] on icon at bounding box center [18, 98] width 8 height 7
click at [19, 77] on icon at bounding box center [19, 75] width 10 height 9
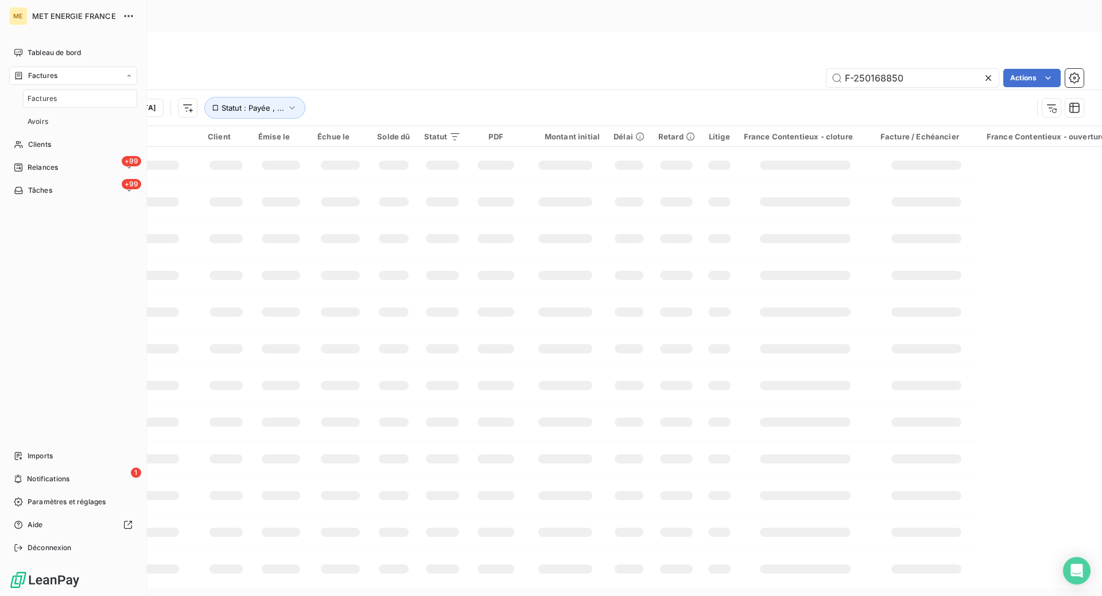
click at [18, 78] on icon at bounding box center [19, 75] width 10 height 9
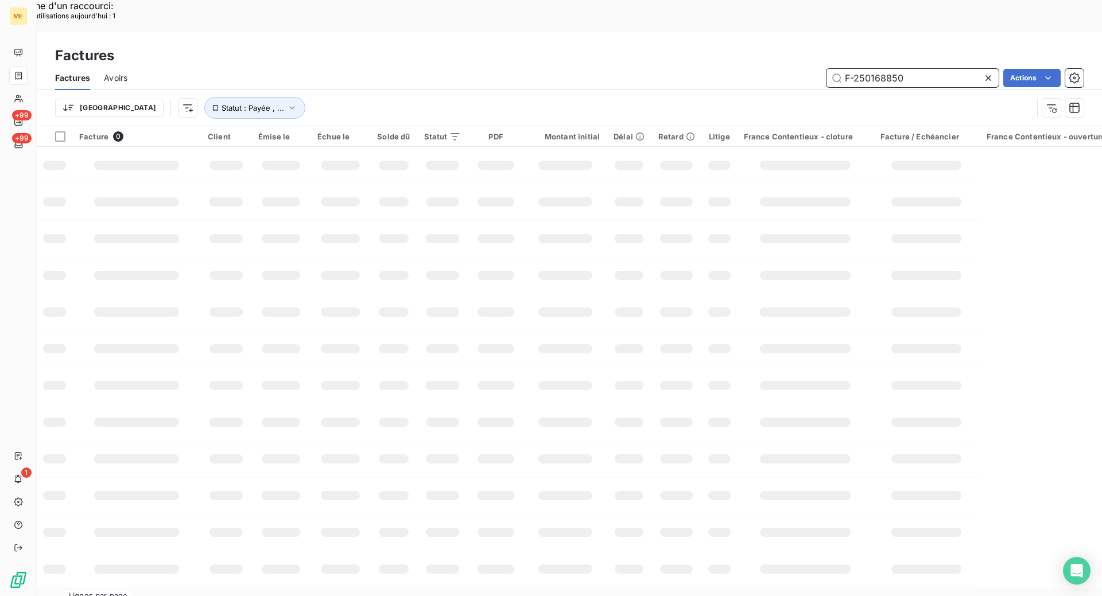
click at [884, 69] on input "F-250168850" at bounding box center [913, 78] width 172 height 18
click at [883, 69] on input "F-250168850" at bounding box center [913, 78] width 172 height 18
click at [877, 69] on input "F-250168850" at bounding box center [913, 78] width 172 height 18
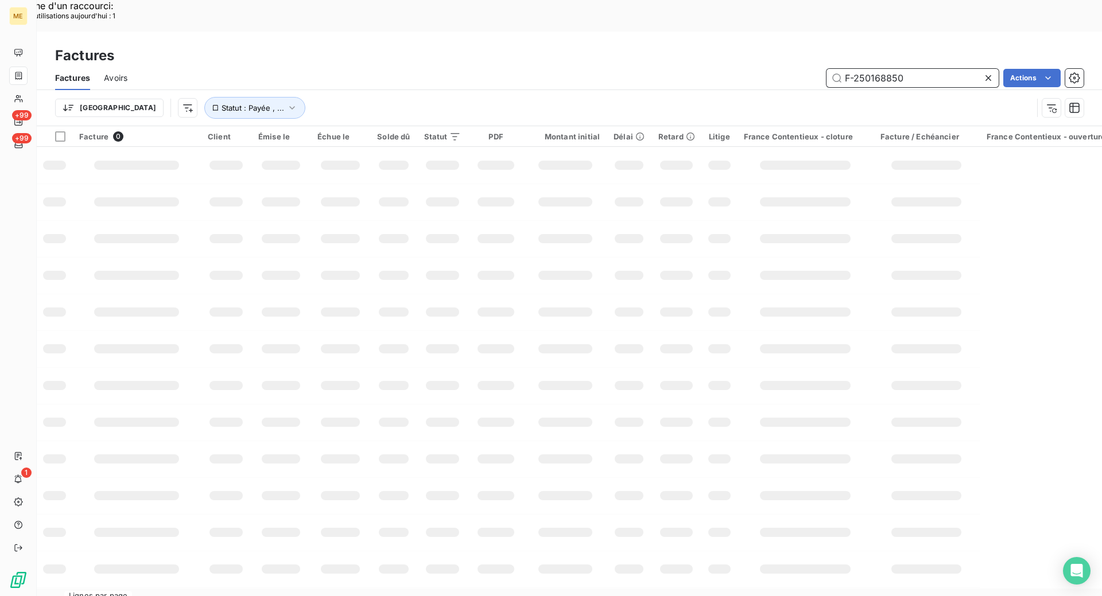
paste input "7100005152"
type input "7100005152"
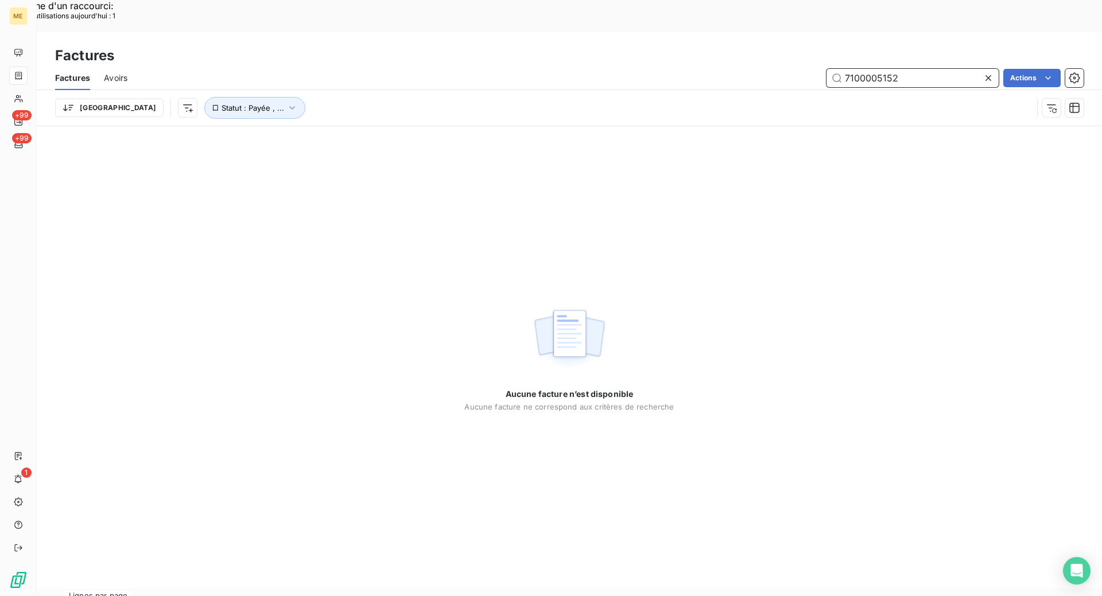
click at [862, 69] on input "7100005152" at bounding box center [913, 78] width 172 height 18
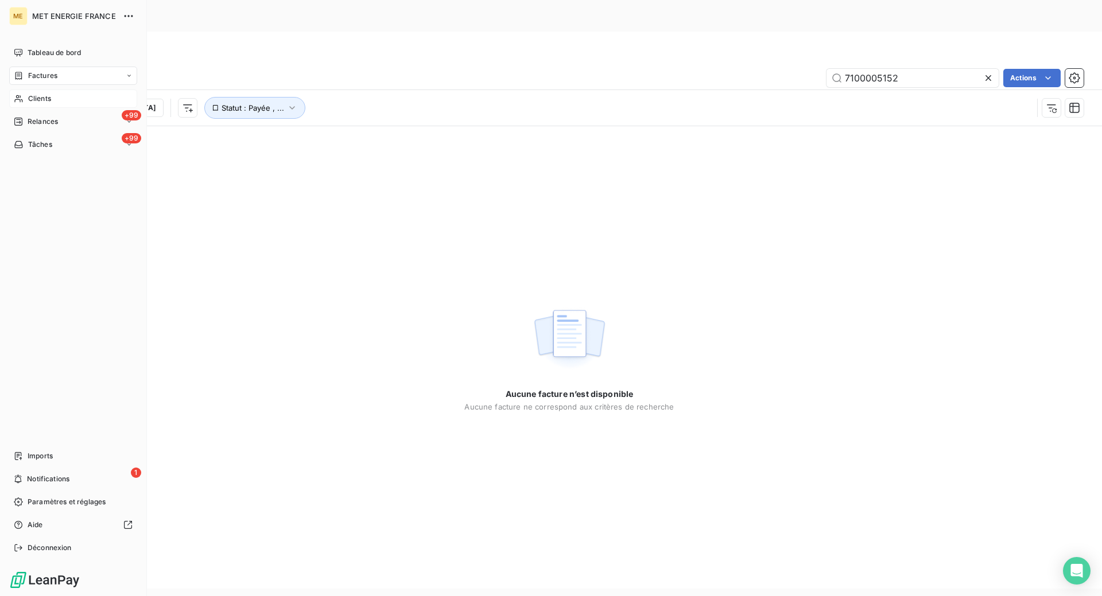
click at [44, 95] on span "Clients" at bounding box center [39, 99] width 23 height 10
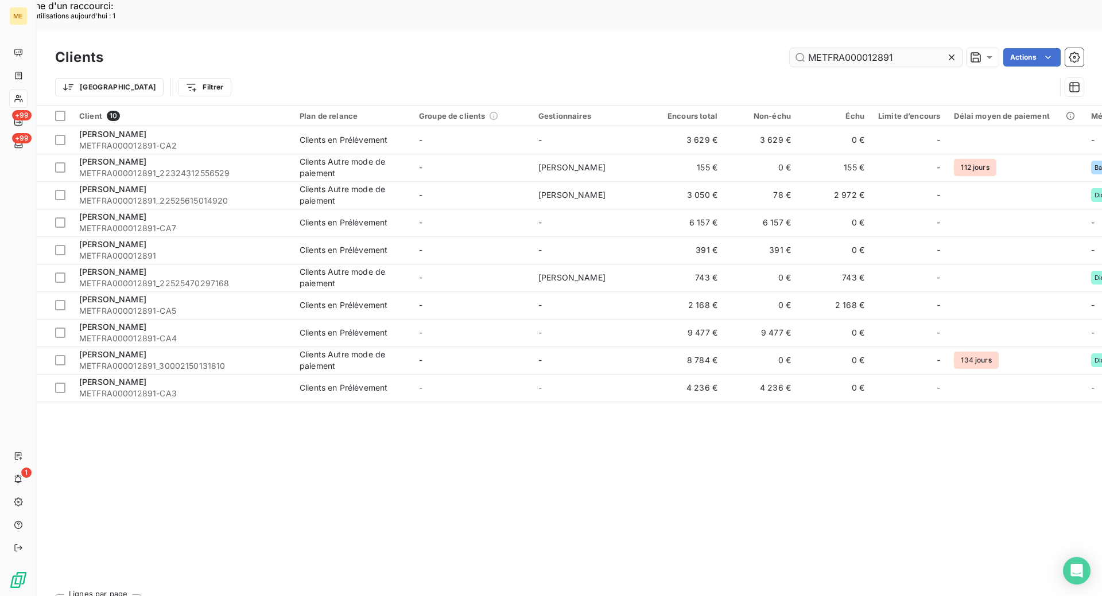
click at [843, 48] on input "METFRA000012891" at bounding box center [876, 57] width 172 height 18
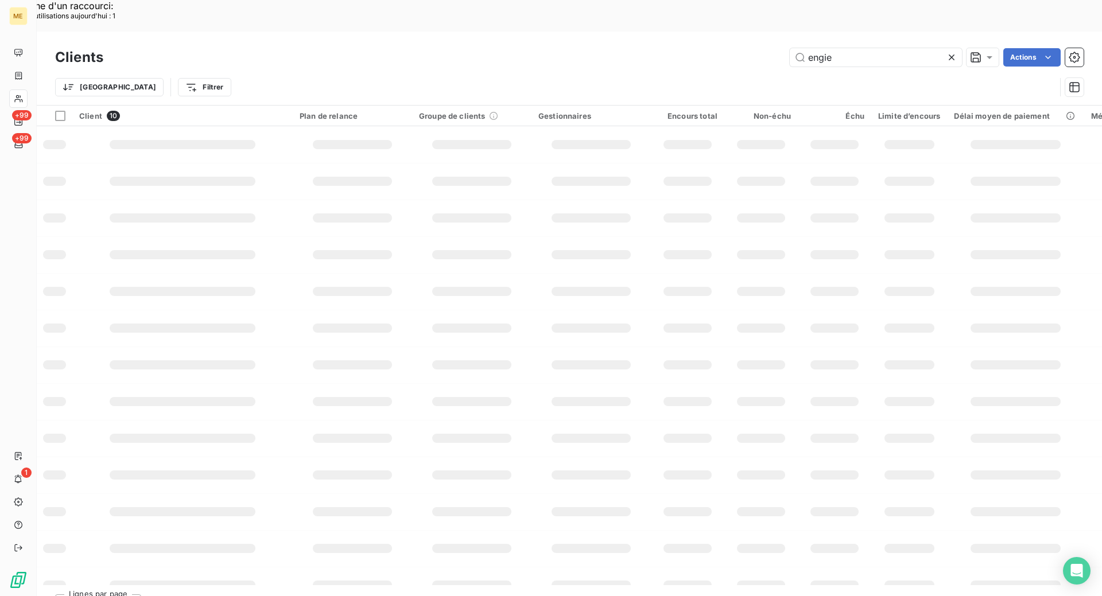
type input "engie"
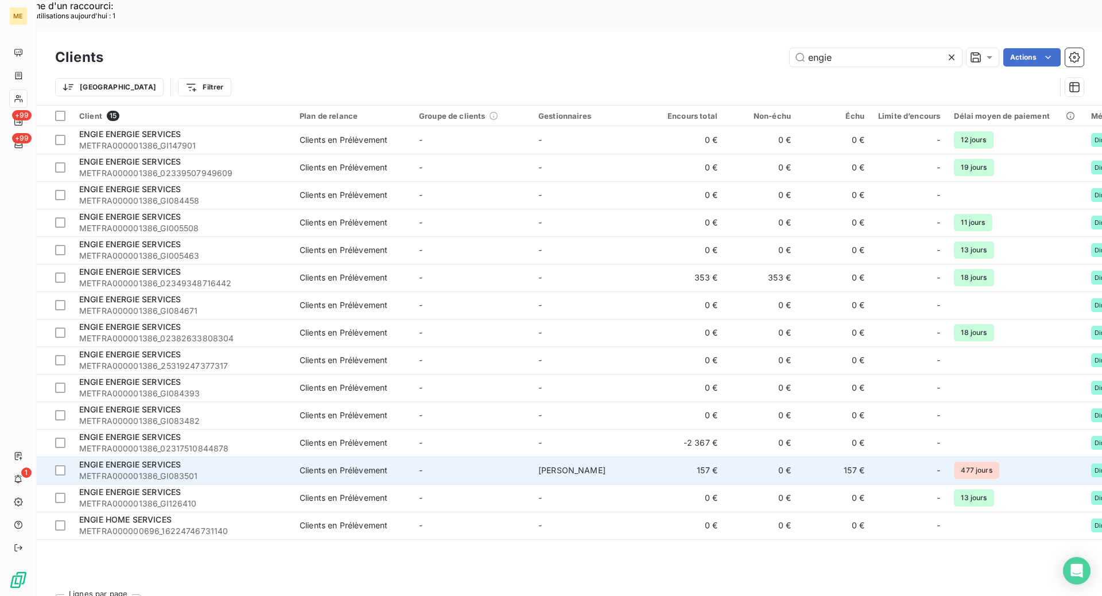
click at [214, 459] on div "ENGIE ENERGIE SERVICES" at bounding box center [182, 464] width 207 height 11
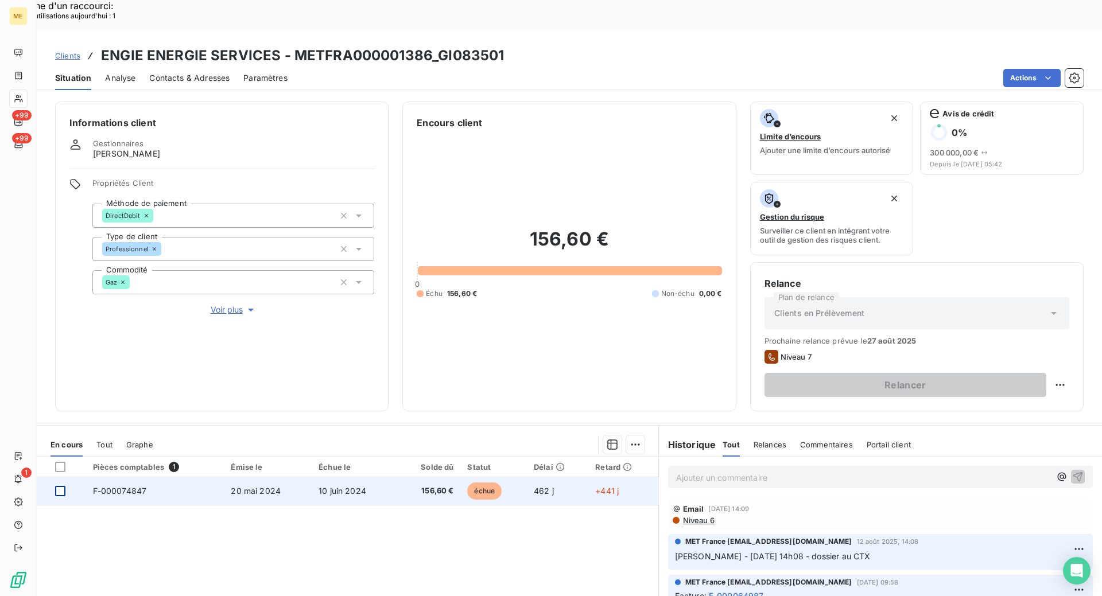
click at [60, 486] on div at bounding box center [60, 491] width 10 height 10
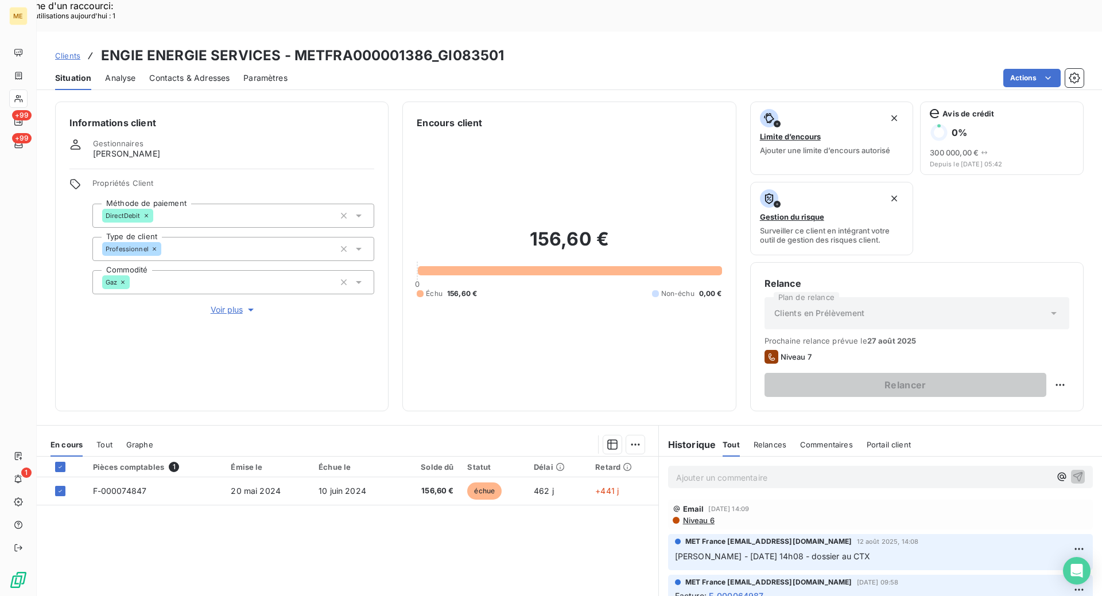
click at [470, 461] on div "Ajouter une promesse de paiement (1 facture)" at bounding box center [532, 459] width 203 height 18
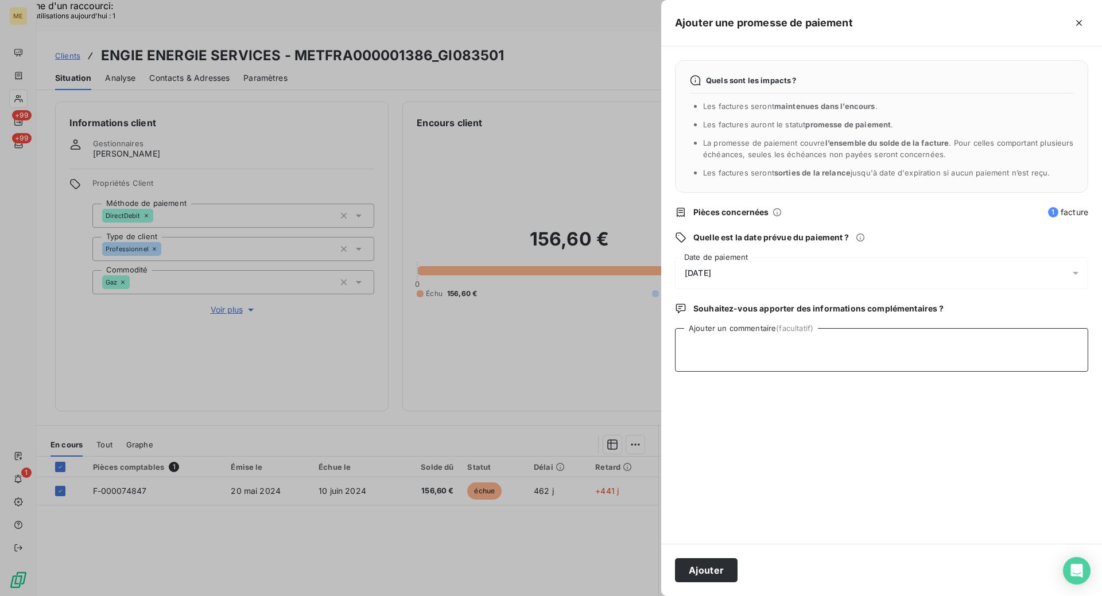
click at [708, 346] on textarea "Ajouter un commentaire (facultatif)" at bounding box center [881, 350] width 413 height 44
click at [800, 347] on textarea "Kenza / interaction du" at bounding box center [881, 350] width 413 height 44
paste textarea "[DATE] 09:20"
type textarea "Kenza / interaction du [DATE] 09:20 / avis de virement d'un montant de 156.60€ …"
click at [736, 262] on div "[DATE]" at bounding box center [881, 273] width 413 height 32
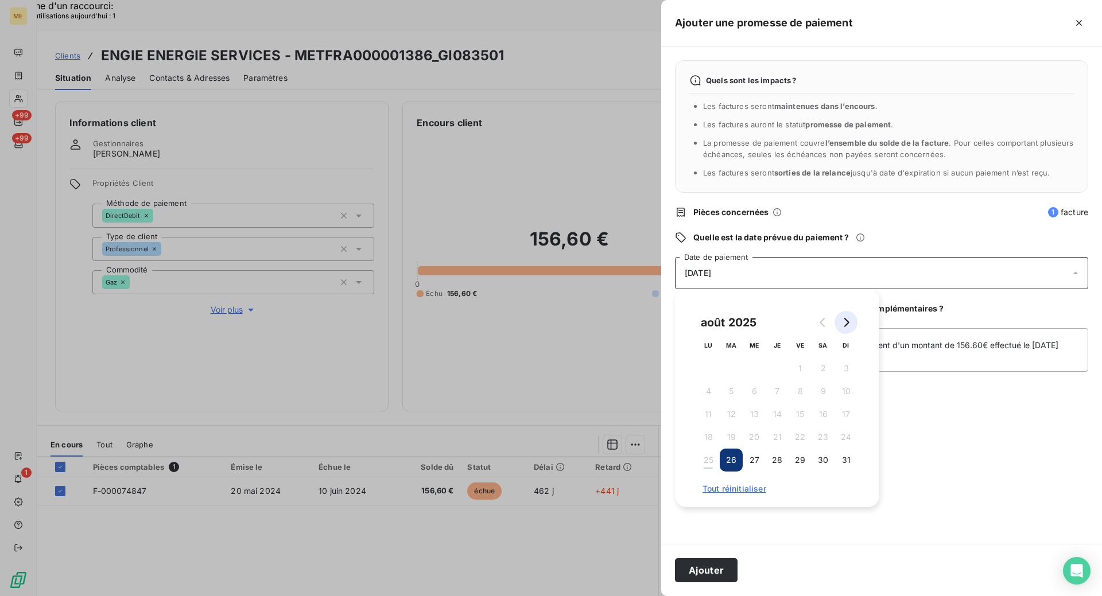
click at [844, 320] on icon "Go to next month" at bounding box center [845, 322] width 9 height 9
click at [731, 373] on button "2" at bounding box center [731, 368] width 23 height 23
click at [711, 572] on button "Ajouter" at bounding box center [706, 571] width 63 height 24
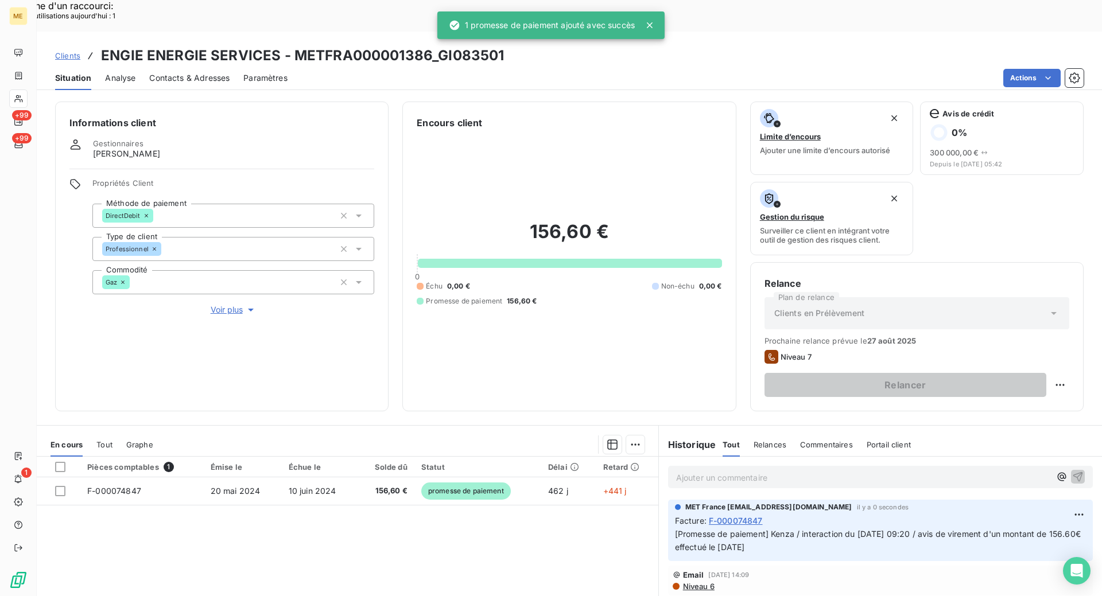
click at [28, 98] on div "ME +99 +99 1" at bounding box center [18, 298] width 37 height 596
click at [654, 21] on icon at bounding box center [649, 25] width 11 height 11
click at [656, 25] on icon at bounding box center [649, 25] width 11 height 11
click at [651, 24] on icon at bounding box center [650, 25] width 6 height 6
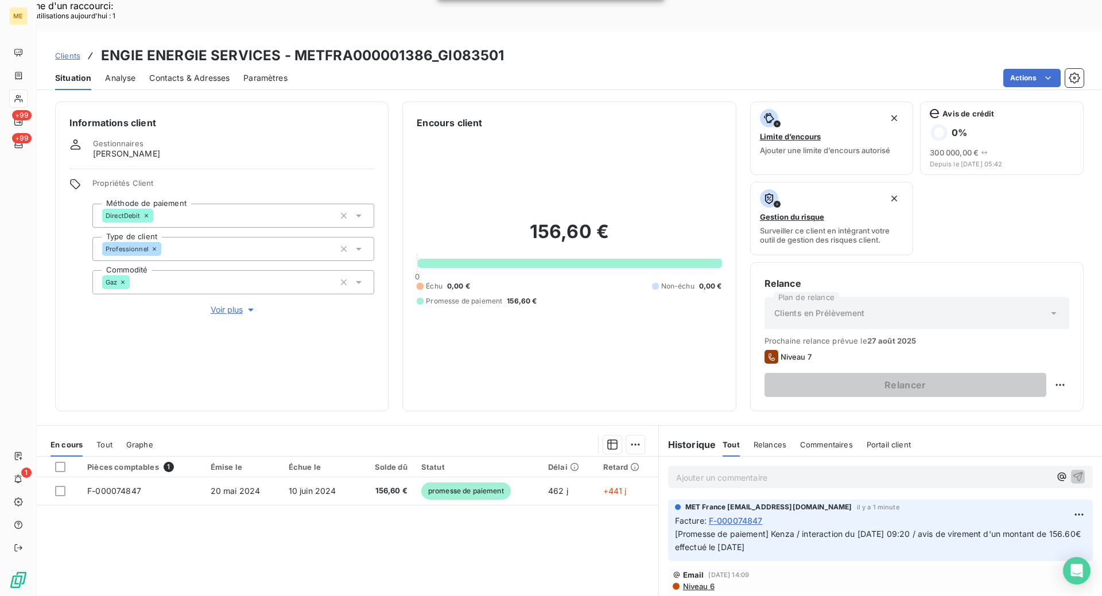
click at [16, 100] on icon at bounding box center [19, 98] width 10 height 9
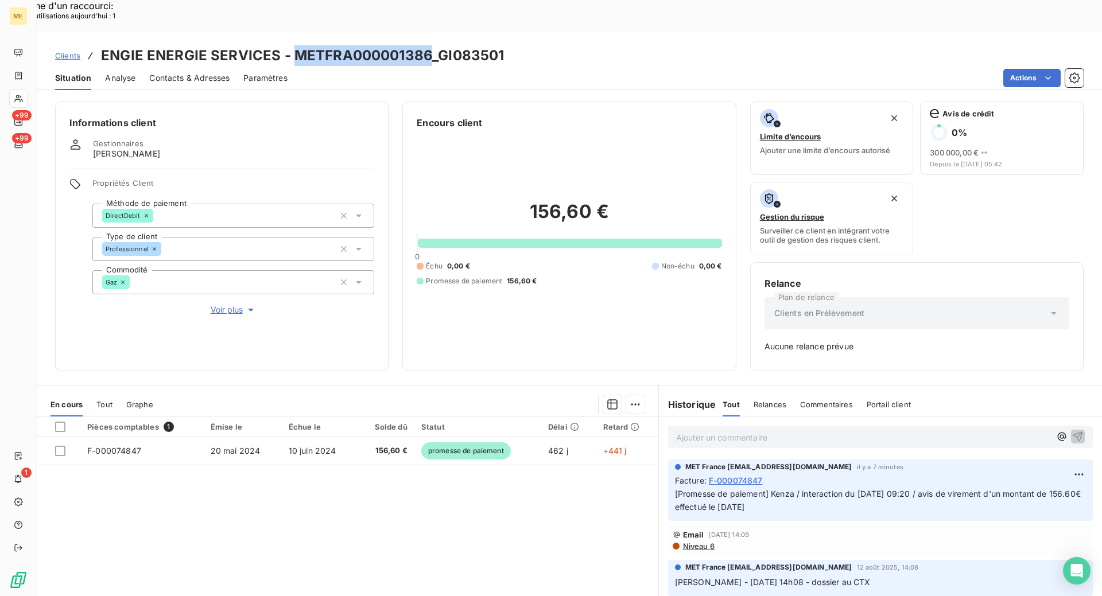
copy h3 "METFRA000001386"
drag, startPoint x: 293, startPoint y: 23, endPoint x: 426, endPoint y: 26, distance: 133.2
click at [426, 45] on h3 "ENGIE ENERGIE SERVICES - METFRA000001386_GI083501" at bounding box center [302, 55] width 403 height 21
